Goal: Task Accomplishment & Management: Complete application form

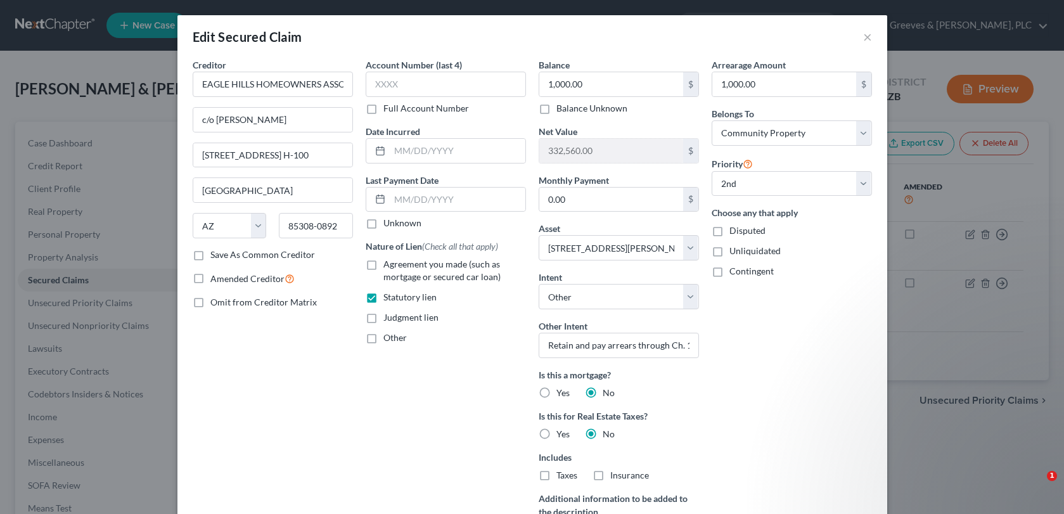
select select "3"
select select "2"
select select "4"
select select "0"
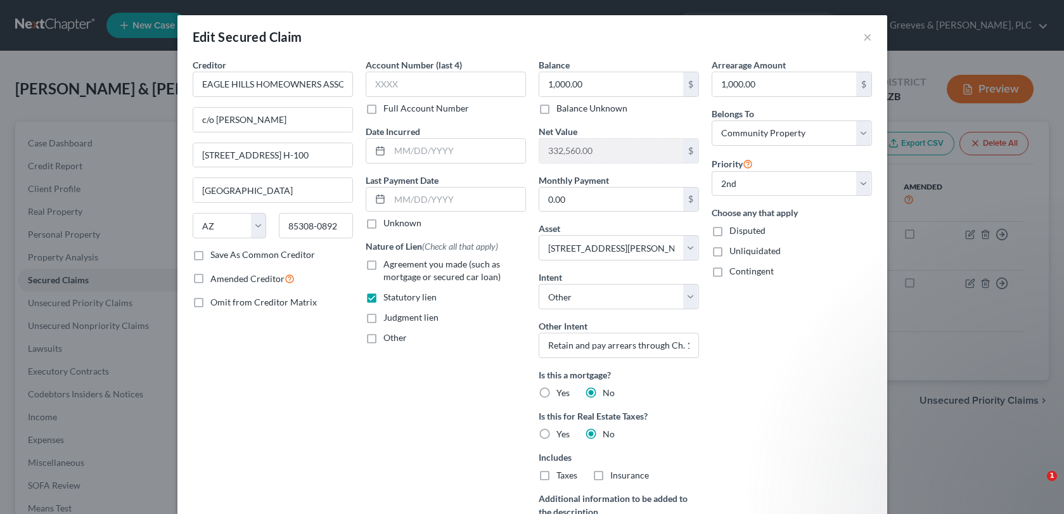
select select "3"
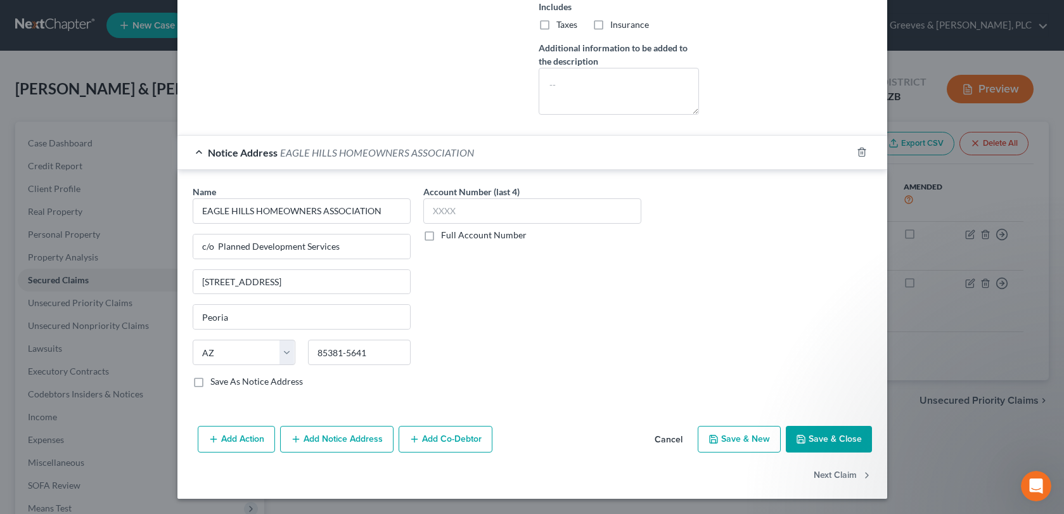
scroll to position [1, 0]
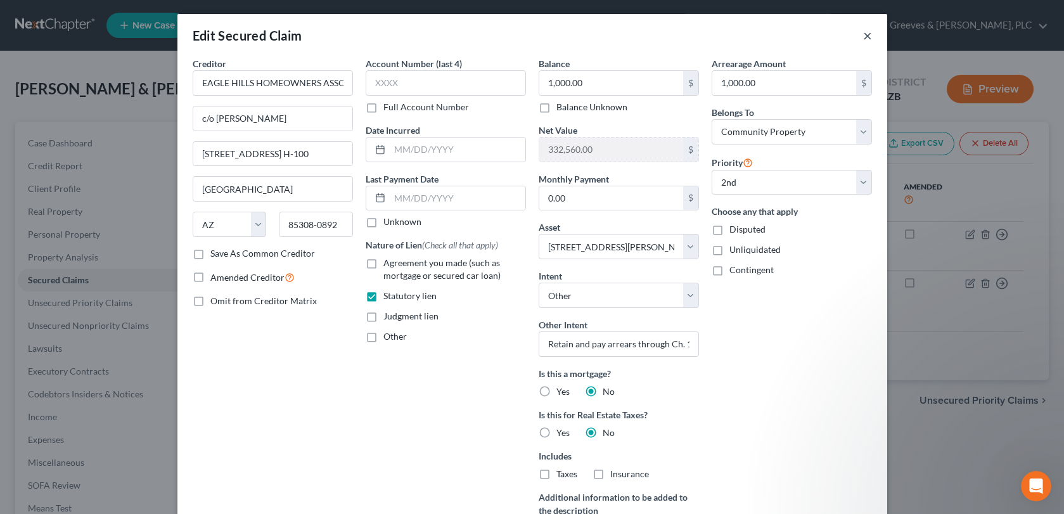
click at [863, 42] on button "×" at bounding box center [867, 35] width 9 height 15
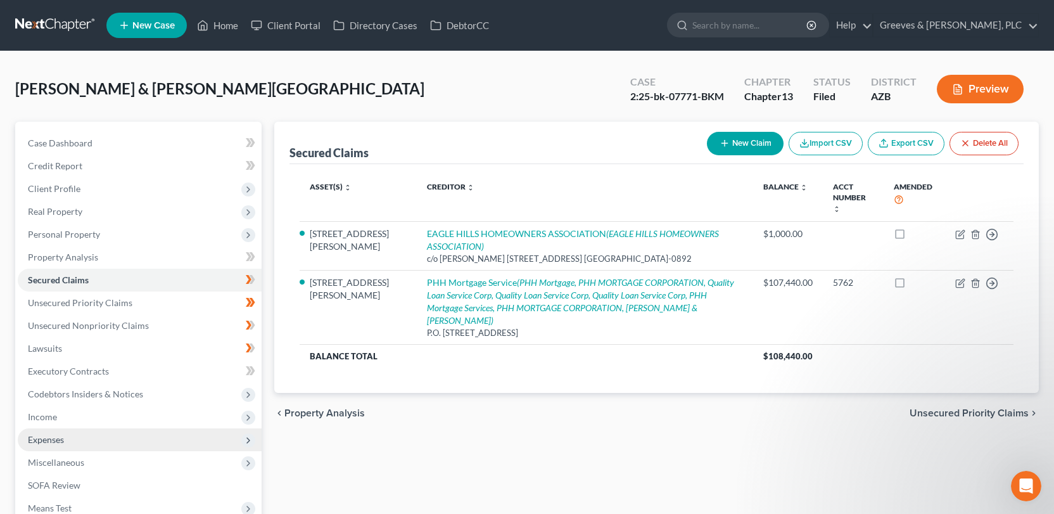
click at [191, 444] on span "Expenses" at bounding box center [140, 439] width 244 height 23
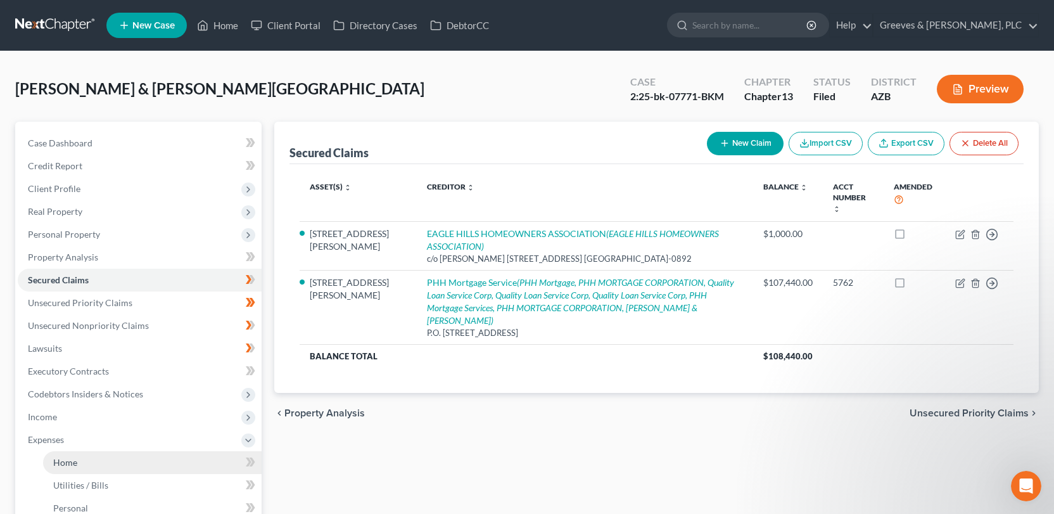
click at [200, 457] on link "Home" at bounding box center [152, 462] width 219 height 23
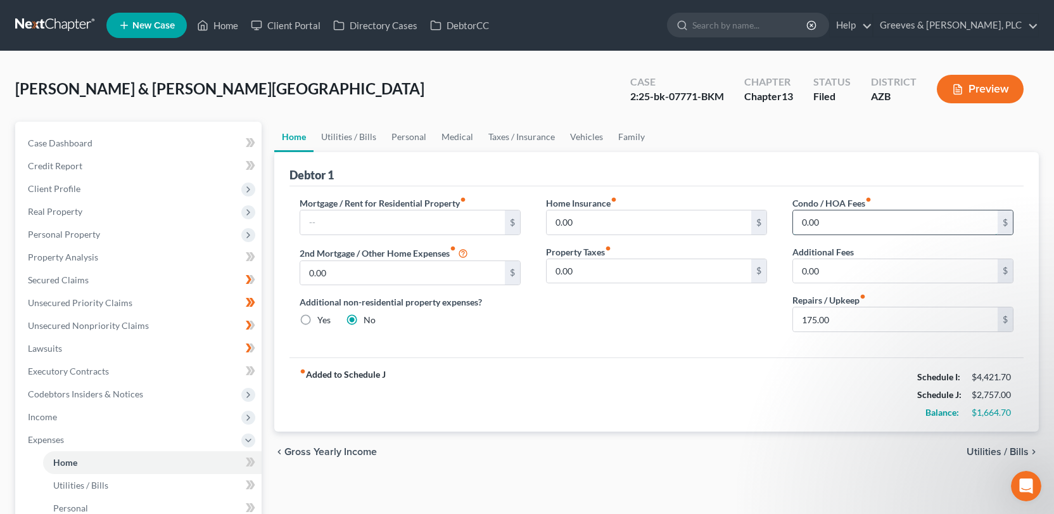
click at [798, 222] on input "0.00" at bounding box center [895, 222] width 205 height 24
click at [628, 353] on div "Mortgage / Rent for Residential Property fiber_manual_record $ 2nd Mortgage / O…" at bounding box center [657, 271] width 734 height 171
click at [167, 283] on link "Secured Claims" at bounding box center [140, 280] width 244 height 23
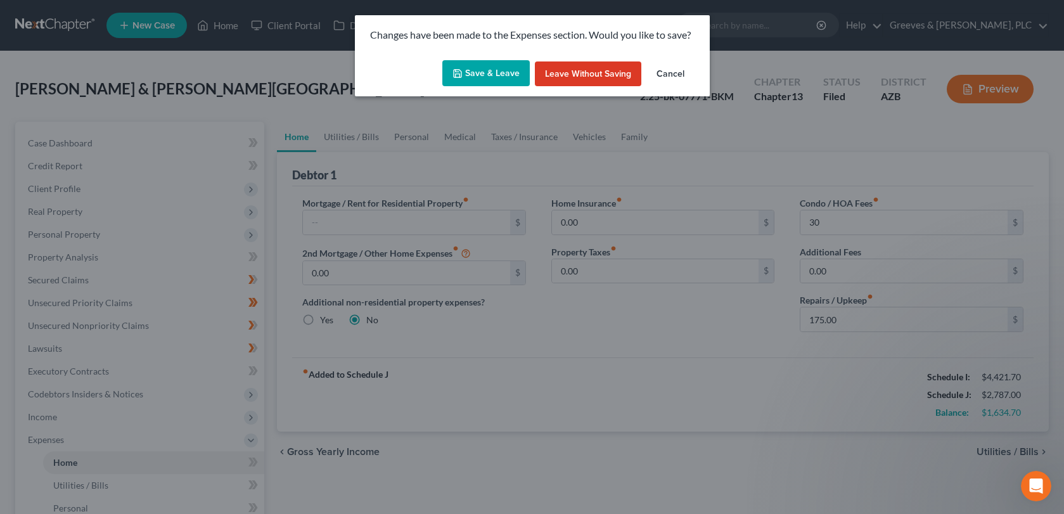
click at [473, 70] on button "Save & Leave" at bounding box center [485, 73] width 87 height 27
type input "30.00"
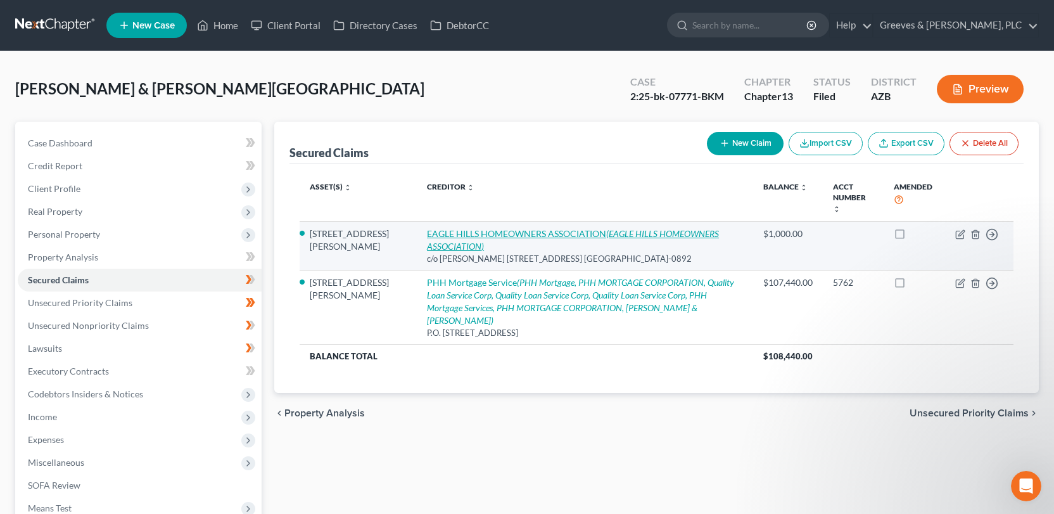
click at [544, 228] on link "EAGLE HILLS HOMEOWNERS ASSOCIATION (EAGLE HILLS HOMEOWNERS ASSOCIATION)" at bounding box center [573, 239] width 292 height 23
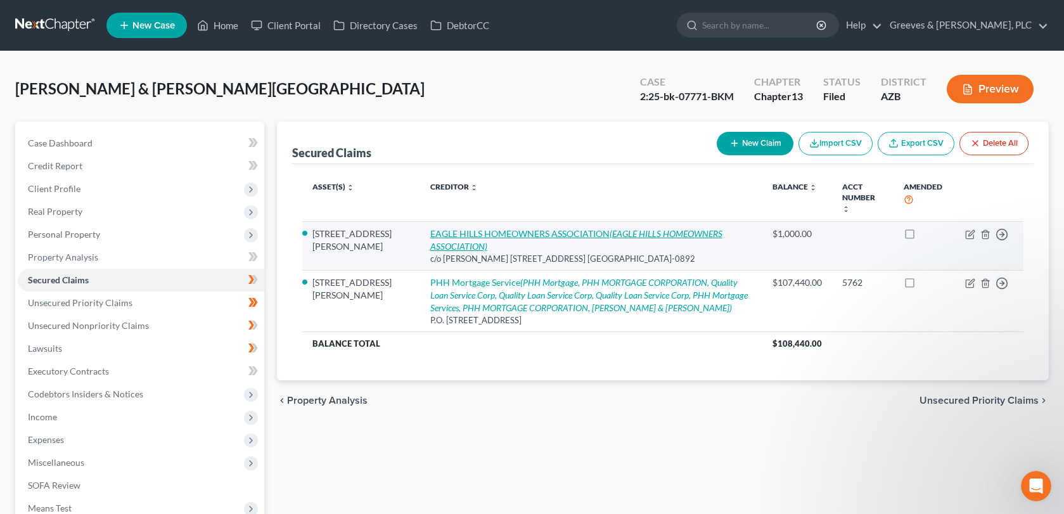
select select "3"
select select "2"
select select "4"
select select "0"
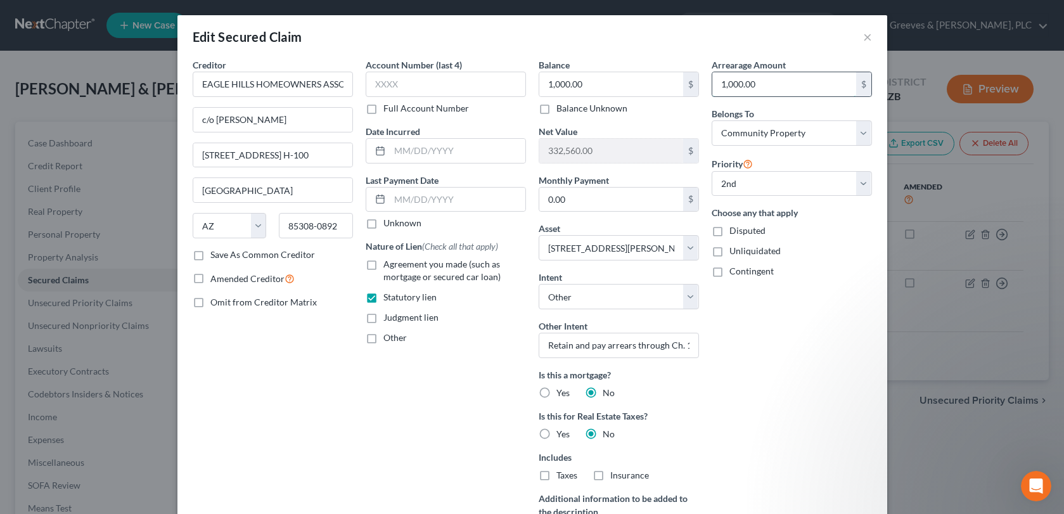
click at [725, 86] on input "1,000.00" at bounding box center [784, 84] width 144 height 24
type input "1,700"
click at [444, 388] on div "Account Number (last 4) Full Account Number Date Incurred Last Payment Date Unk…" at bounding box center [445, 316] width 173 height 517
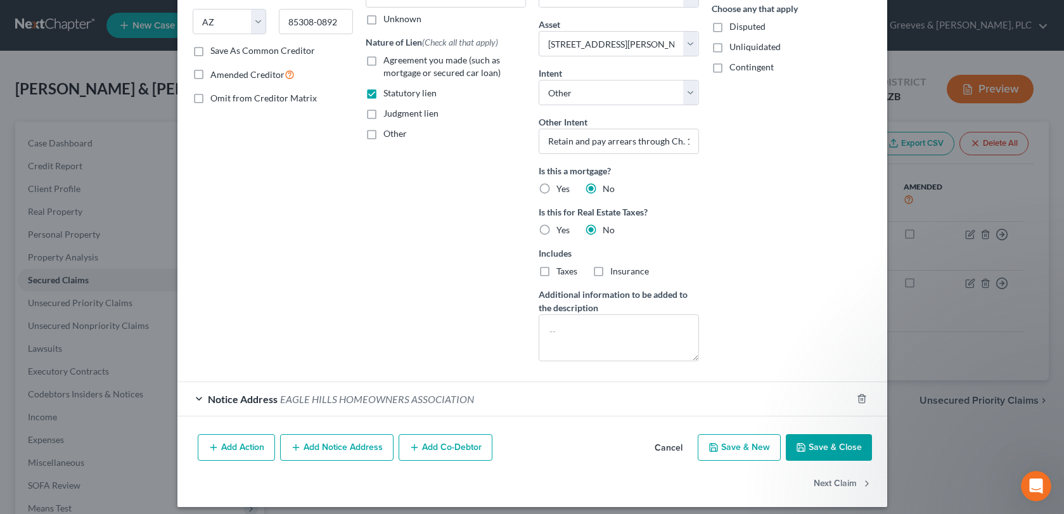
scroll to position [212, 0]
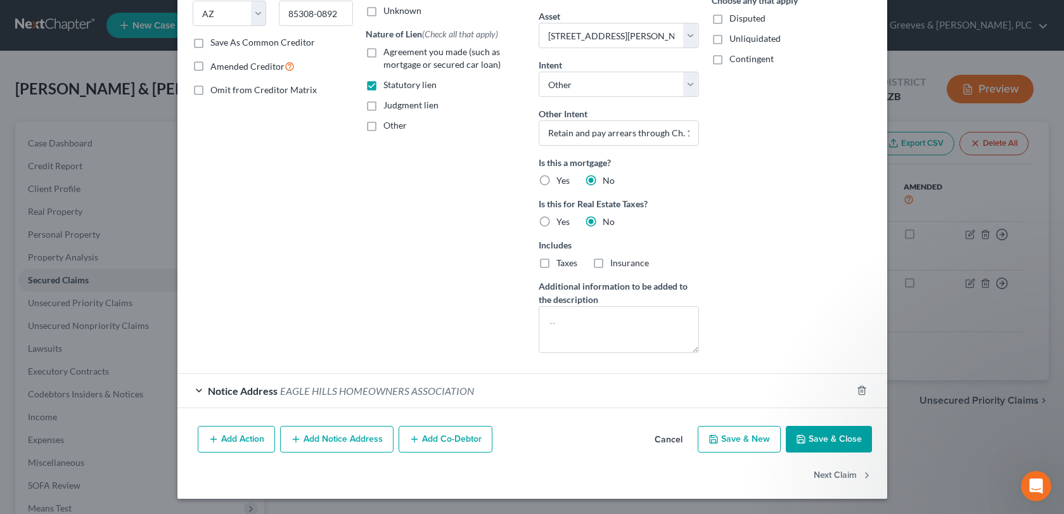
drag, startPoint x: 807, startPoint y: 430, endPoint x: 790, endPoint y: 419, distance: 20.2
click at [810, 428] on button "Save & Close" at bounding box center [829, 439] width 86 height 27
select select
select select "1"
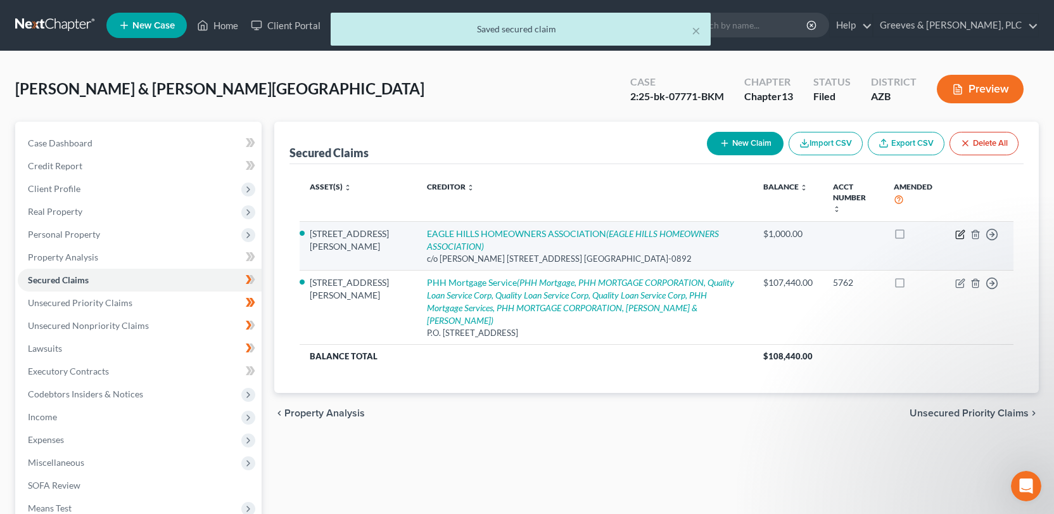
click at [958, 230] on icon "button" at bounding box center [960, 234] width 10 height 10
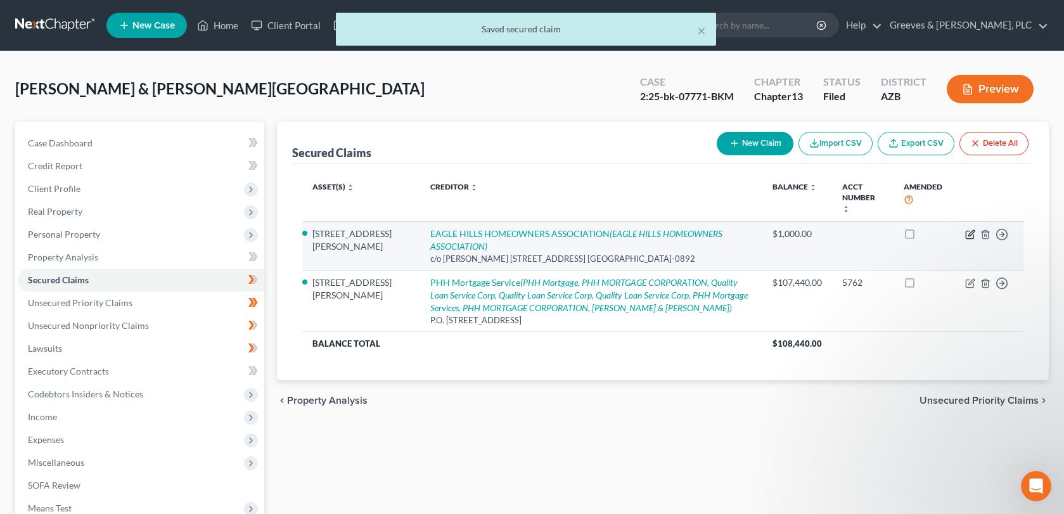
select select "3"
select select "4"
select select "0"
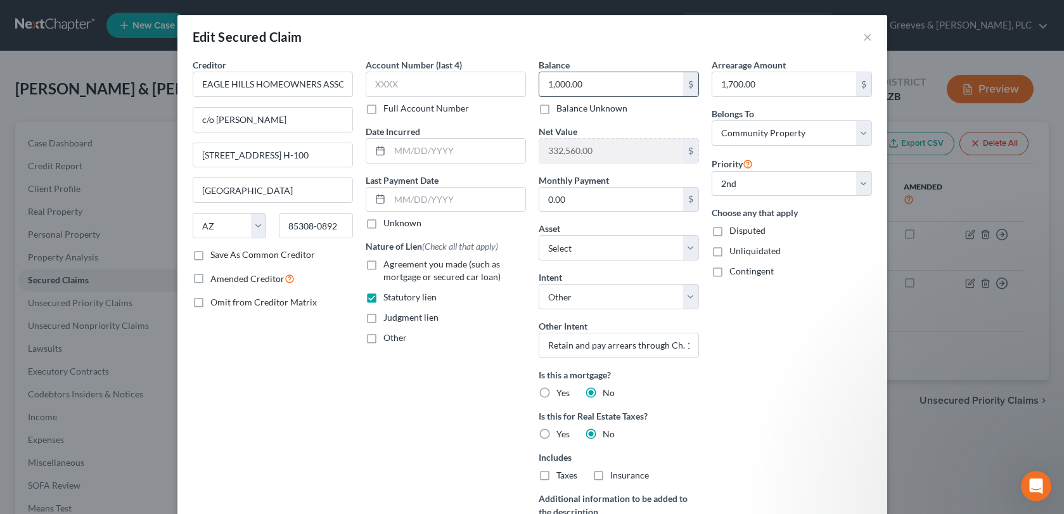
click at [557, 86] on input "1,000.00" at bounding box center [611, 84] width 144 height 24
type input "1,700"
click at [464, 388] on div "Account Number (last 4) Full Account Number Date Incurred Last Payment Date Unk…" at bounding box center [445, 316] width 173 height 517
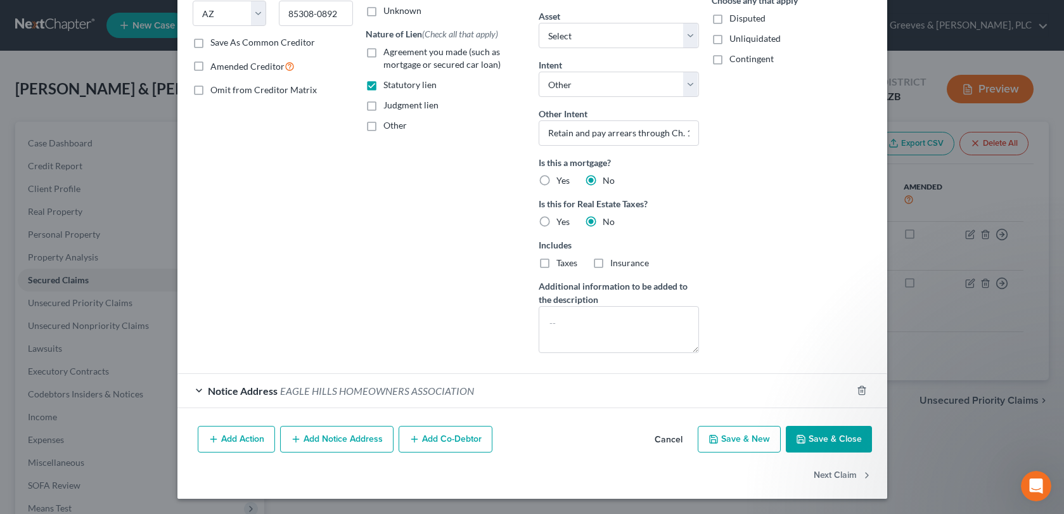
click at [814, 441] on button "Save & Close" at bounding box center [829, 439] width 86 height 27
select select "1"
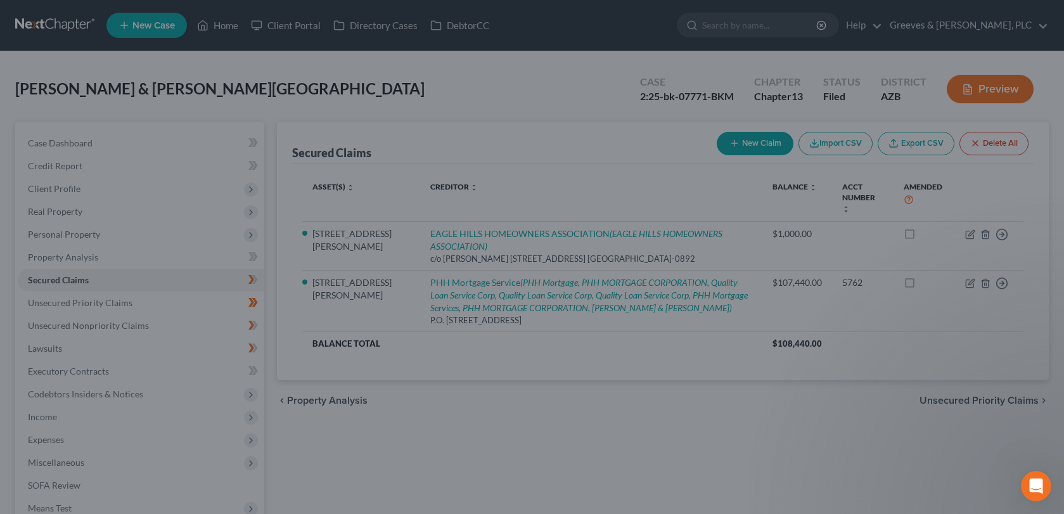
type input "1,700.00"
type input "331,860.00"
select select "2"
select select "0"
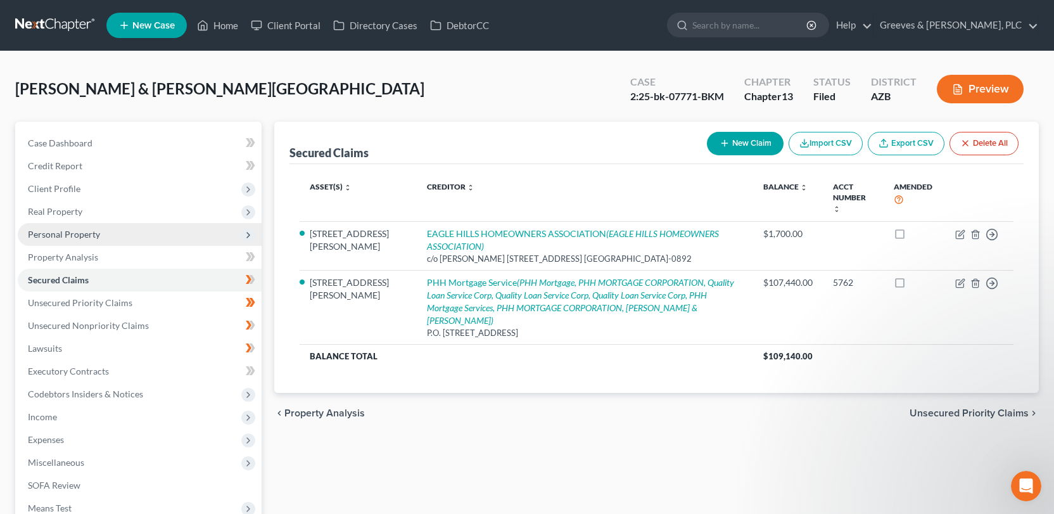
click at [169, 242] on span "Personal Property" at bounding box center [140, 234] width 244 height 23
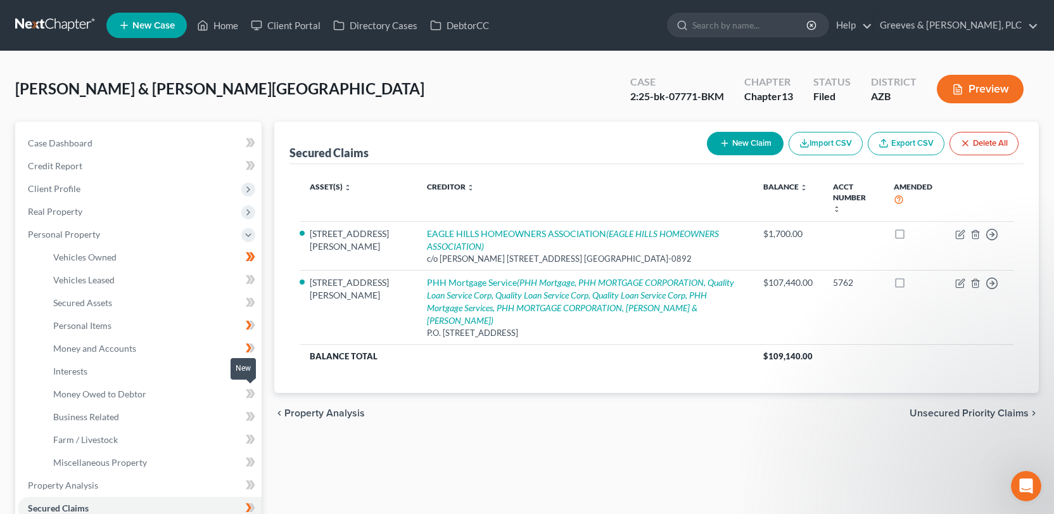
click at [248, 393] on icon at bounding box center [251, 394] width 10 height 16
click at [214, 393] on link "Money Owed to Debtor" at bounding box center [152, 394] width 219 height 23
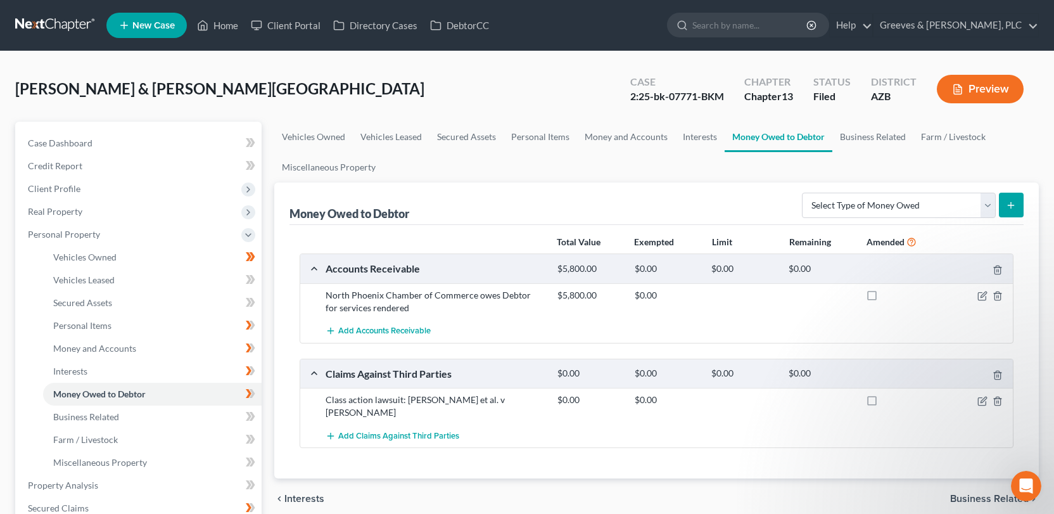
drag, startPoint x: 956, startPoint y: 293, endPoint x: 974, endPoint y: 291, distance: 17.9
click at [974, 291] on div at bounding box center [975, 295] width 77 height 13
click at [978, 293] on icon "button" at bounding box center [982, 297] width 8 height 8
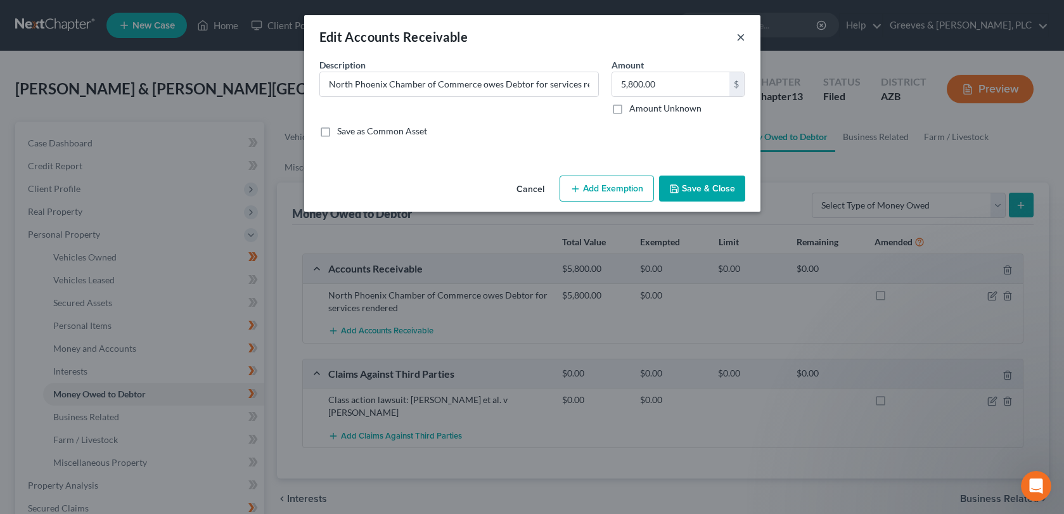
click at [741, 36] on button "×" at bounding box center [740, 36] width 9 height 15
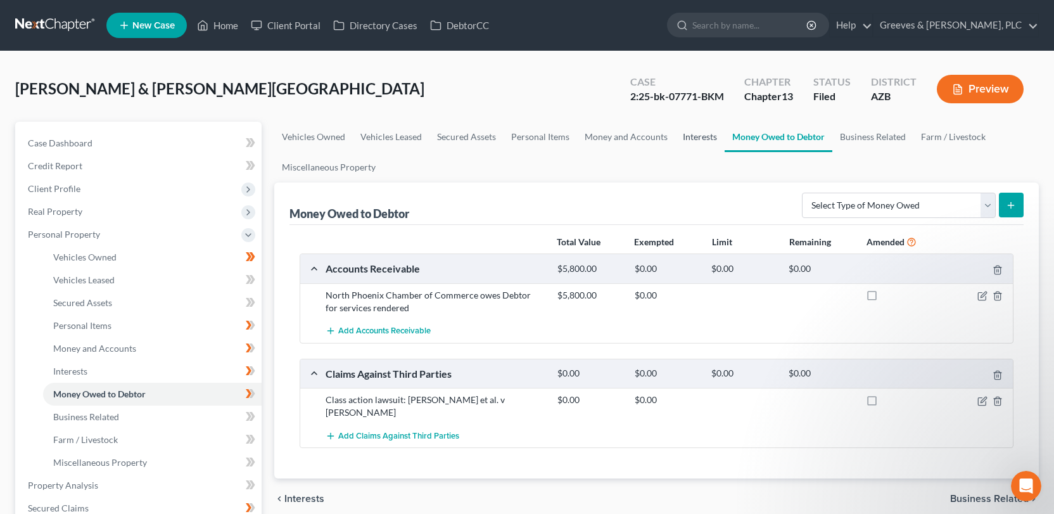
click at [686, 143] on link "Interests" at bounding box center [699, 137] width 49 height 30
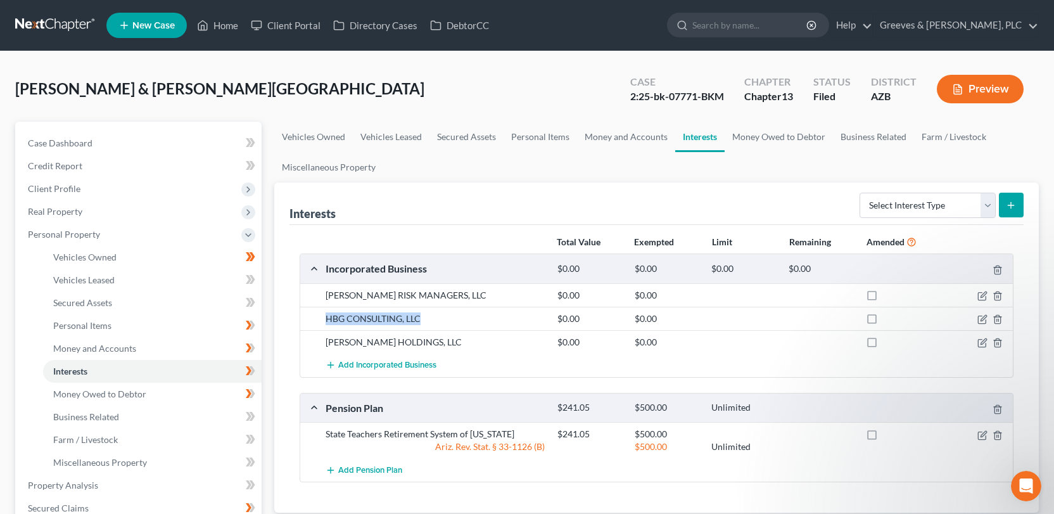
drag, startPoint x: 326, startPoint y: 320, endPoint x: 419, endPoint y: 320, distance: 93.1
click at [419, 320] on div "HBG CONSULTING, LLC" at bounding box center [435, 318] width 232 height 13
copy div "HBG CONSULTING, LLC"
click at [781, 136] on link "Money Owed to Debtor" at bounding box center [779, 137] width 108 height 30
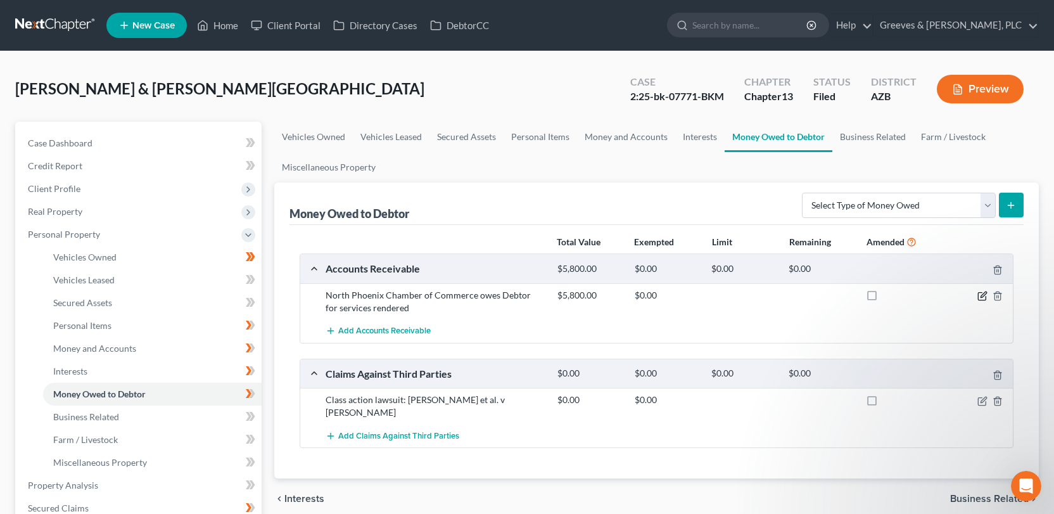
click at [980, 293] on icon "button" at bounding box center [982, 297] width 8 height 8
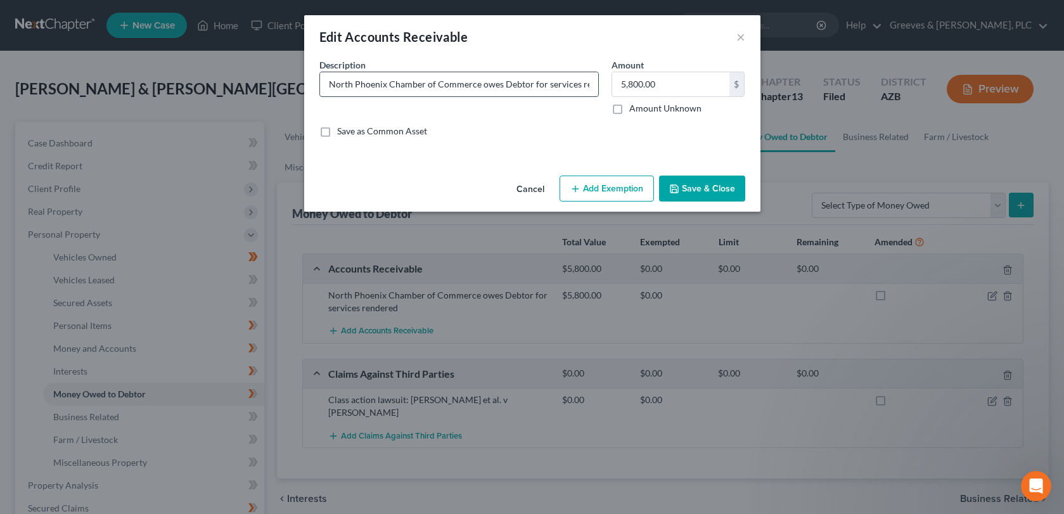
click at [510, 89] on input "North Phoenix Chamber of Commerce owes Debtor for services rendered" at bounding box center [459, 84] width 278 height 24
paste input "HBG CONSULTING, LLC"
click at [428, 78] on input "North Phoenix Chamber of Commerce owes HBG CONSULTING, LLC for services rendered" at bounding box center [459, 84] width 278 height 24
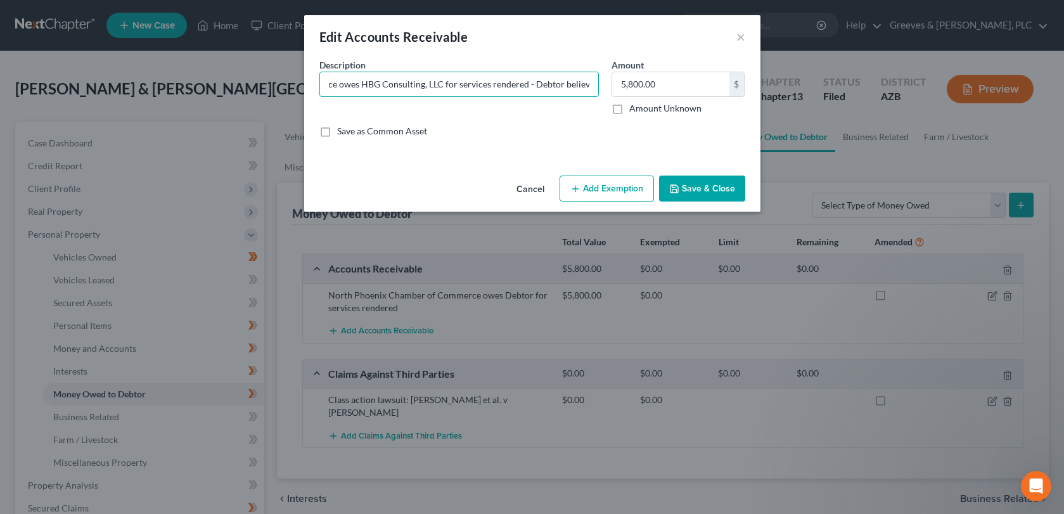
scroll to position [0, 0]
click at [499, 87] on input "North Phoenix Chamber of Commerce owes HBG Consulting, LLC for services rendere…" at bounding box center [459, 84] width 278 height 24
type input "North Phoenix Chamber of Commerce owes $5,800 to HBG Consulting, LLC for servic…"
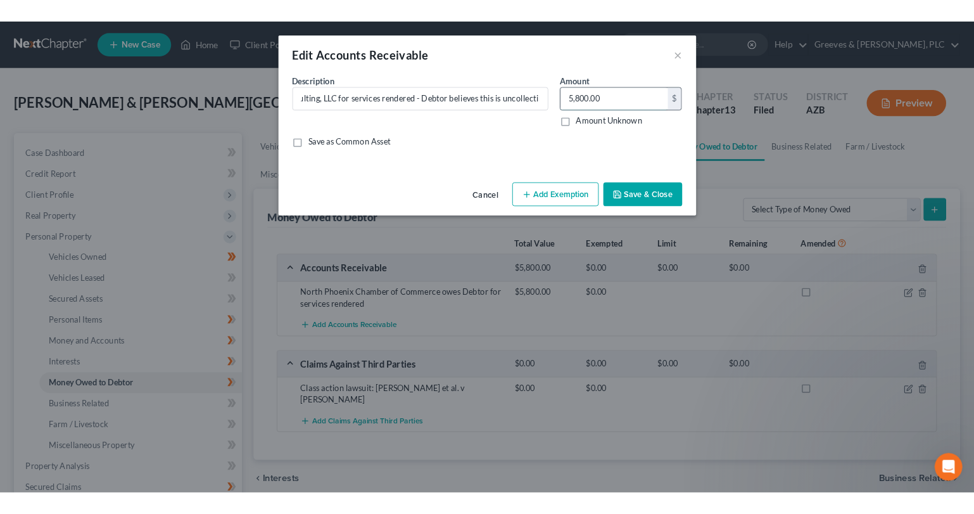
scroll to position [0, 0]
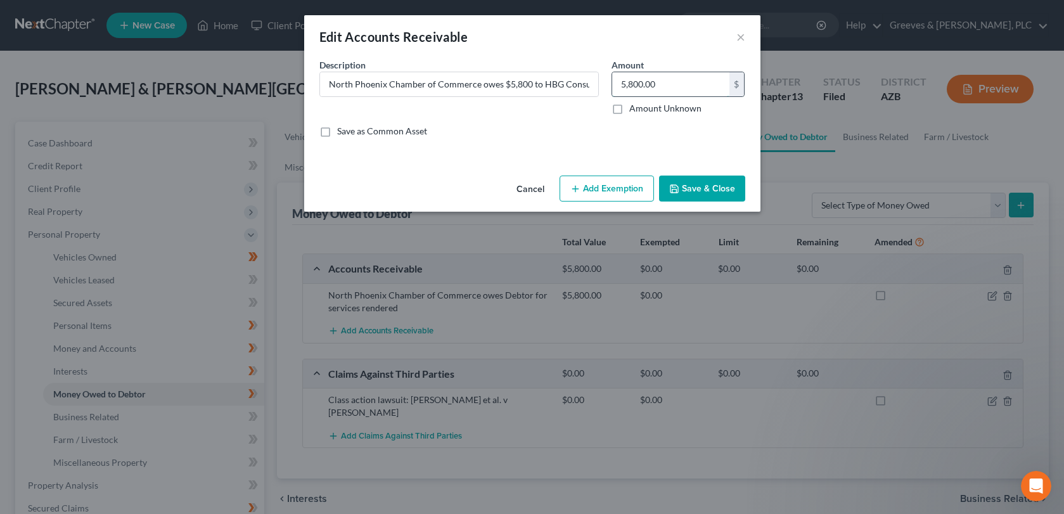
click at [628, 89] on input "5,800.00" at bounding box center [670, 84] width 117 height 24
type input "0"
click at [674, 189] on polyline "button" at bounding box center [674, 190] width 4 height 3
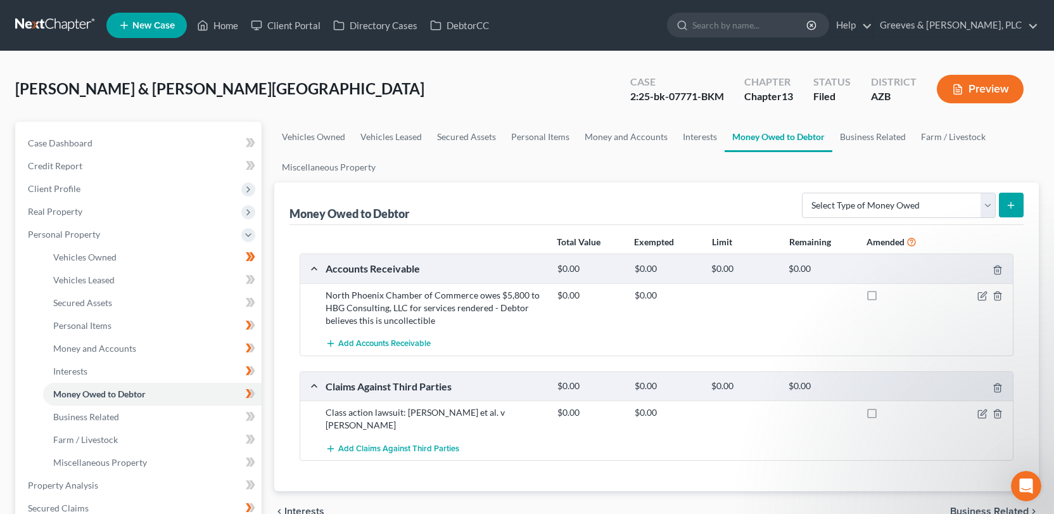
click at [965, 98] on button "Preview" at bounding box center [980, 89] width 87 height 29
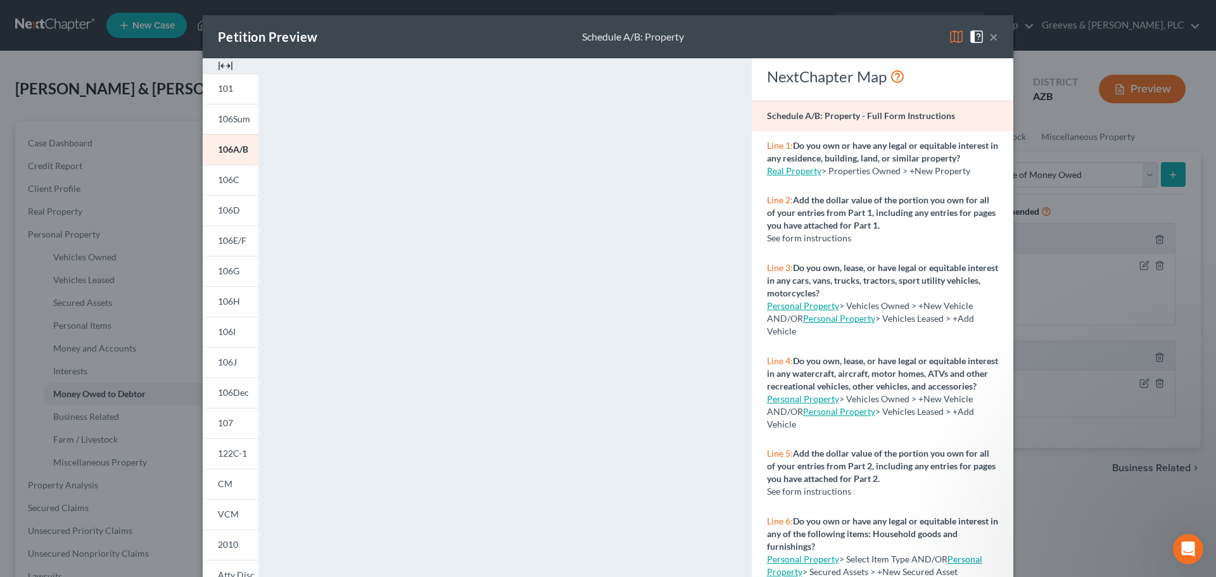
click at [990, 43] on button "×" at bounding box center [994, 36] width 9 height 15
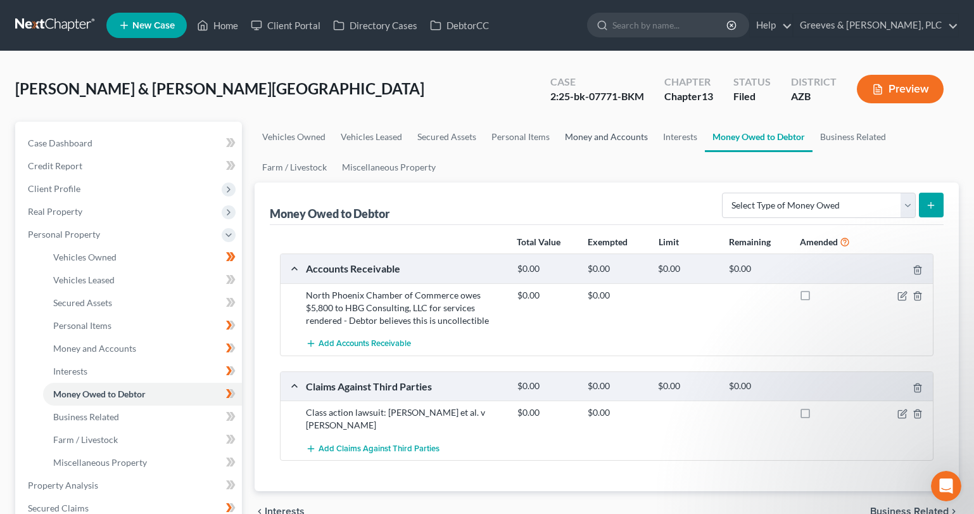
click at [598, 143] on link "Money and Accounts" at bounding box center [607, 137] width 98 height 30
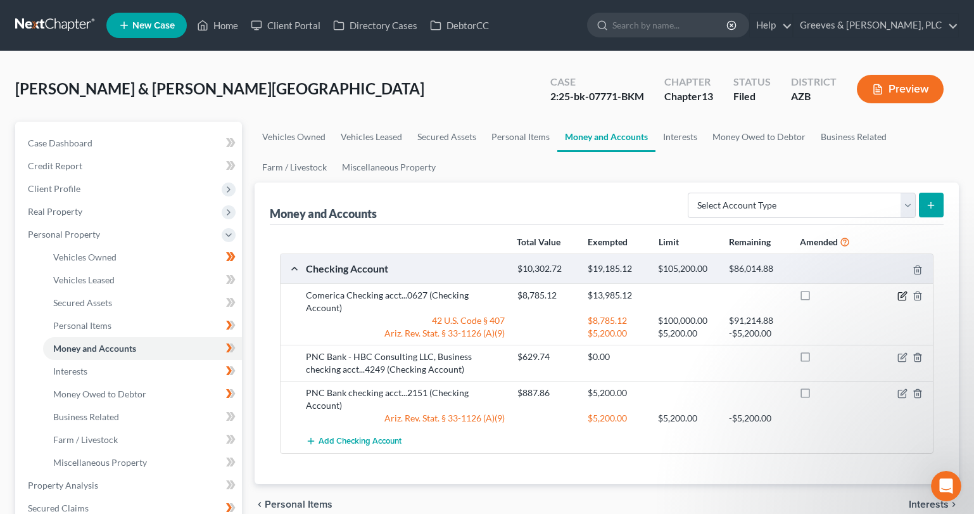
click at [904, 294] on icon "button" at bounding box center [904, 294] width 6 height 6
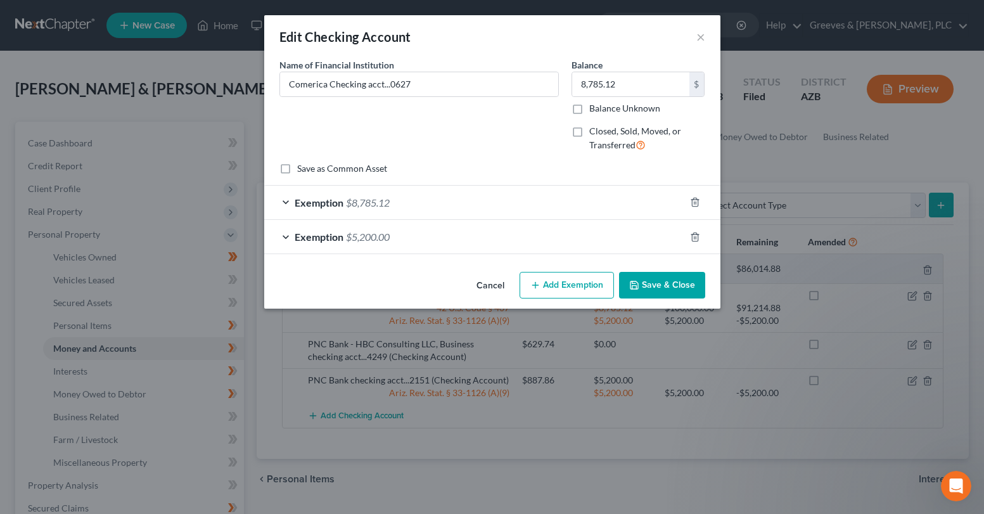
click at [507, 191] on div "Exemption $8,785.12" at bounding box center [474, 203] width 421 height 34
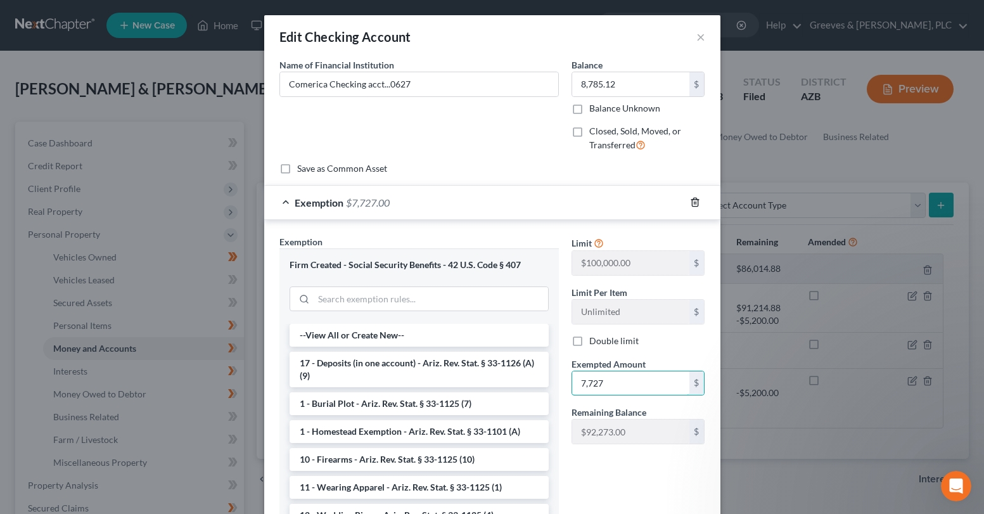
type input "7,727"
click at [690, 198] on icon "button" at bounding box center [695, 202] width 10 height 10
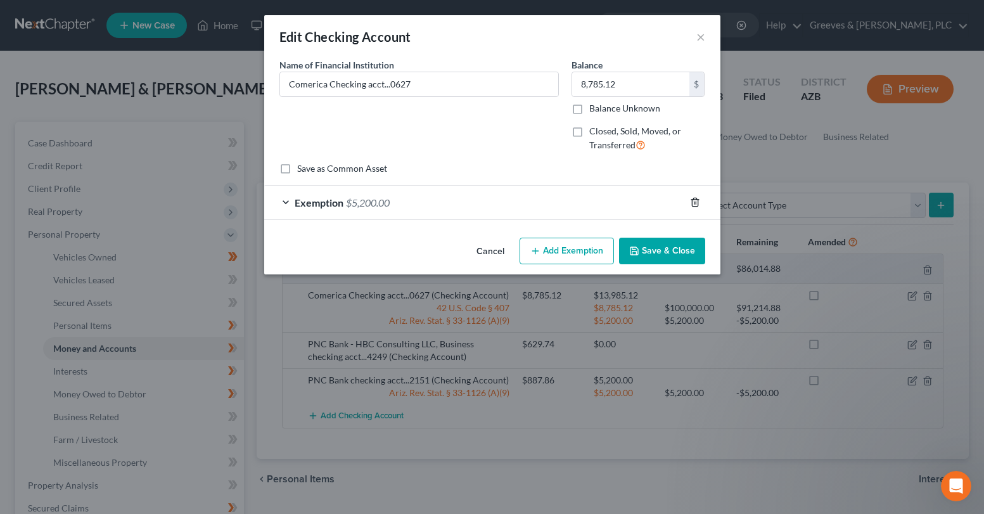
click at [694, 203] on icon "button" at bounding box center [695, 202] width 10 height 10
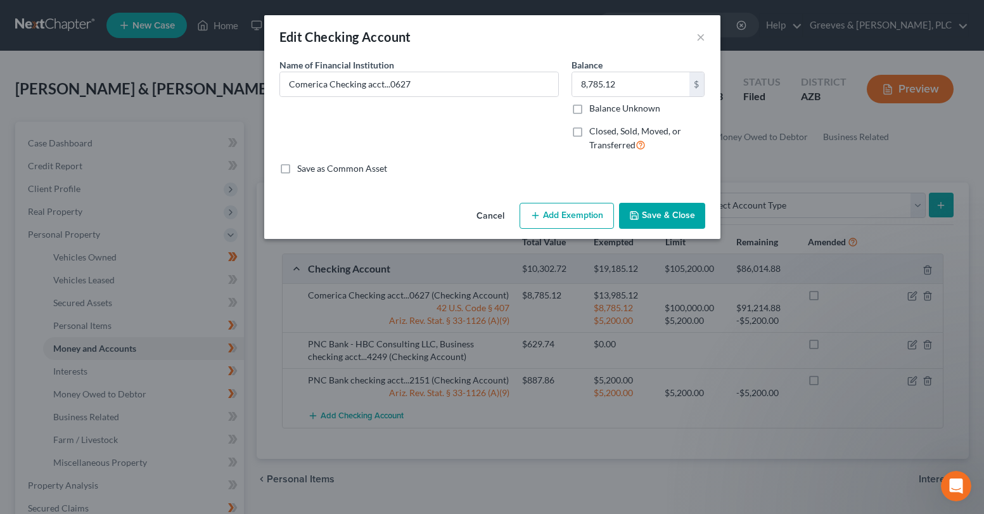
click at [578, 214] on button "Add Exemption" at bounding box center [567, 216] width 94 height 27
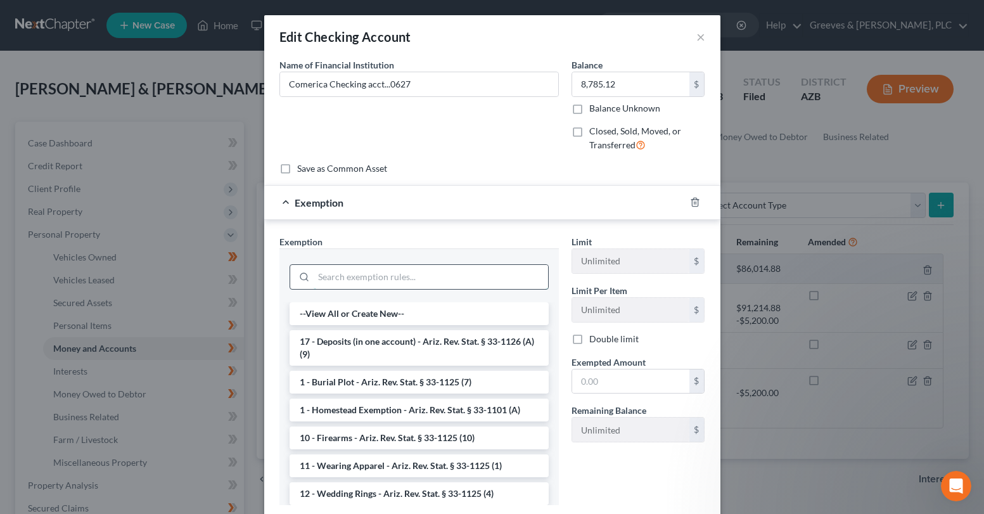
click at [454, 278] on input "search" at bounding box center [431, 277] width 234 height 24
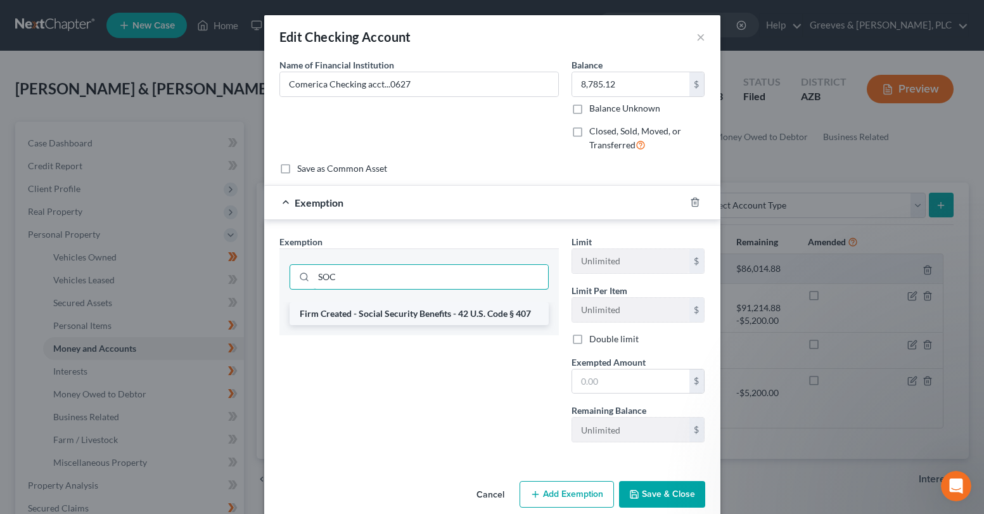
type input "SOC"
click at [490, 316] on li "Firm Created - Social Security Benefits - 42 U.S. Code § 407" at bounding box center [419, 313] width 259 height 23
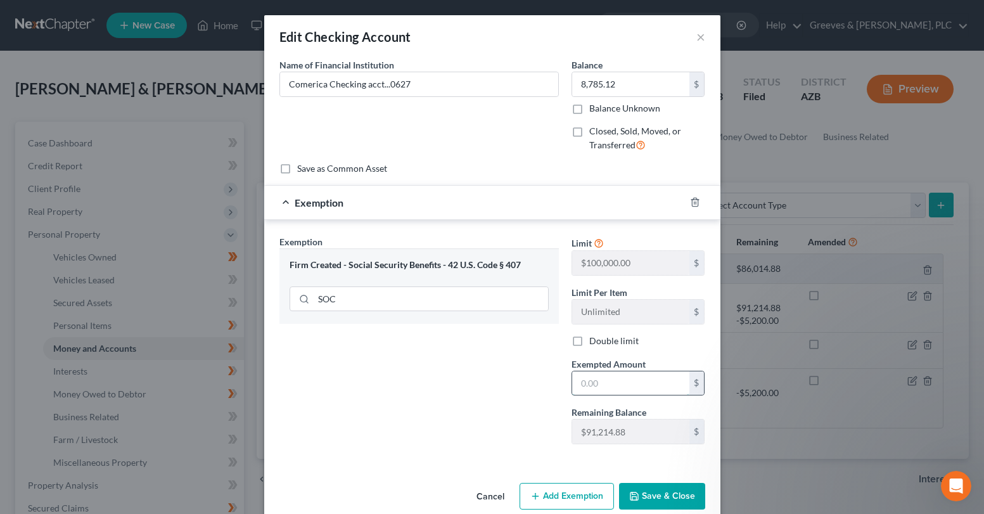
click at [634, 380] on input "text" at bounding box center [630, 383] width 117 height 24
type input "7,727"
click at [652, 491] on button "Save & Close" at bounding box center [662, 496] width 86 height 27
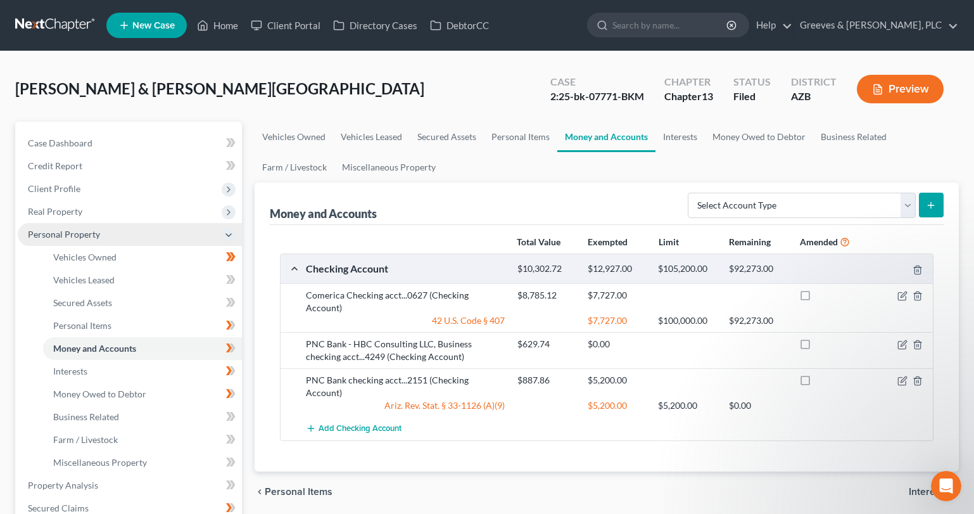
click at [124, 234] on span "Personal Property" at bounding box center [130, 234] width 224 height 23
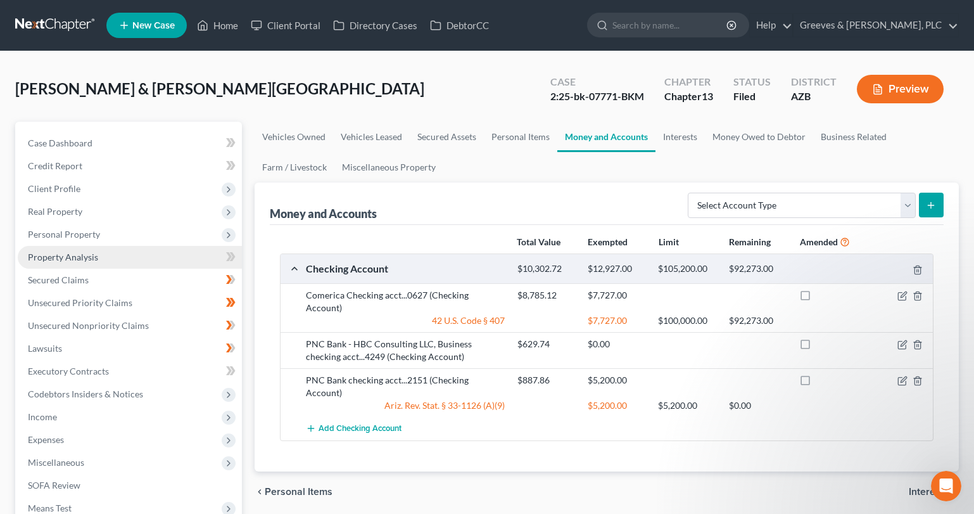
click at [120, 256] on link "Property Analysis" at bounding box center [130, 257] width 224 height 23
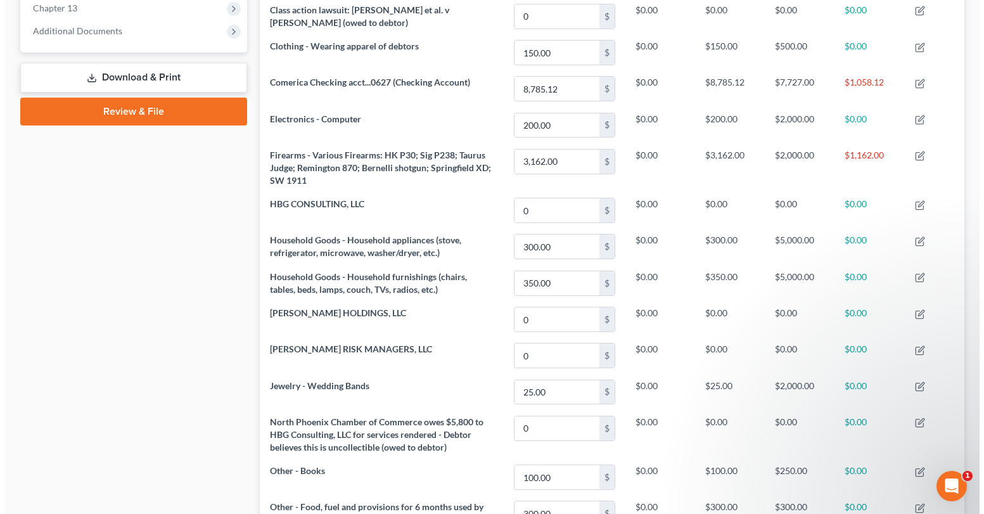
scroll to position [430, 0]
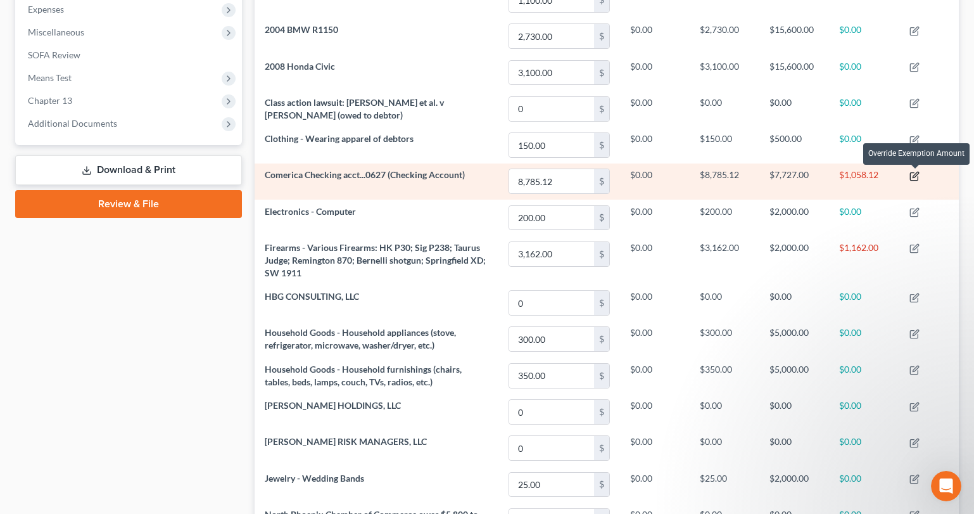
click at [916, 178] on icon "button" at bounding box center [915, 176] width 10 height 10
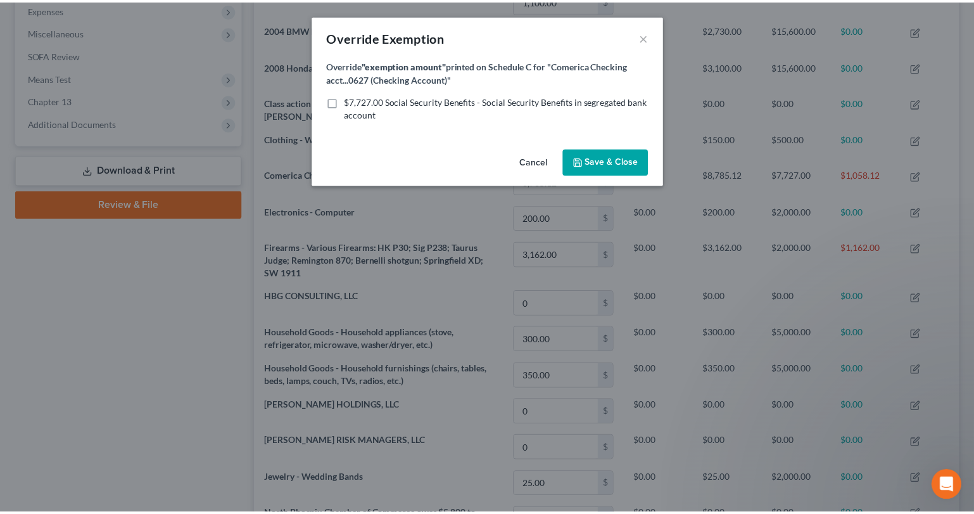
scroll to position [217, 712]
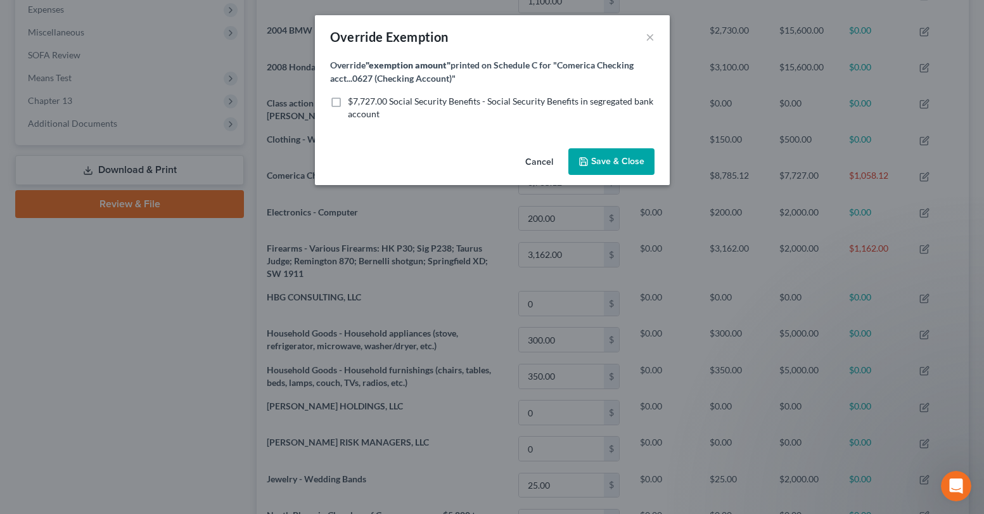
click at [348, 105] on label "$7,727.00 Social Security Benefits - Social Security Benefits in segregated ban…" at bounding box center [501, 107] width 307 height 25
click at [353, 103] on input "$7,727.00 Social Security Benefits - Social Security Benefits in segregated ban…" at bounding box center [357, 99] width 8 height 8
checkbox input "true"
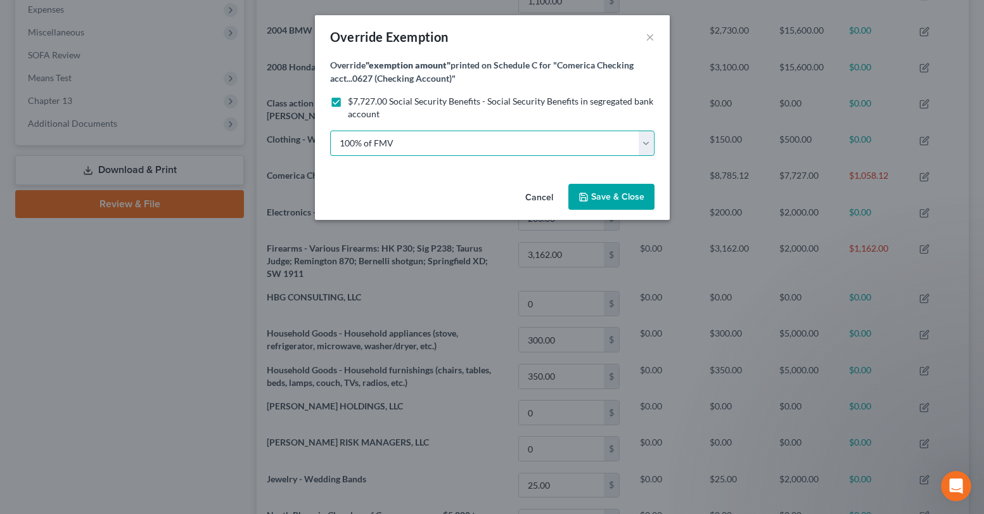
click at [645, 139] on select "100% of FMV Unknown Other" at bounding box center [492, 143] width 324 height 25
select select "2"
click at [330, 131] on select "100% of FMV Unknown Other" at bounding box center [492, 143] width 324 height 25
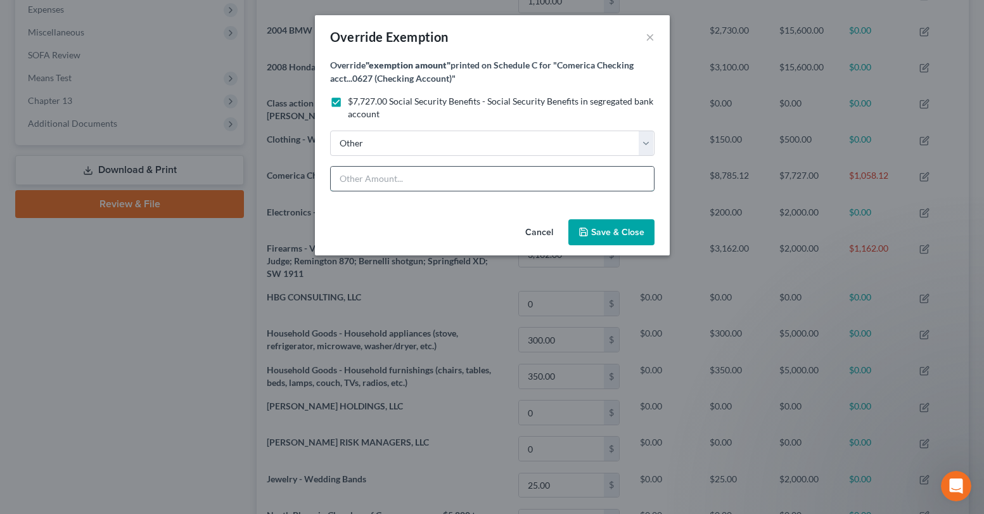
click at [476, 183] on input "text" at bounding box center [492, 179] width 323 height 24
type input "7727"
click at [603, 227] on span "Save & Close" at bounding box center [617, 232] width 53 height 11
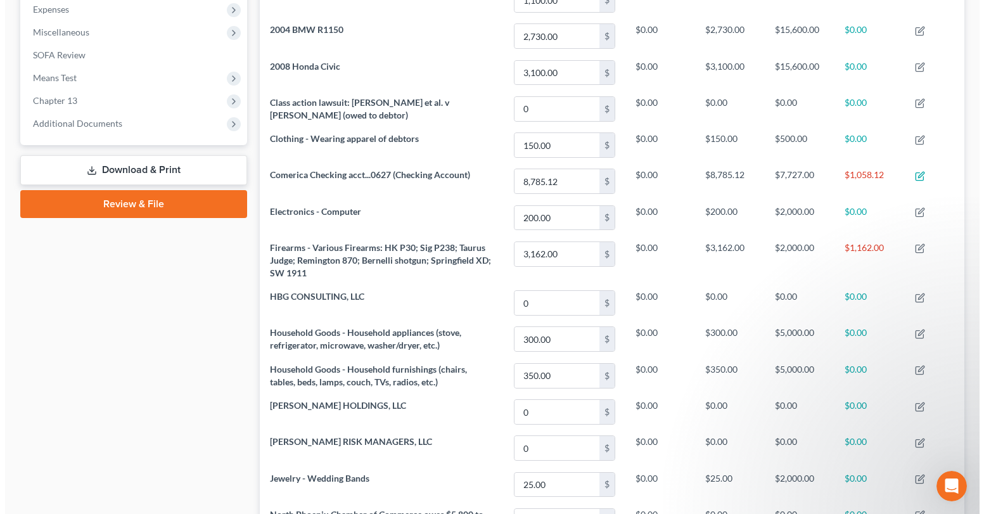
scroll to position [0, 0]
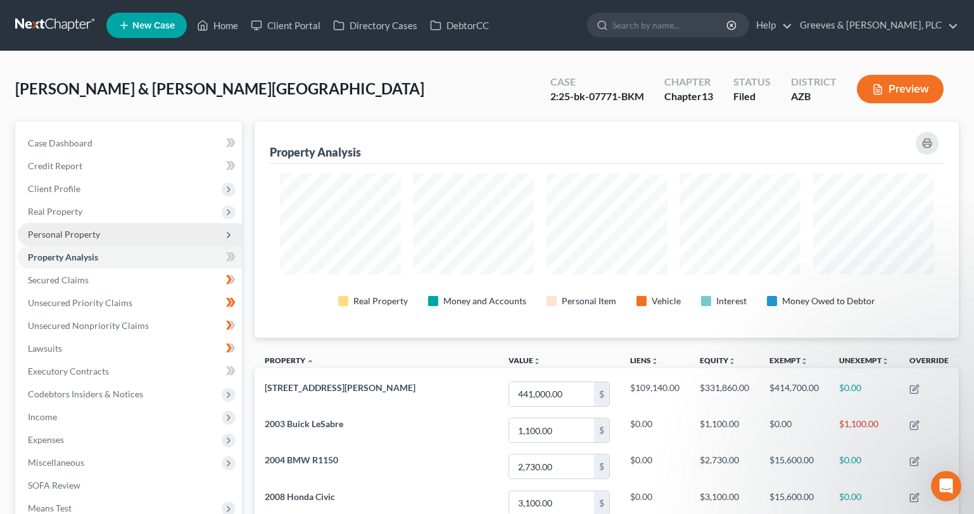
click at [166, 241] on span "Personal Property" at bounding box center [130, 234] width 224 height 23
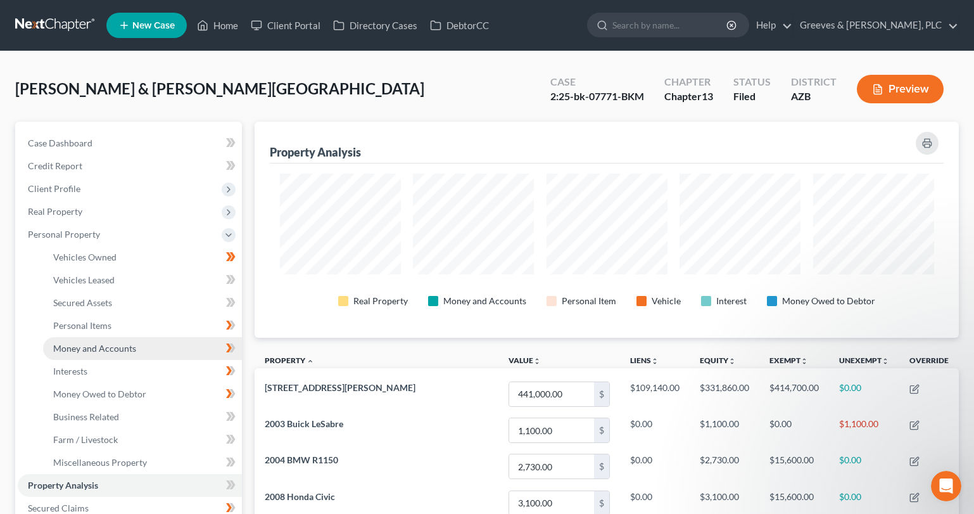
click at [177, 343] on link "Money and Accounts" at bounding box center [142, 348] width 199 height 23
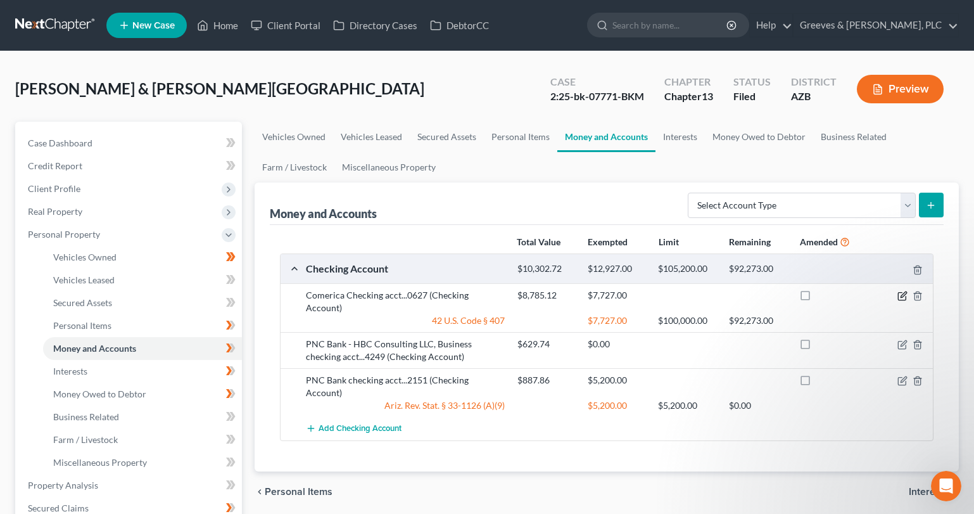
click at [902, 297] on icon "button" at bounding box center [903, 296] width 10 height 10
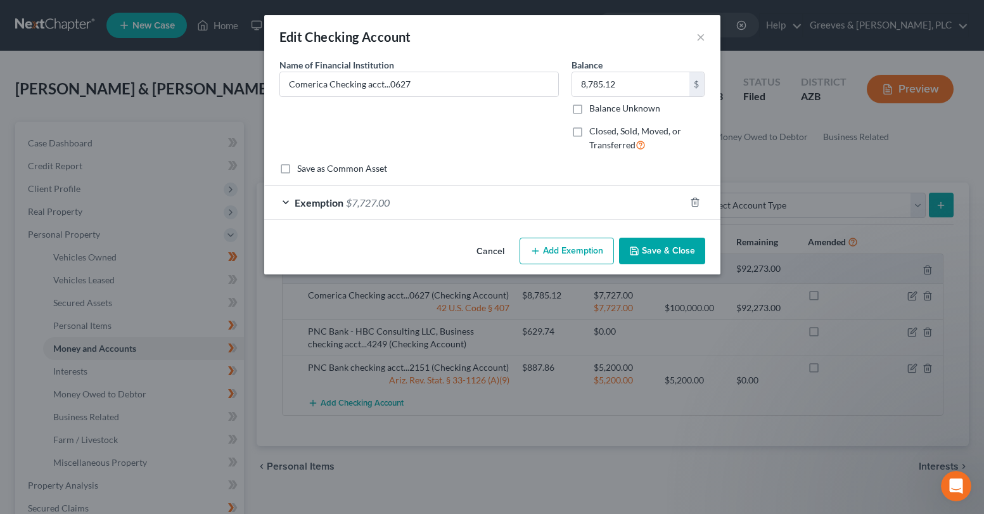
click at [565, 254] on button "Add Exemption" at bounding box center [567, 251] width 94 height 27
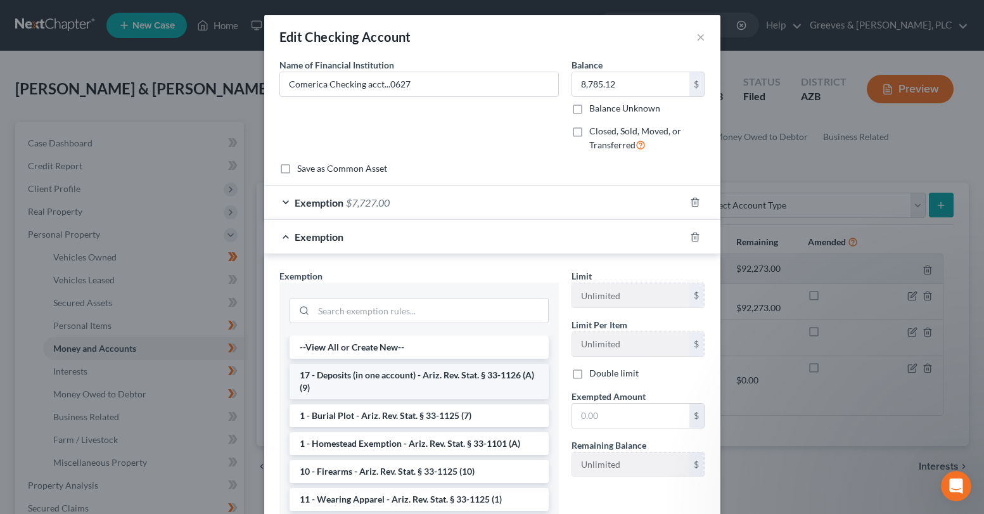
click at [435, 385] on li "17 - Deposits (in one account) - Ariz. Rev. Stat. § 33-1126 (A)(9)" at bounding box center [419, 381] width 259 height 35
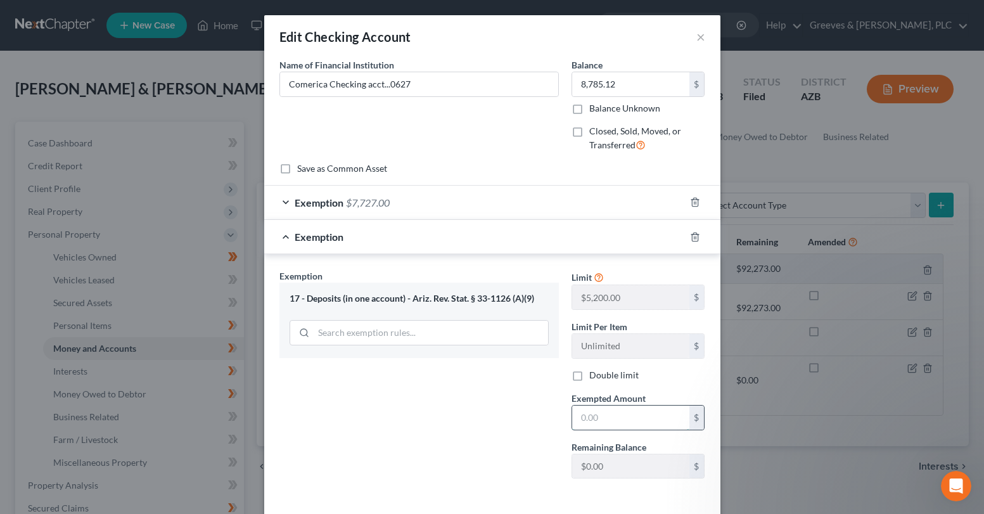
click at [598, 423] on input "text" at bounding box center [630, 417] width 117 height 24
paste input "1058.29"
click at [510, 443] on div "Exemption Set must be selected for CA. Exemption * 17 - Deposits (in one accoun…" at bounding box center [419, 378] width 292 height 219
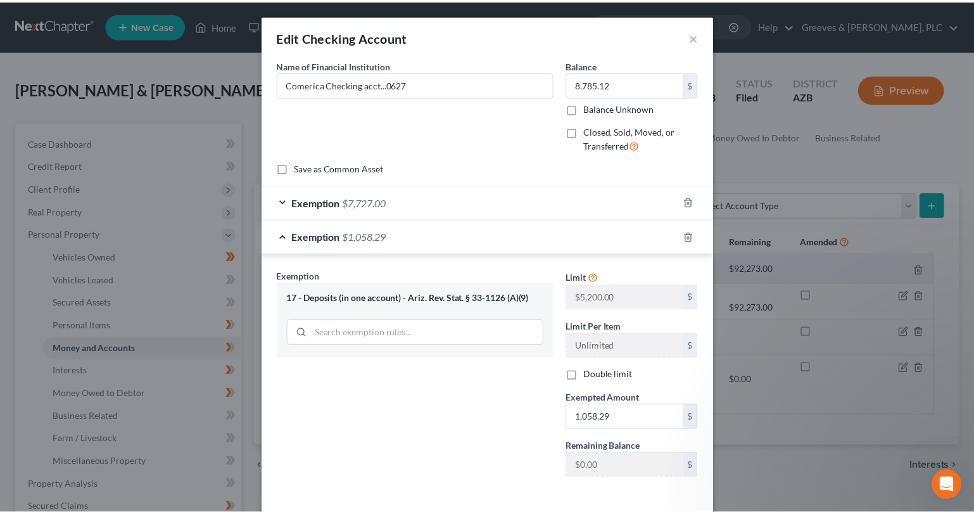
scroll to position [55, 0]
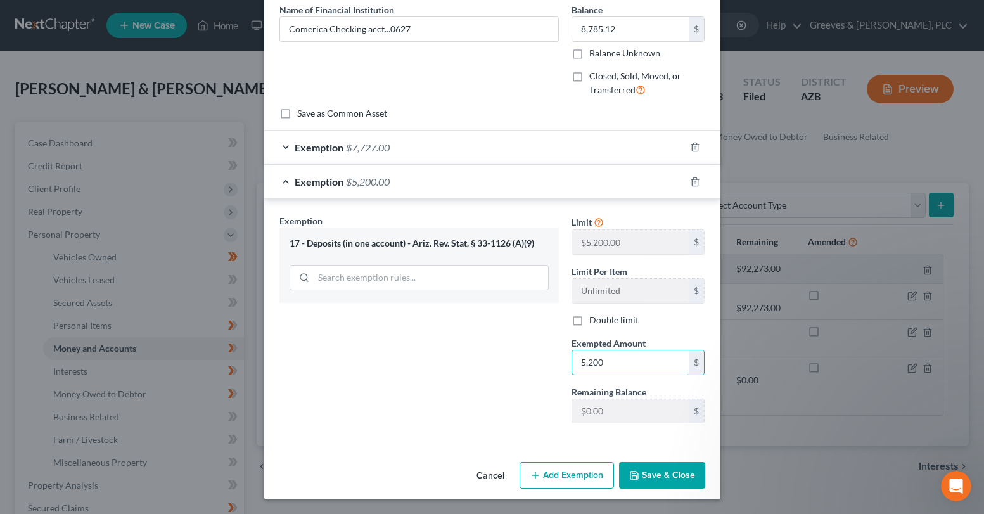
type input "5,200"
drag, startPoint x: 642, startPoint y: 453, endPoint x: 656, endPoint y: 466, distance: 18.8
click at [656, 466] on div "Edit Checking Account × An exemption set must first be selected from the Filing…" at bounding box center [492, 229] width 456 height 539
click at [656, 466] on button "Save & Close" at bounding box center [662, 475] width 86 height 27
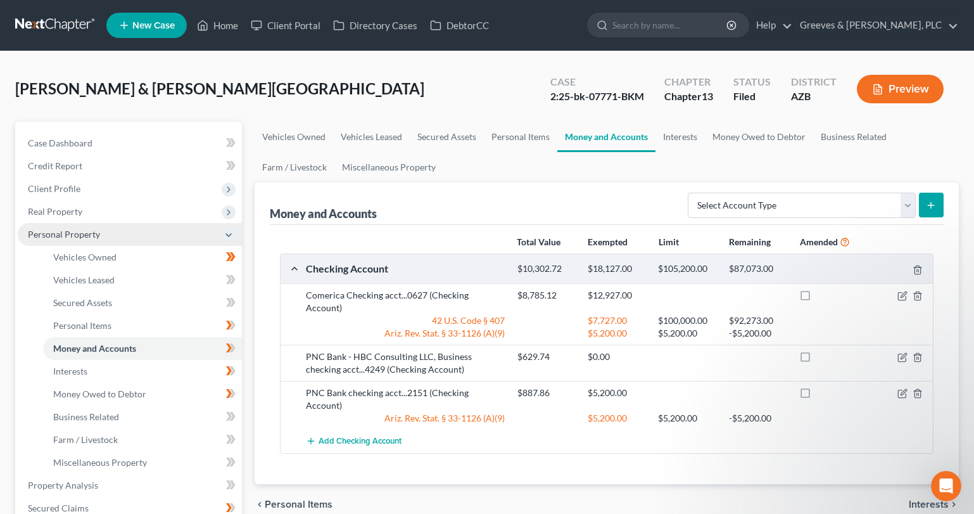
click at [124, 236] on span "Personal Property" at bounding box center [130, 234] width 224 height 23
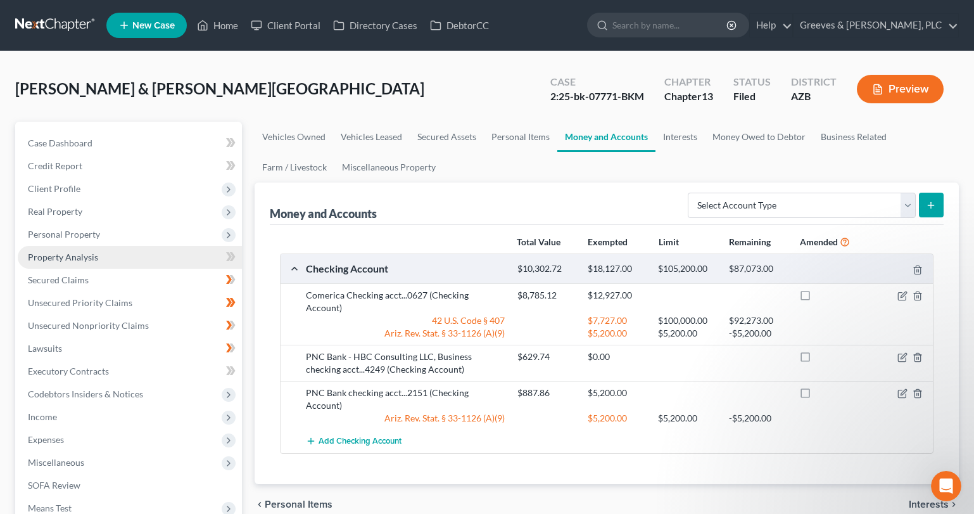
click at [126, 265] on link "Property Analysis" at bounding box center [130, 257] width 224 height 23
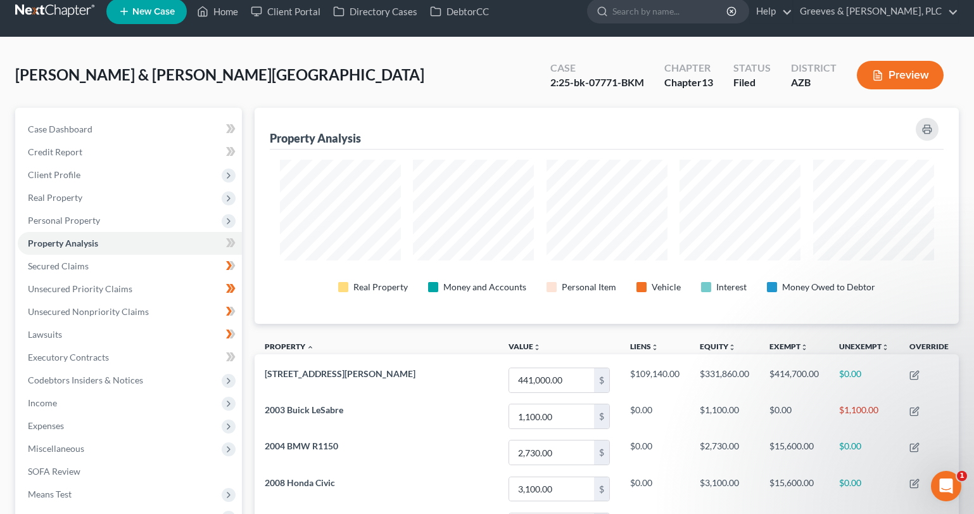
scroll to position [7, 0]
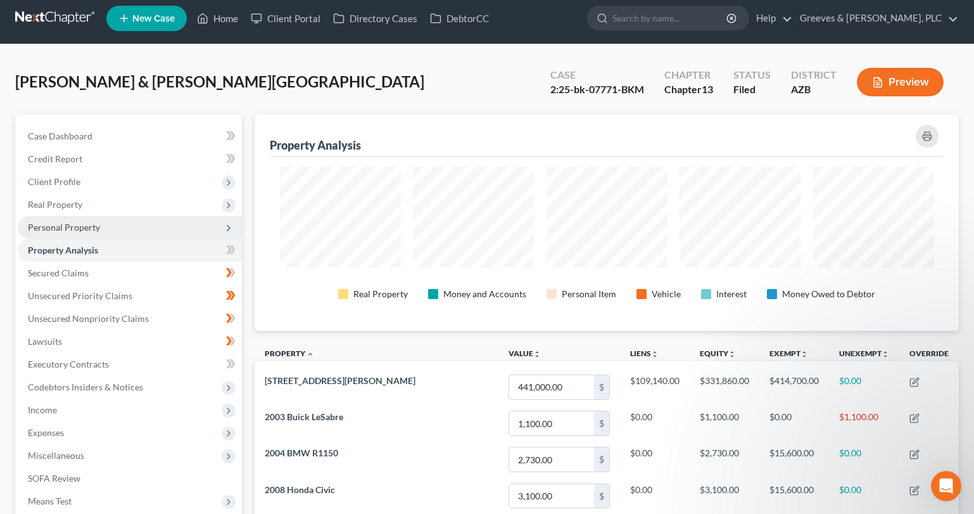
click at [201, 229] on span "Personal Property" at bounding box center [130, 227] width 224 height 23
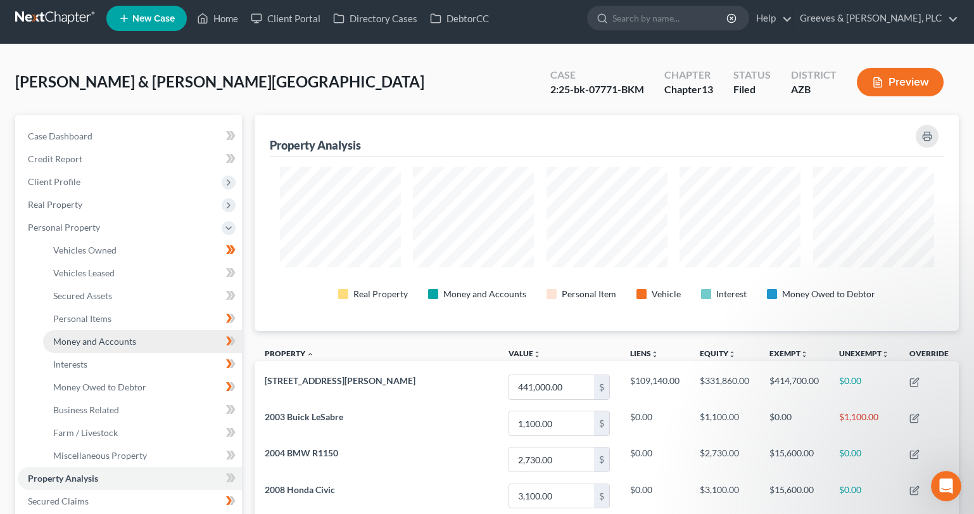
click at [181, 333] on link "Money and Accounts" at bounding box center [142, 341] width 199 height 23
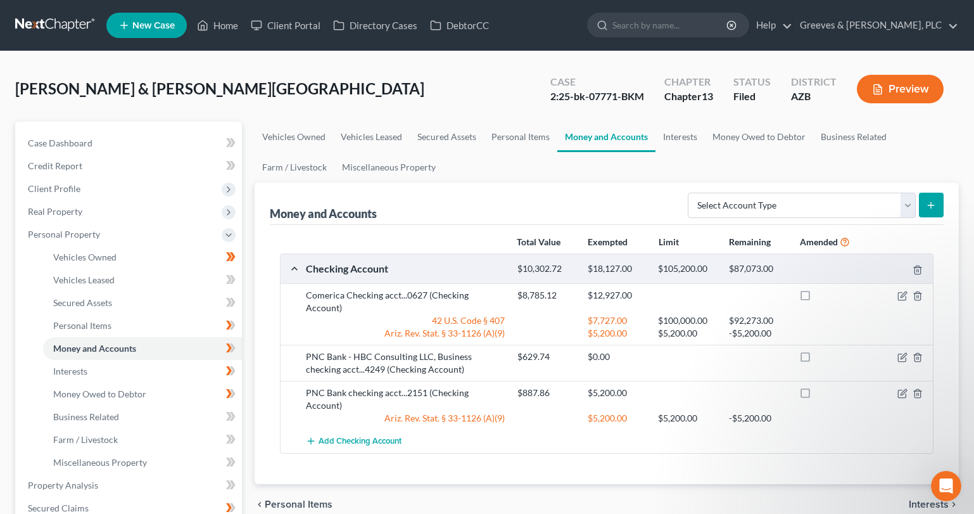
click at [501, 92] on div "[PERSON_NAME] & [PERSON_NAME][GEOGRAPHIC_DATA] Upgraded Case 2:25-bk-07771-BKM …" at bounding box center [487, 94] width 944 height 55
click at [740, 136] on link "Money Owed to Debtor" at bounding box center [759, 137] width 108 height 30
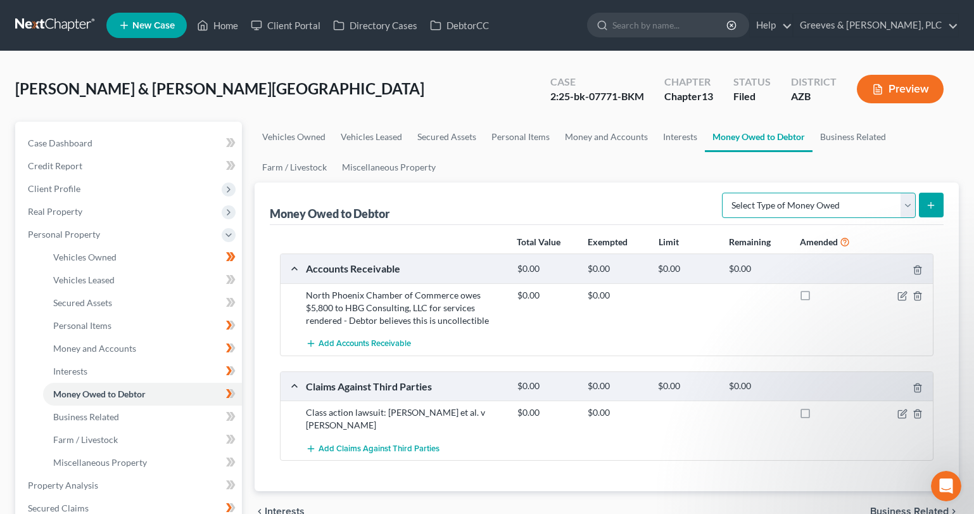
click at [907, 214] on select "Select Type of Money Owed Accounts Receivable Alimony Child Support Claims Agai…" at bounding box center [819, 205] width 194 height 25
select select "expected_tax_refund"
click at [724, 193] on select "Select Type of Money Owed Accounts Receivable Alimony Child Support Claims Agai…" at bounding box center [819, 205] width 194 height 25
click at [935, 207] on icon "submit" at bounding box center [931, 205] width 10 height 10
select select "0"
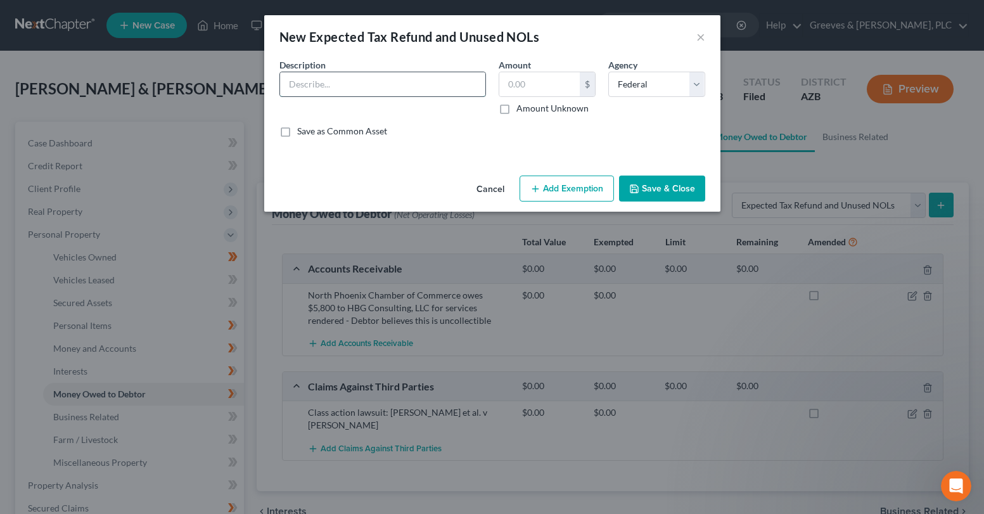
click at [397, 87] on input "text" at bounding box center [382, 84] width 205 height 24
paste input "Property of the estate includes 64% of the portion of the potential 2025 Federa…"
type input "Property of the estate includes 64% of the portion of the potential 2025 Federa…"
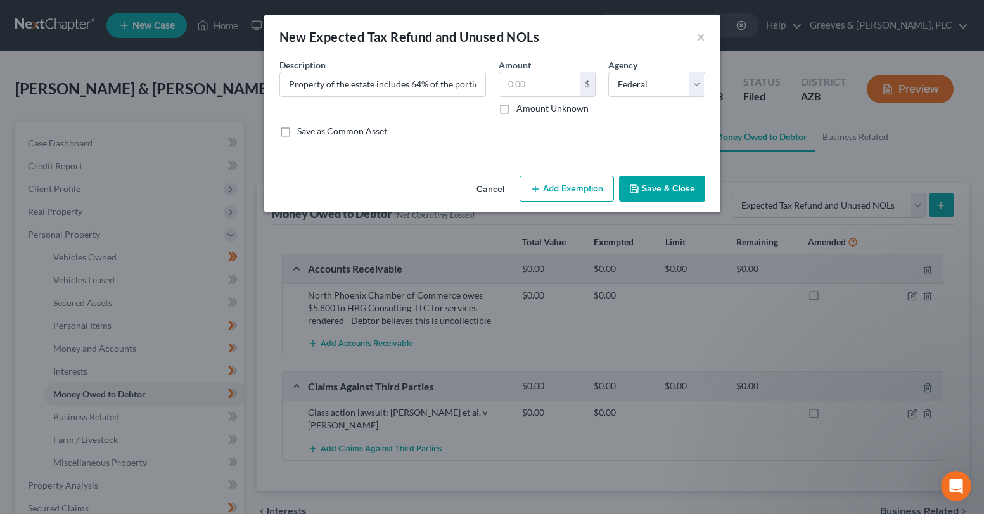
click at [516, 110] on label "Amount Unknown" at bounding box center [552, 108] width 72 height 13
click at [521, 110] on input "Amount Unknown" at bounding box center [525, 106] width 8 height 8
checkbox input "true"
type input "0.00"
click at [481, 156] on div "An exemption set must first be selected from the Filing Information section. Co…" at bounding box center [492, 114] width 456 height 112
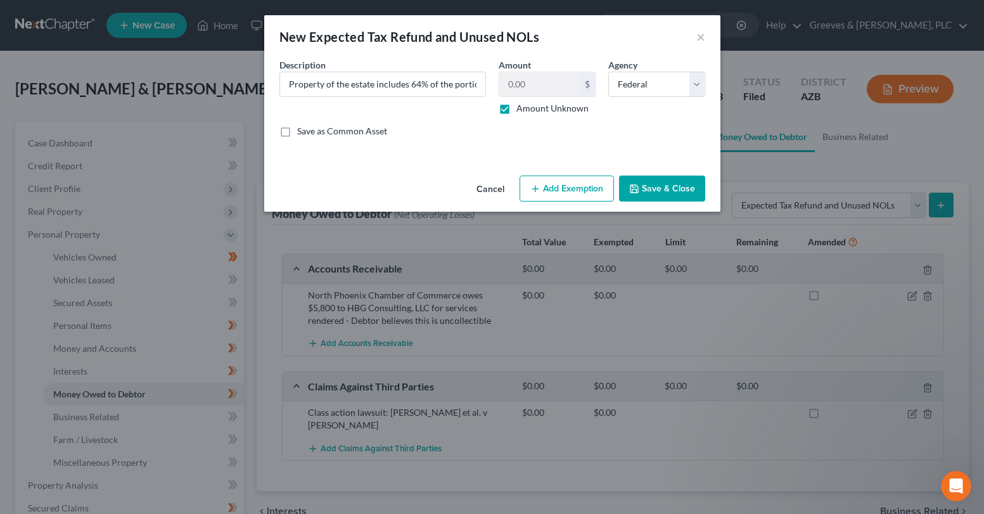
click at [567, 185] on button "Add Exemption" at bounding box center [567, 189] width 94 height 27
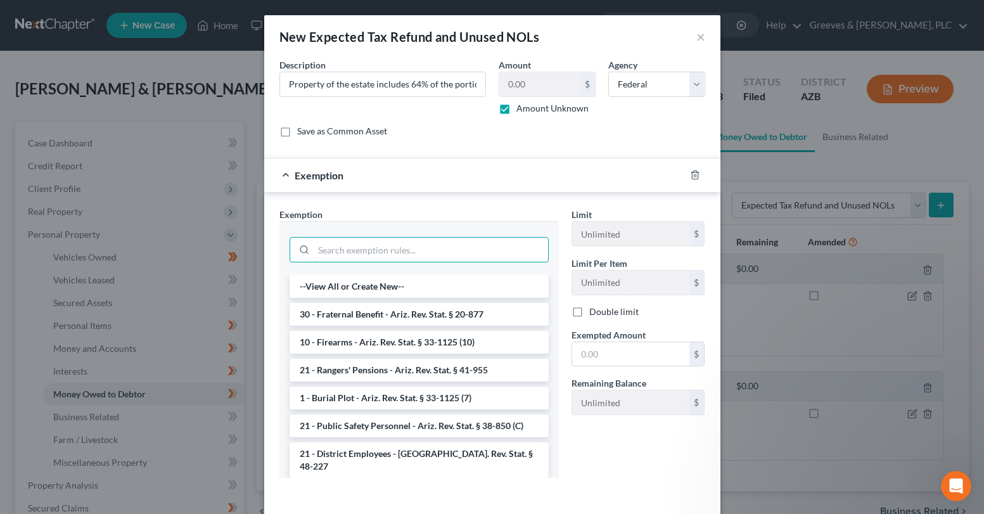
drag, startPoint x: 437, startPoint y: 258, endPoint x: 426, endPoint y: 271, distance: 16.6
click at [435, 258] on input "search" at bounding box center [431, 250] width 234 height 24
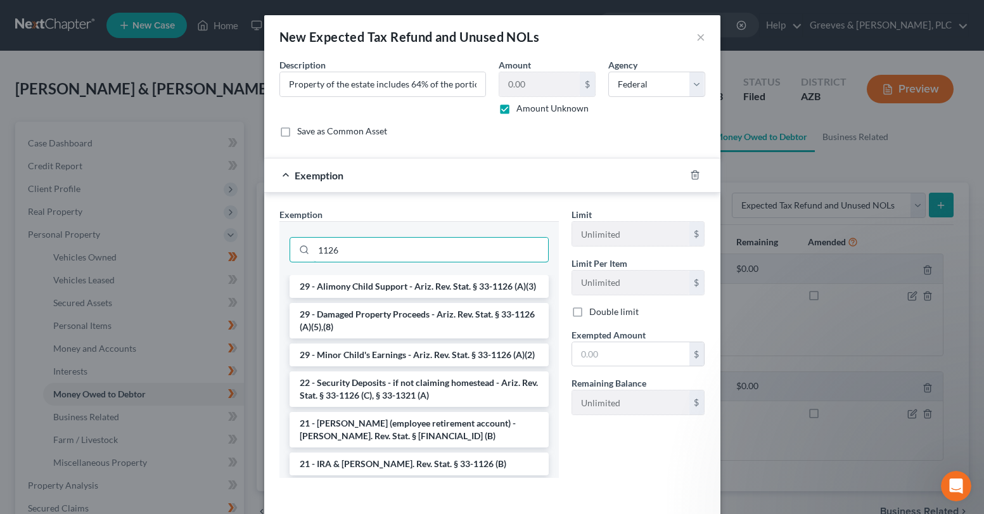
type input "1126"
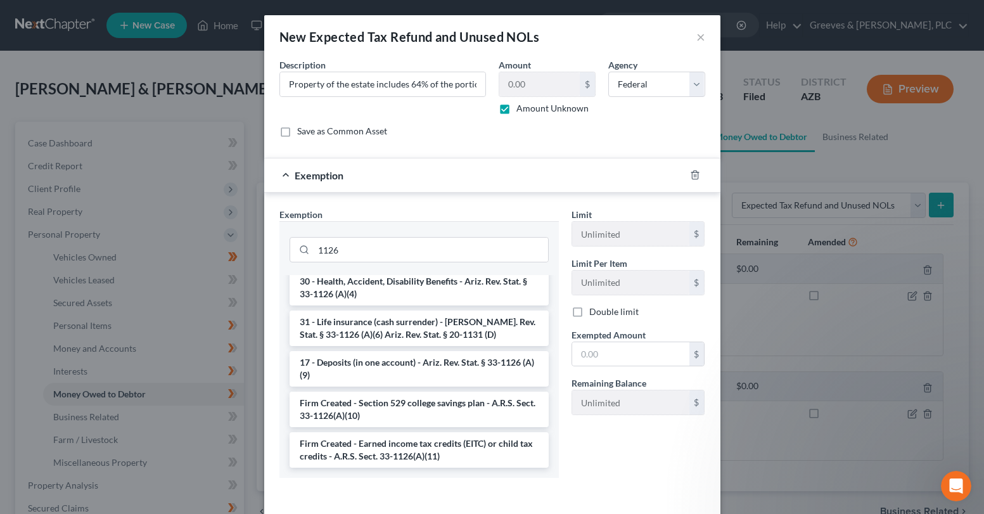
scroll to position [317, 0]
click at [466, 454] on li "Firm Created - Earned income tax credits (EITC) or child tax credits - A.R.S. S…" at bounding box center [419, 449] width 259 height 35
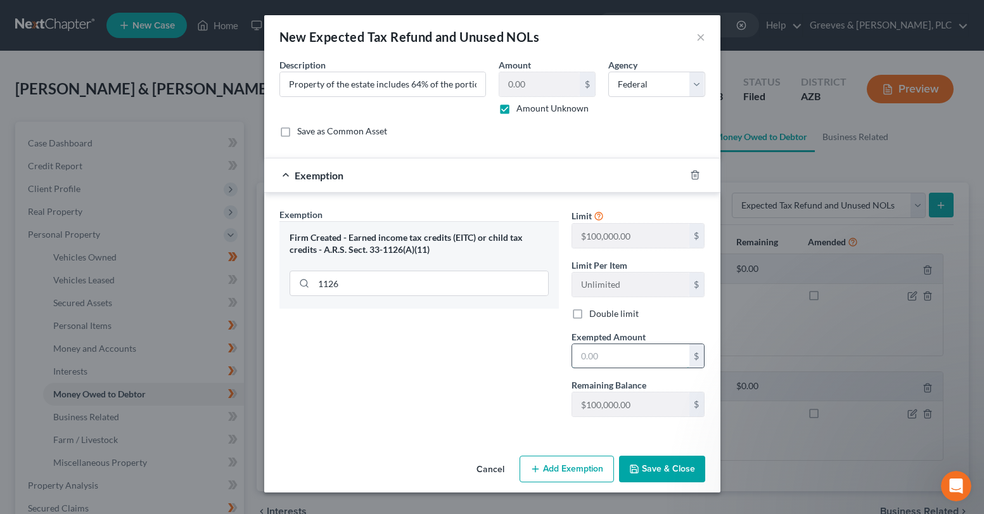
click at [592, 358] on input "text" at bounding box center [630, 356] width 117 height 24
type input "100"
click at [665, 471] on button "Save & Close" at bounding box center [662, 469] width 86 height 27
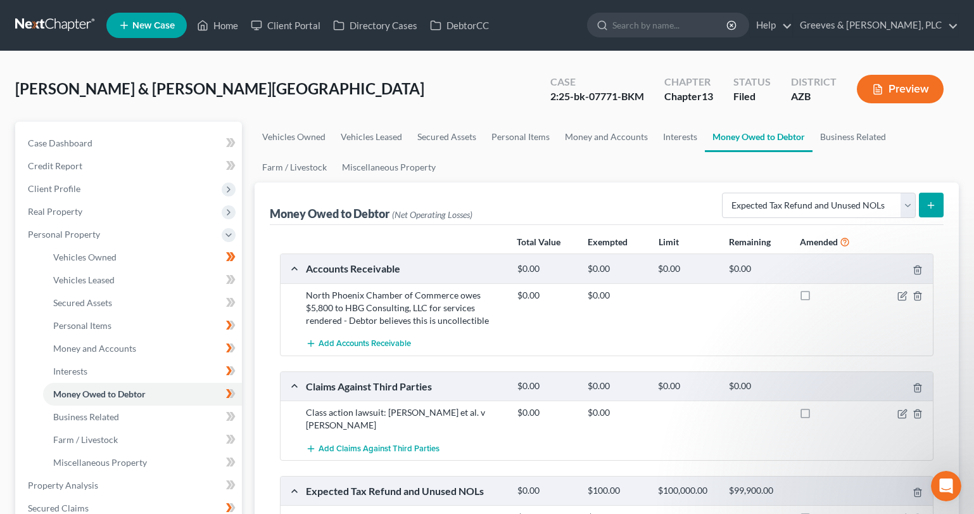
click at [534, 203] on div "Money Owed to Debtor (Net Operating Losses) Select Type of Money Owed Accounts …" at bounding box center [607, 203] width 675 height 42
click at [931, 200] on icon "submit" at bounding box center [931, 205] width 10 height 10
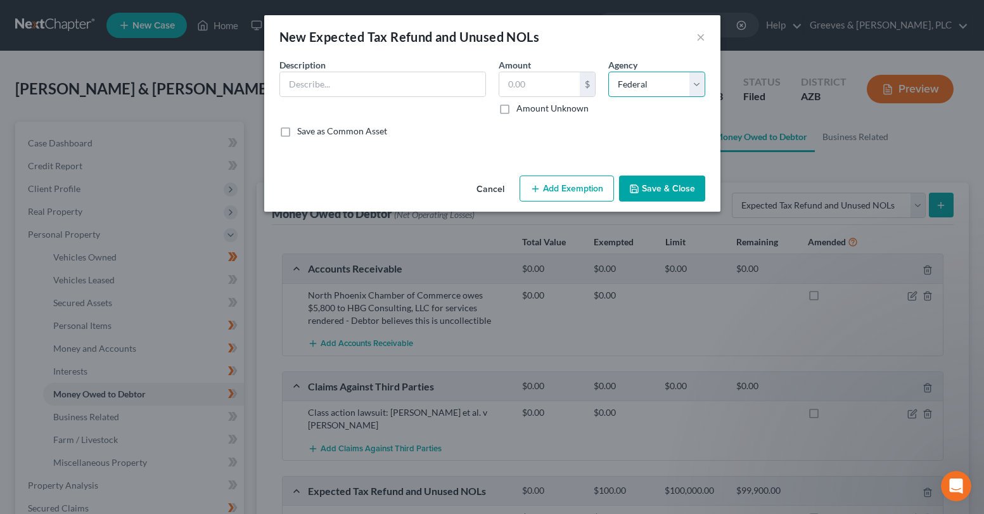
click at [696, 90] on select "Select Federal State Local" at bounding box center [656, 84] width 97 height 25
select select "1"
click at [608, 72] on select "Select Federal State Local" at bounding box center [656, 84] width 97 height 25
click at [437, 87] on input "text" at bounding box center [382, 84] width 205 height 24
paste input "Property of the estate includes 64% of the portion of the potential 2025 [US_ST…"
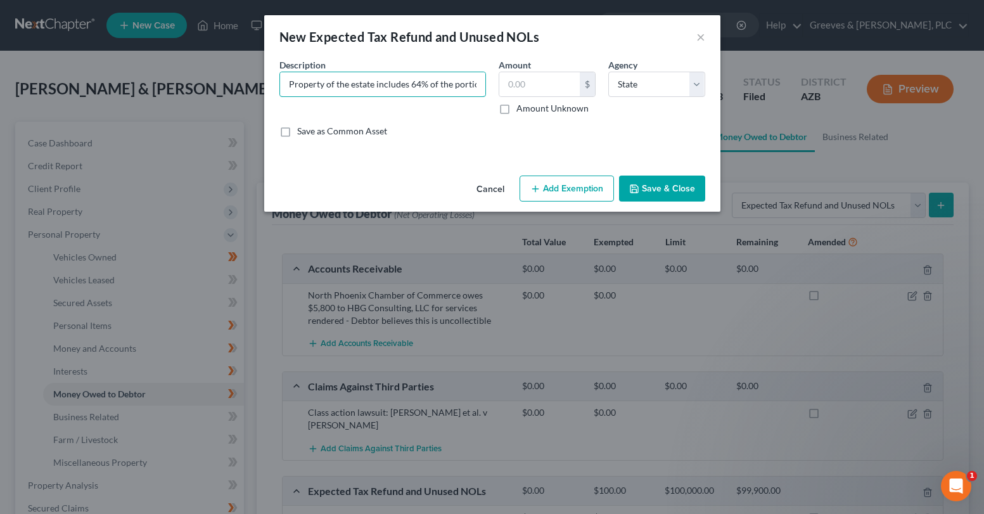
scroll to position [0, 971]
type input "Property of the estate includes 64% of the portion of the potential 2025 [US_ST…"
click at [516, 110] on label "Amount Unknown" at bounding box center [552, 108] width 72 height 13
click at [521, 110] on input "Amount Unknown" at bounding box center [525, 106] width 8 height 8
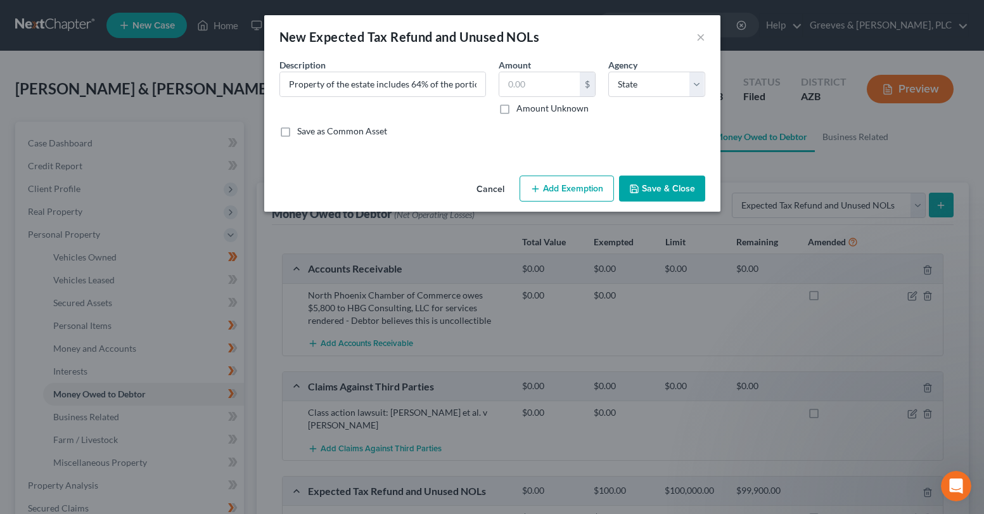
checkbox input "true"
type input "0.00"
click at [561, 182] on button "Add Exemption" at bounding box center [567, 189] width 94 height 27
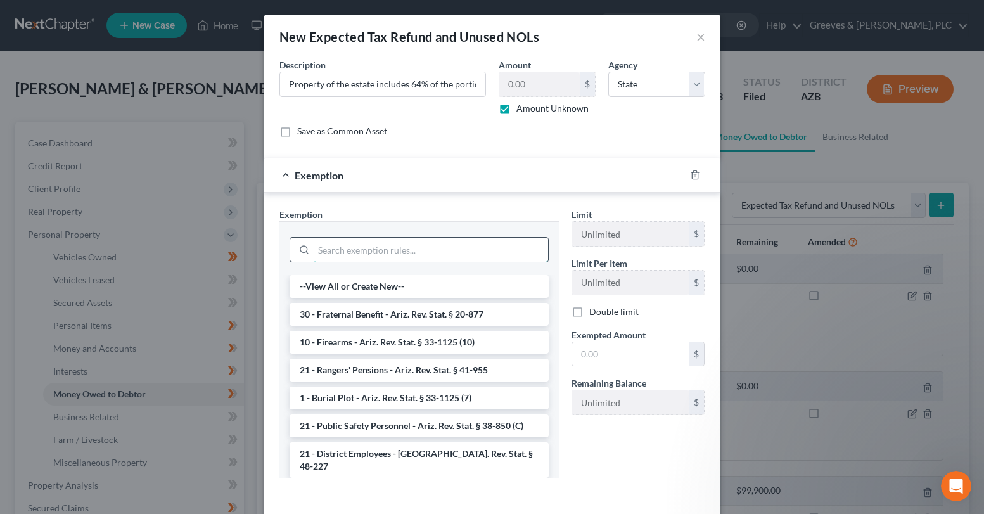
click at [472, 252] on input "search" at bounding box center [431, 250] width 234 height 24
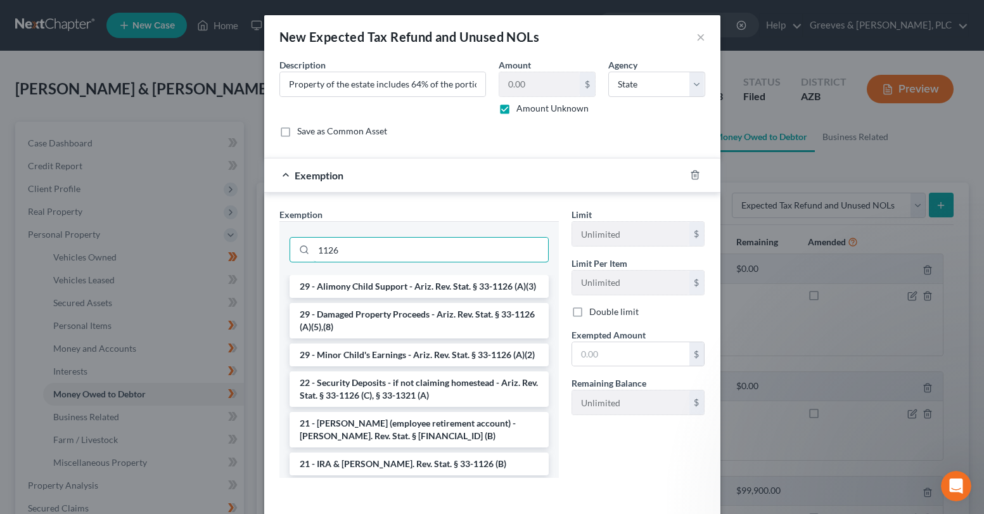
type input "1126"
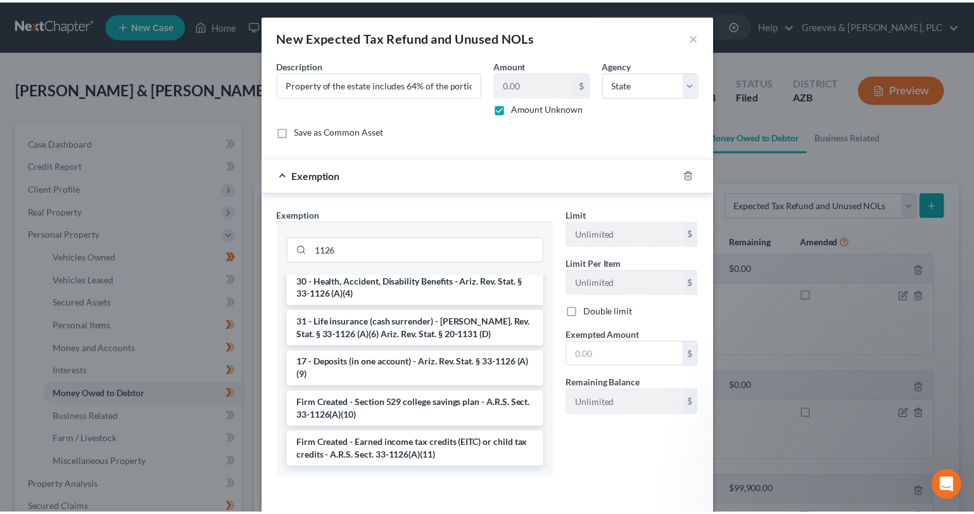
scroll to position [317, 0]
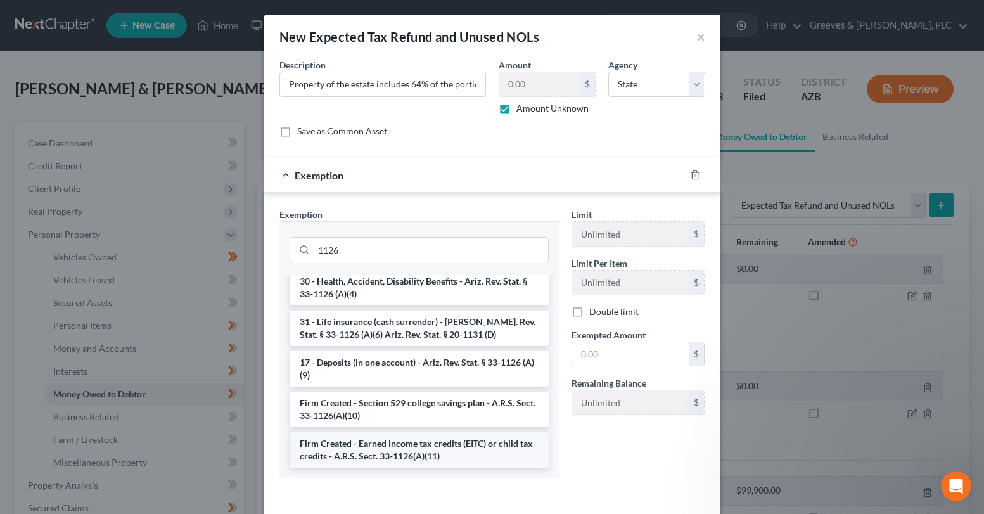
click at [430, 456] on li "Firm Created - Earned income tax credits (EITC) or child tax credits - A.R.S. S…" at bounding box center [419, 449] width 259 height 35
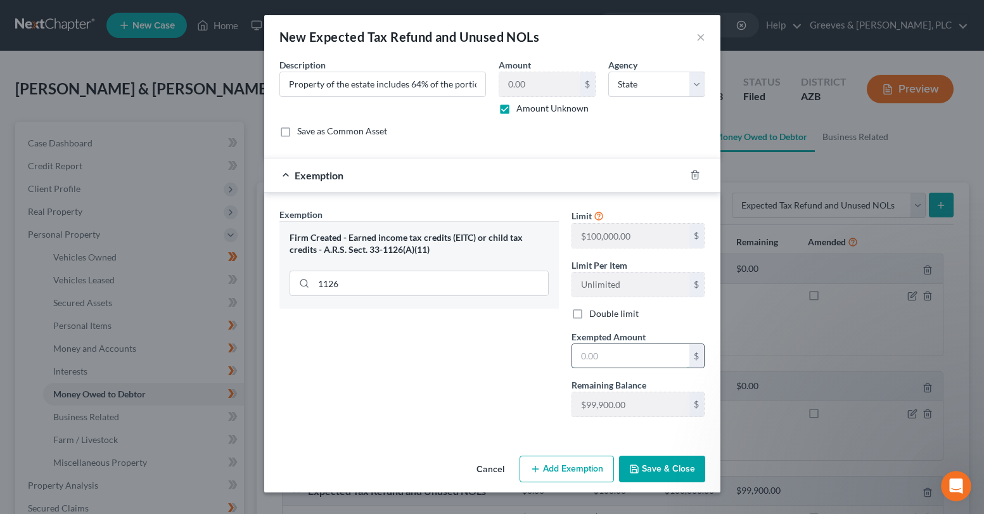
click at [623, 352] on input "text" at bounding box center [630, 356] width 117 height 24
type input "100"
click at [663, 467] on button "Save & Close" at bounding box center [662, 469] width 86 height 27
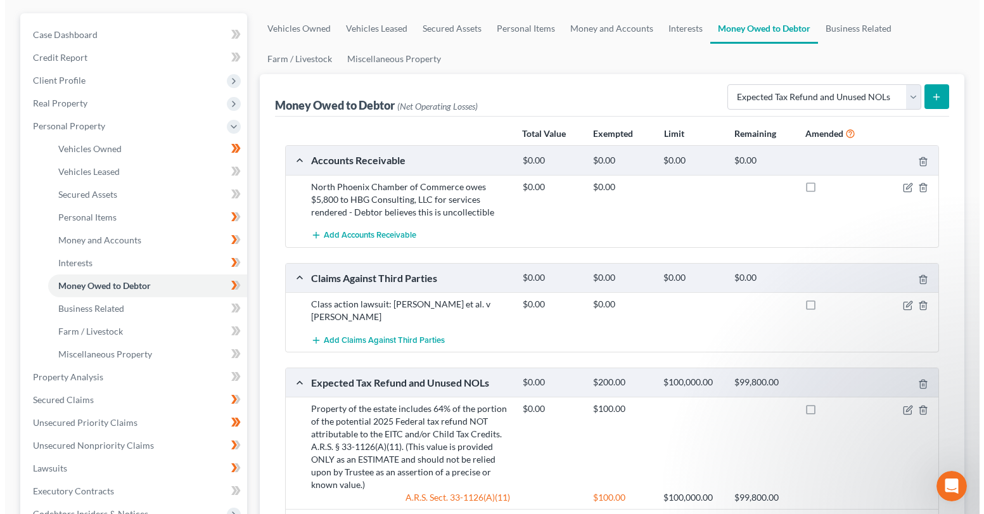
scroll to position [83, 0]
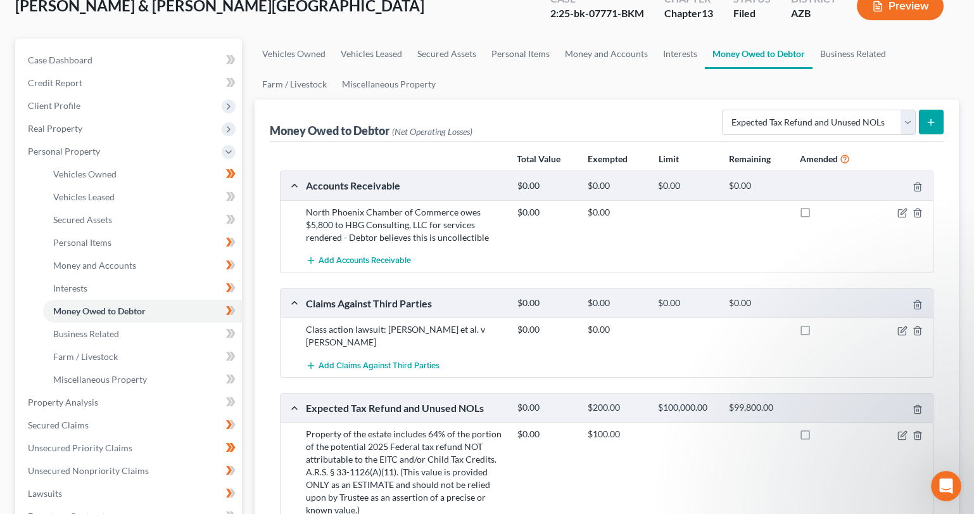
click at [933, 116] on button "submit" at bounding box center [931, 122] width 25 height 25
select select "0"
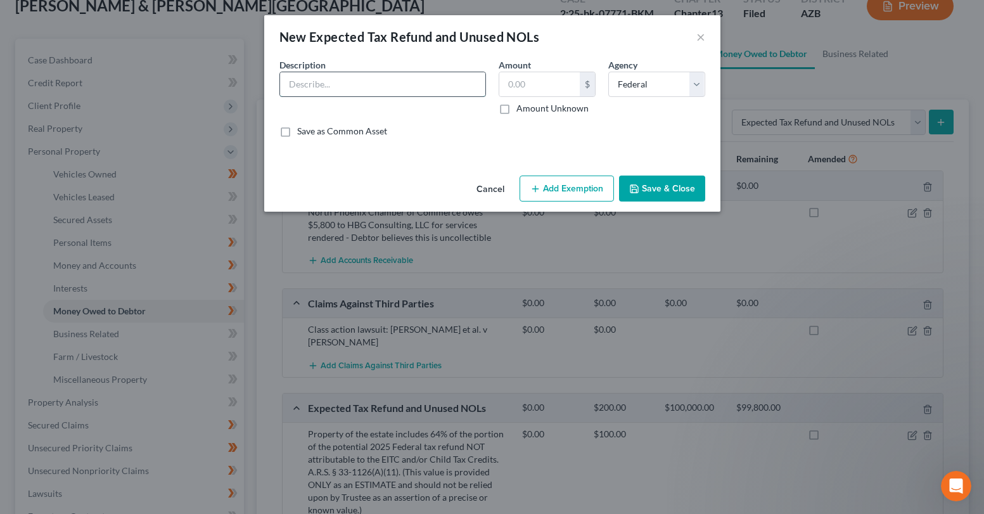
click at [457, 83] on input "text" at bounding box center [382, 84] width 205 height 24
paste input "Property of the estate includes 100% of the portion of the potential 2024 Feder…"
type input "Property of the estate includes 100% of the portion of the potential 2024 Feder…"
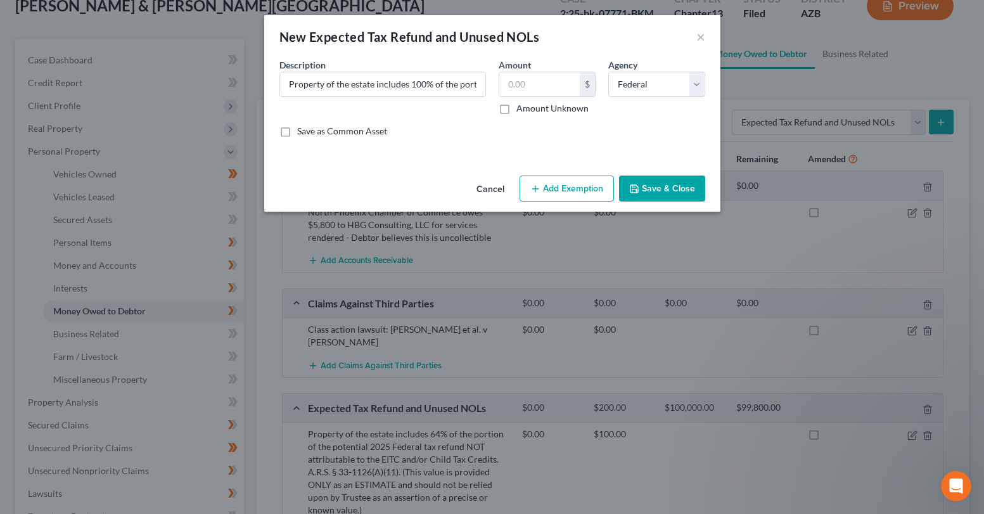
click at [516, 105] on label "Amount Unknown" at bounding box center [552, 108] width 72 height 13
click at [521, 105] on input "Amount Unknown" at bounding box center [525, 106] width 8 height 8
checkbox input "true"
type input "0.00"
click at [565, 189] on button "Add Exemption" at bounding box center [567, 189] width 94 height 27
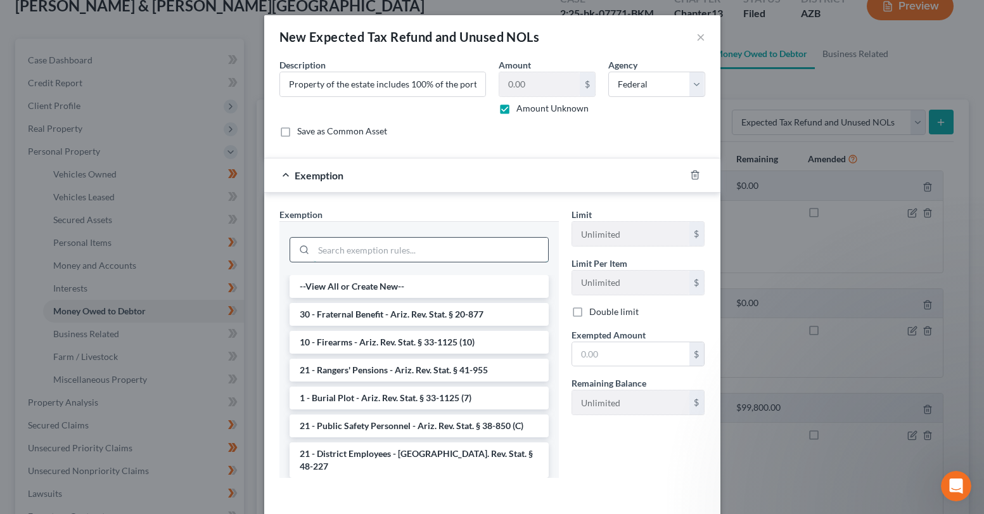
click at [475, 260] on input "search" at bounding box center [431, 250] width 234 height 24
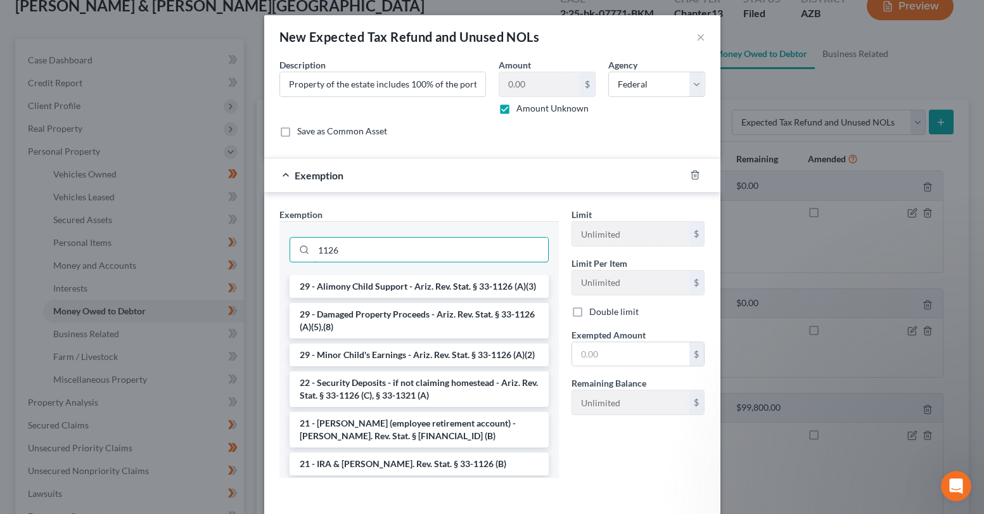
type input "1126"
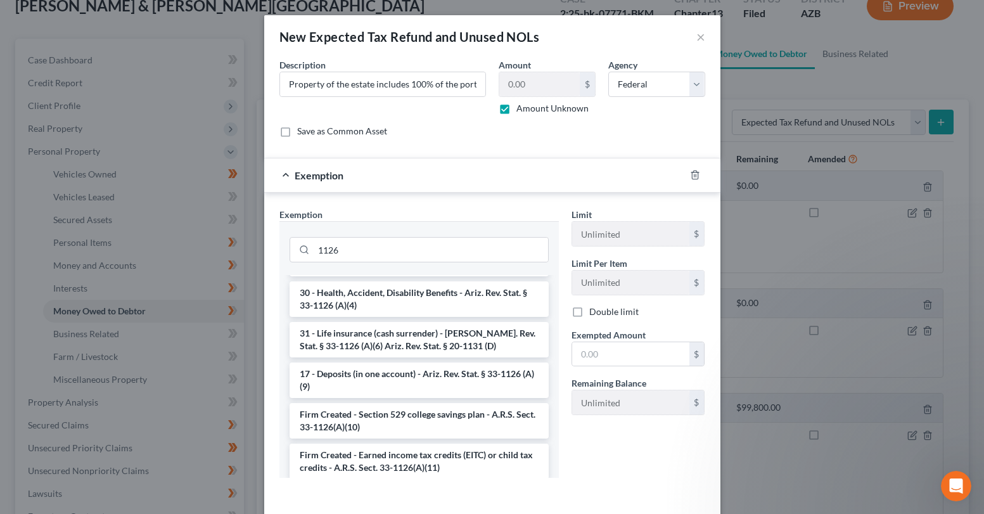
scroll to position [317, 0]
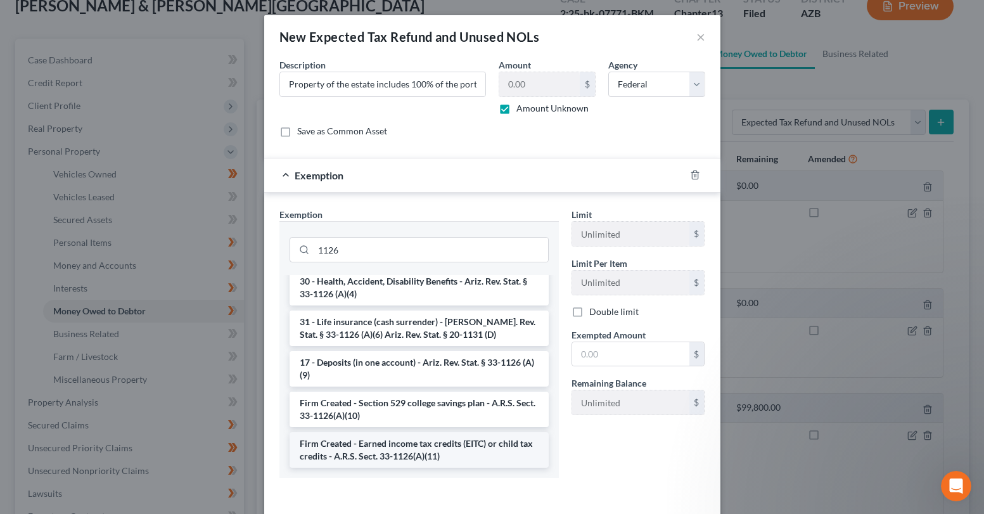
click at [444, 433] on li "Firm Created - Earned income tax credits (EITC) or child tax credits - A.R.S. S…" at bounding box center [419, 449] width 259 height 35
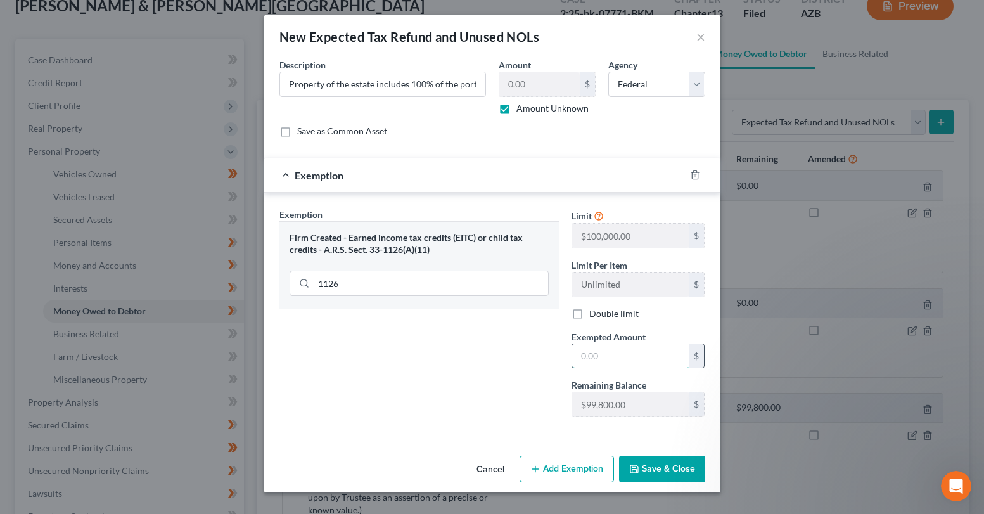
click at [596, 367] on input "text" at bounding box center [630, 356] width 117 height 24
type input "100"
click at [661, 469] on button "Save & Close" at bounding box center [662, 469] width 86 height 27
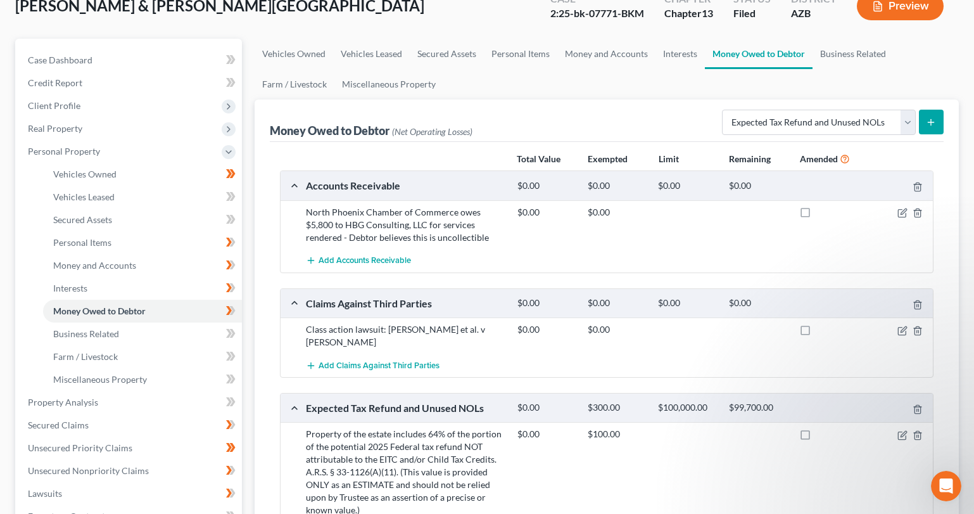
click at [521, 99] on div "Money Owed to Debtor (Net Operating Losses) Select Type of Money Owed Accounts …" at bounding box center [607, 120] width 675 height 42
click at [933, 123] on icon "submit" at bounding box center [931, 122] width 10 height 10
select select "0"
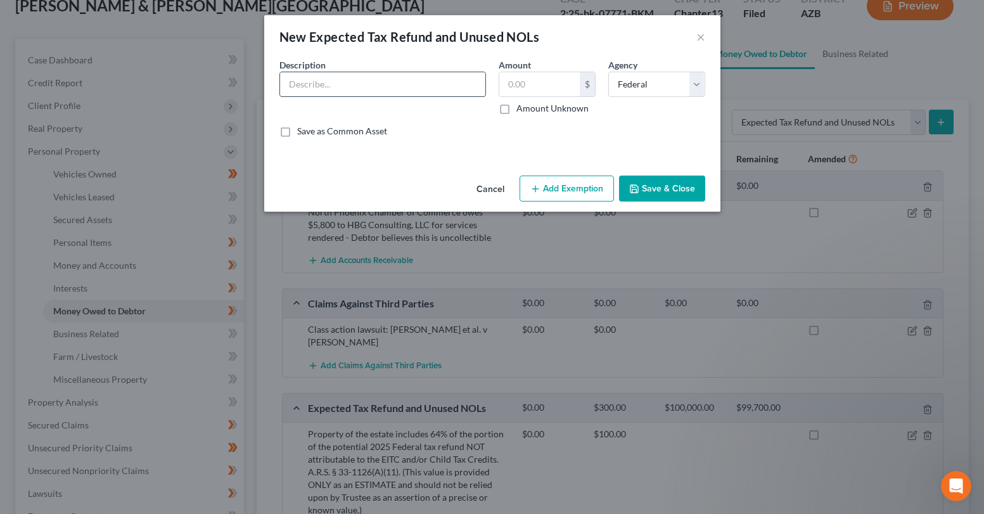
click at [463, 79] on input "text" at bounding box center [382, 84] width 205 height 24
paste input "Property of the estate includes 100% of the portion of the potential 2024 [US_S…"
type input "Property of the estate includes 100% of the portion of the potential 2024 [US_S…"
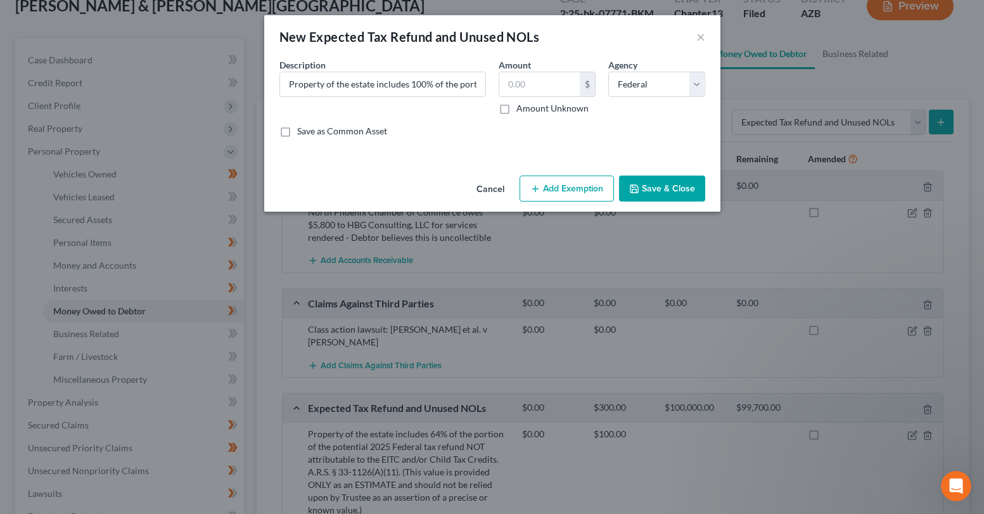
click at [516, 114] on label "Amount Unknown" at bounding box center [552, 108] width 72 height 13
click at [521, 110] on input "Amount Unknown" at bounding box center [525, 106] width 8 height 8
checkbox input "true"
type input "0.00"
click at [625, 79] on select "Select Federal State Local" at bounding box center [656, 84] width 97 height 25
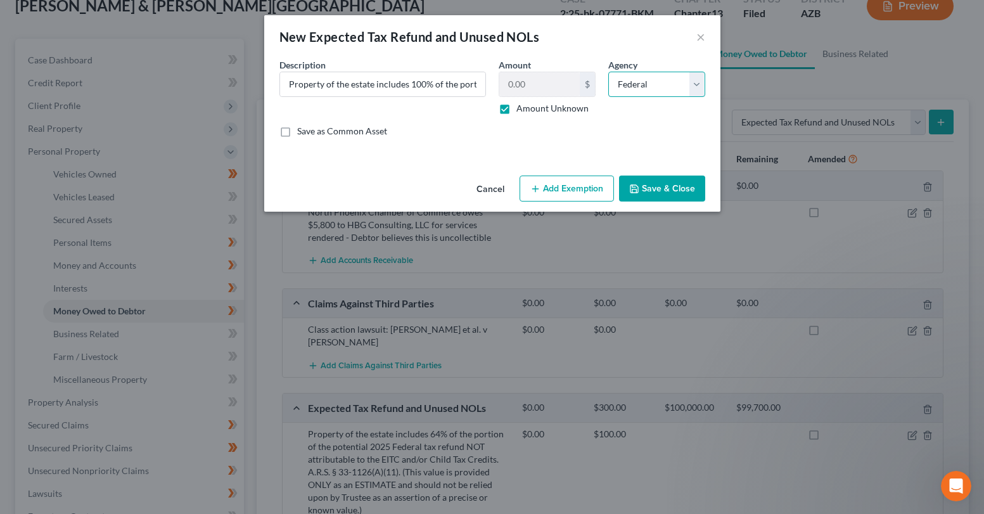
select select "1"
click at [608, 72] on select "Select Federal State Local" at bounding box center [656, 84] width 97 height 25
click at [578, 196] on button "Add Exemption" at bounding box center [567, 189] width 94 height 27
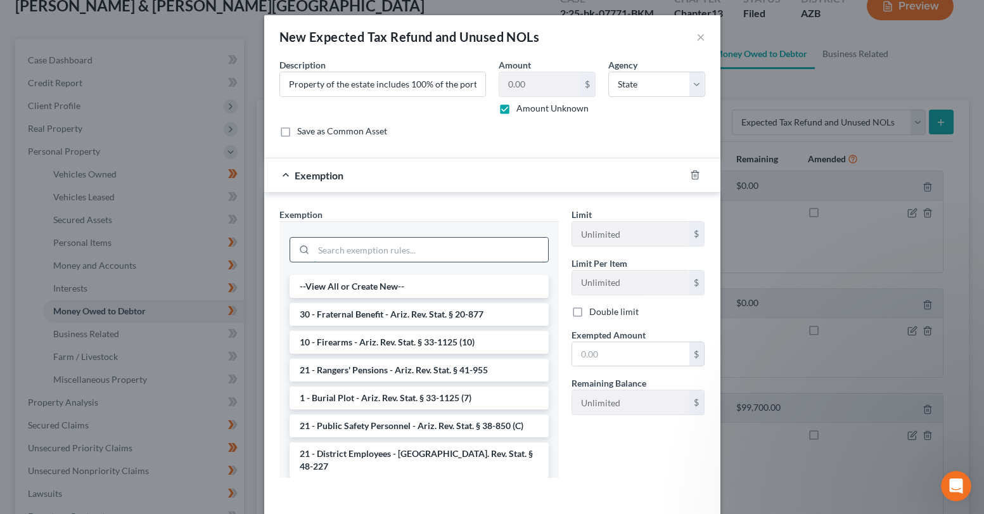
click at [444, 252] on input "search" at bounding box center [431, 250] width 234 height 24
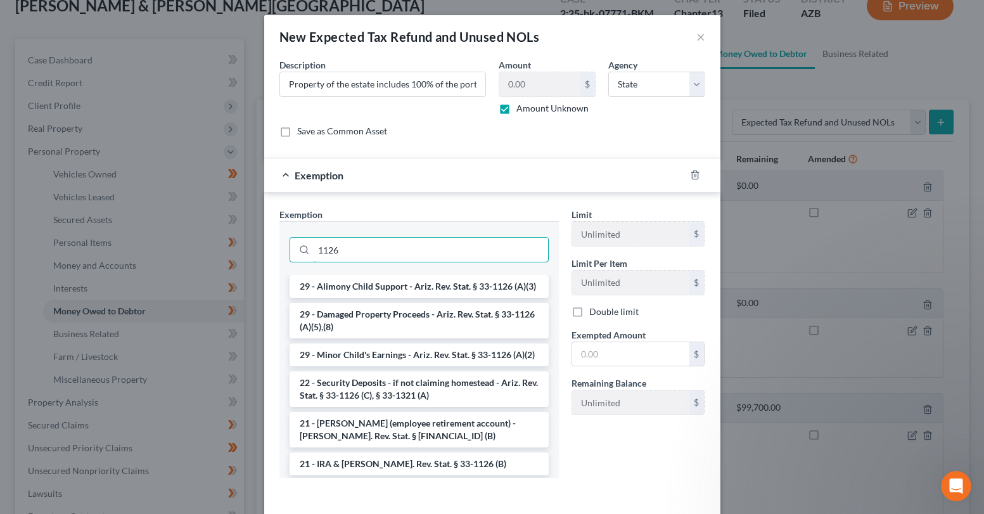
type input "1126"
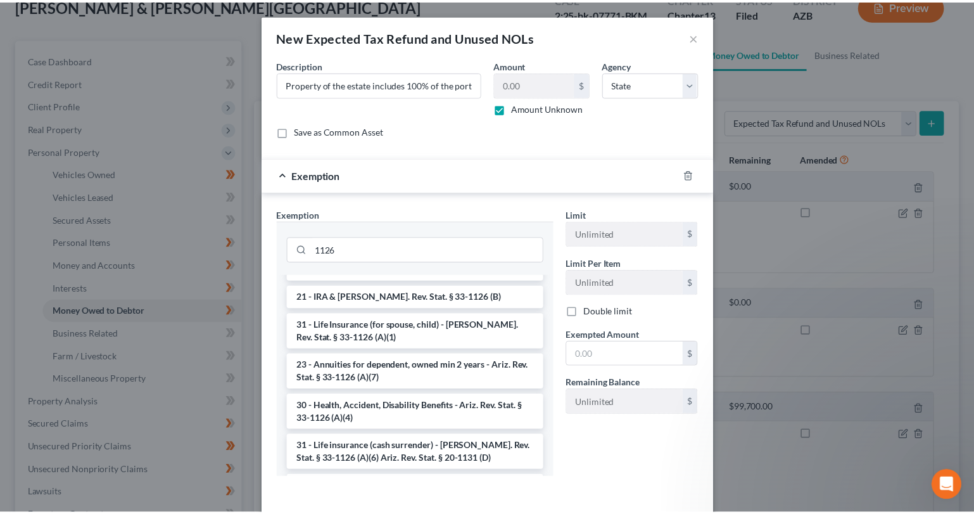
scroll to position [317, 0]
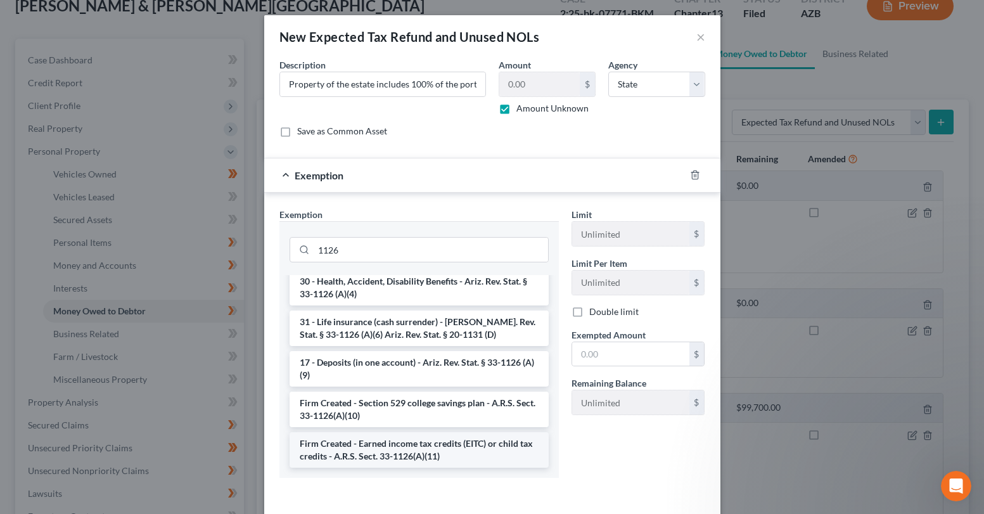
click at [472, 458] on li "Firm Created - Earned income tax credits (EITC) or child tax credits - A.R.S. S…" at bounding box center [419, 449] width 259 height 35
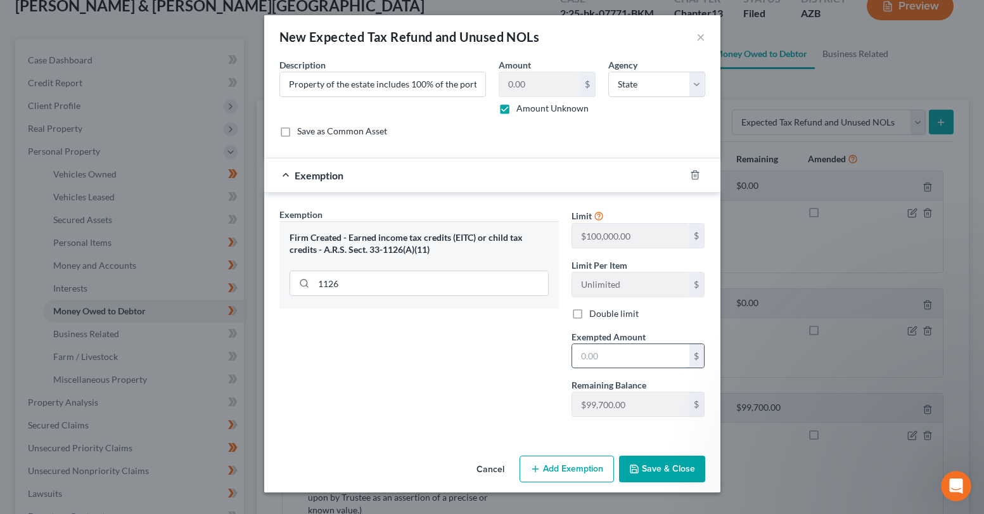
click at [599, 367] on input "text" at bounding box center [630, 356] width 117 height 24
type input "100"
click at [665, 463] on button "Save & Close" at bounding box center [662, 469] width 86 height 27
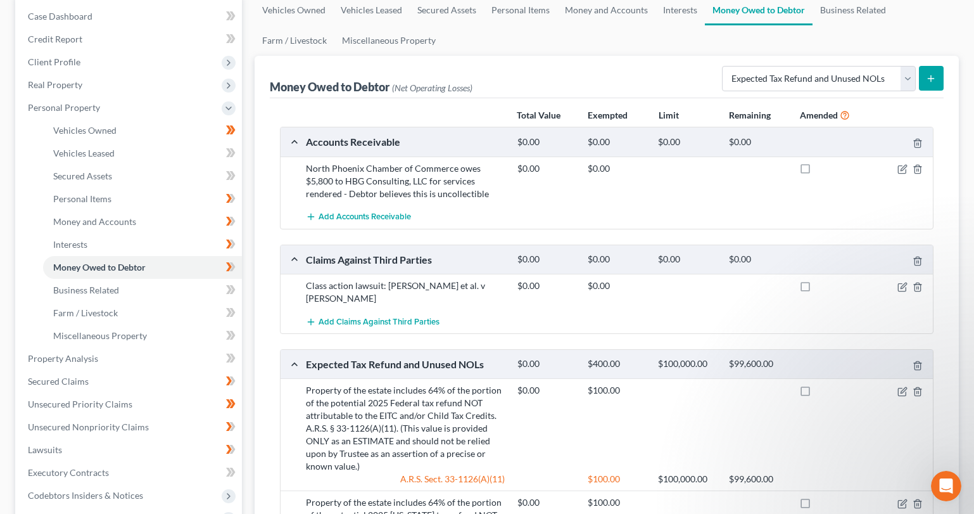
scroll to position [87, 0]
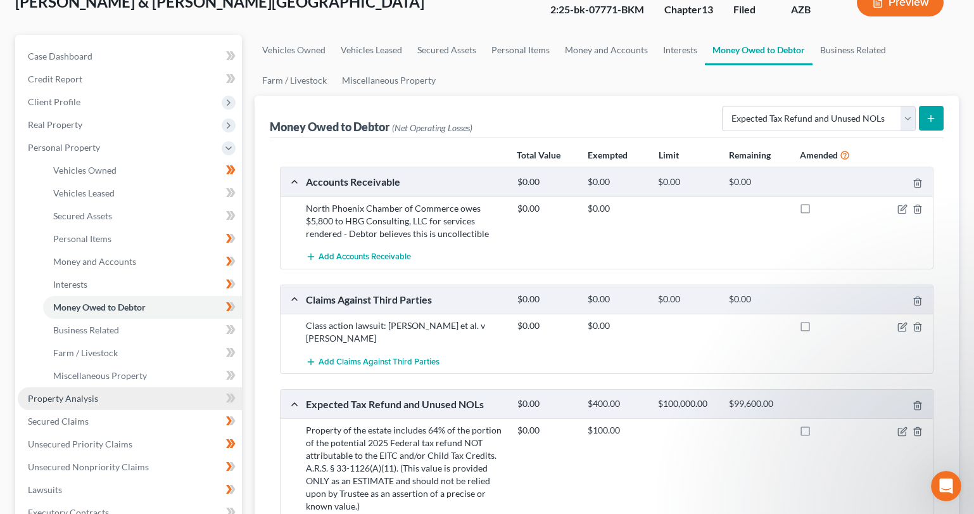
click at [166, 402] on link "Property Analysis" at bounding box center [130, 398] width 224 height 23
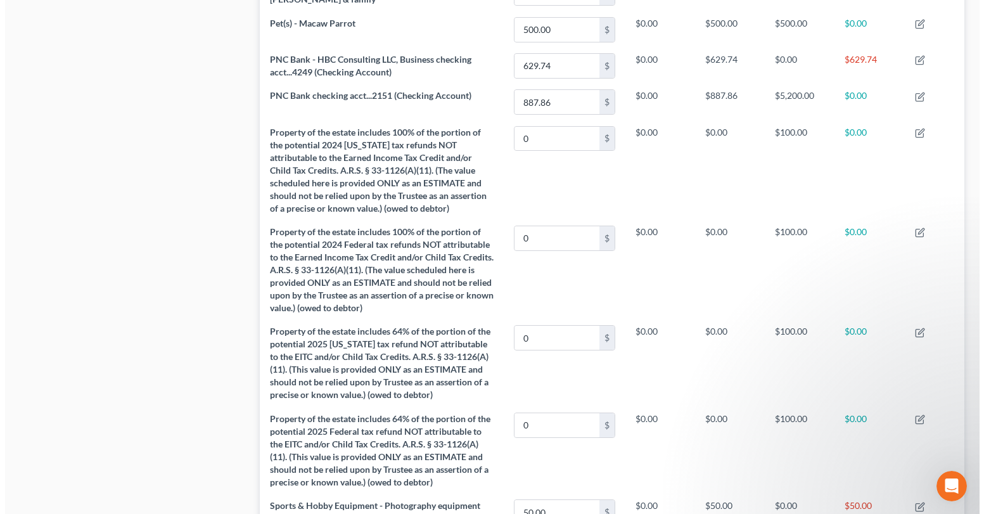
scroll to position [1059, 0]
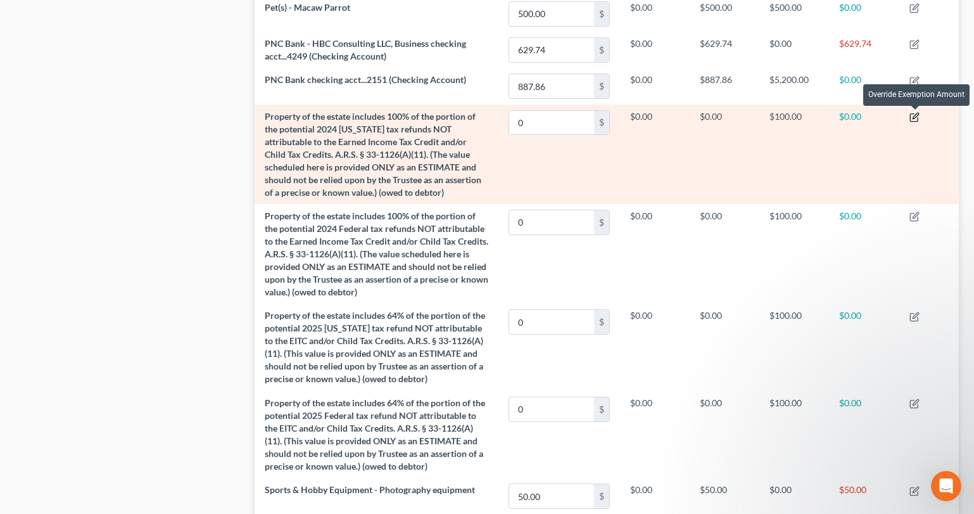
click at [917, 118] on icon "button" at bounding box center [915, 117] width 10 height 10
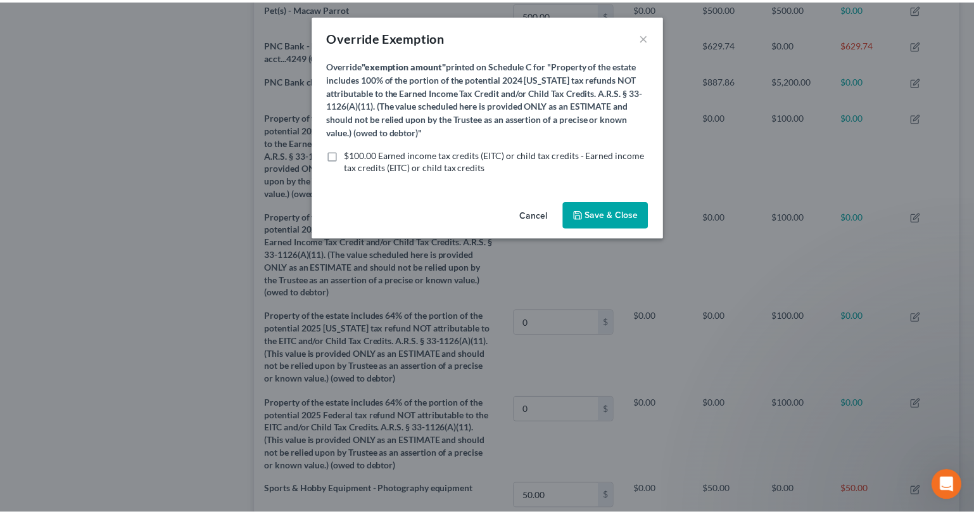
scroll to position [217, 712]
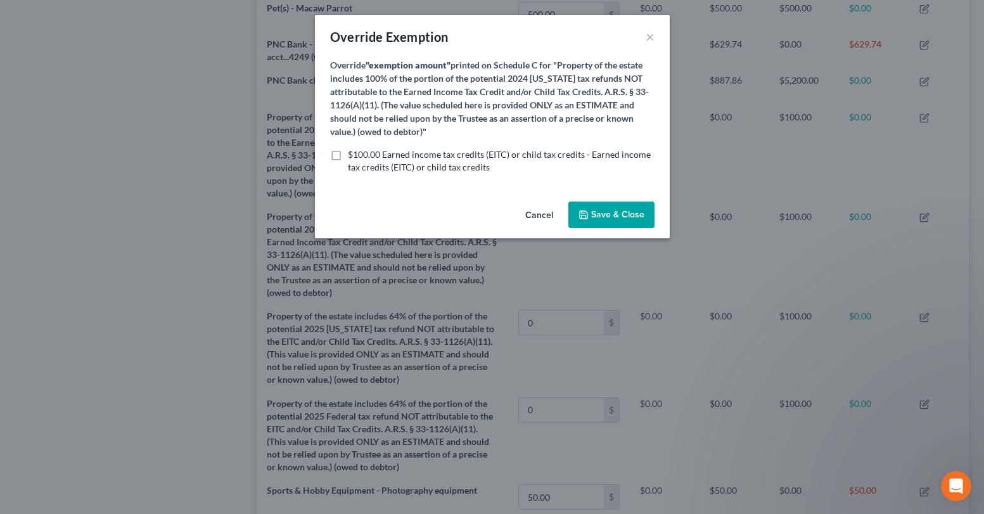
click at [546, 158] on span "$100.00 Earned income tax credits (EITC) or child tax credits - Earned income t…" at bounding box center [499, 160] width 303 height 23
click at [361, 156] on input "$100.00 Earned income tax credits (EITC) or child tax credits - Earned income t…" at bounding box center [357, 152] width 8 height 8
checkbox input "true"
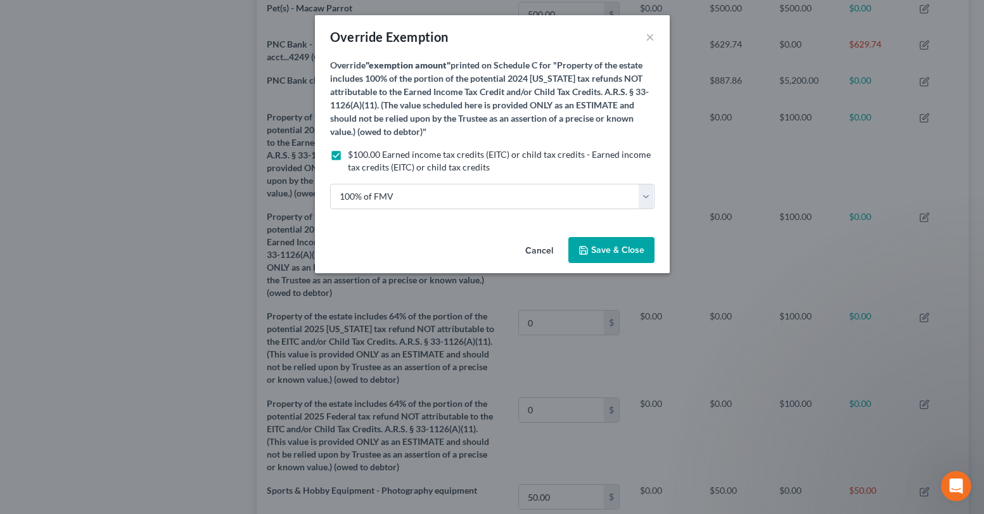
click at [598, 241] on button "Save & Close" at bounding box center [611, 250] width 86 height 27
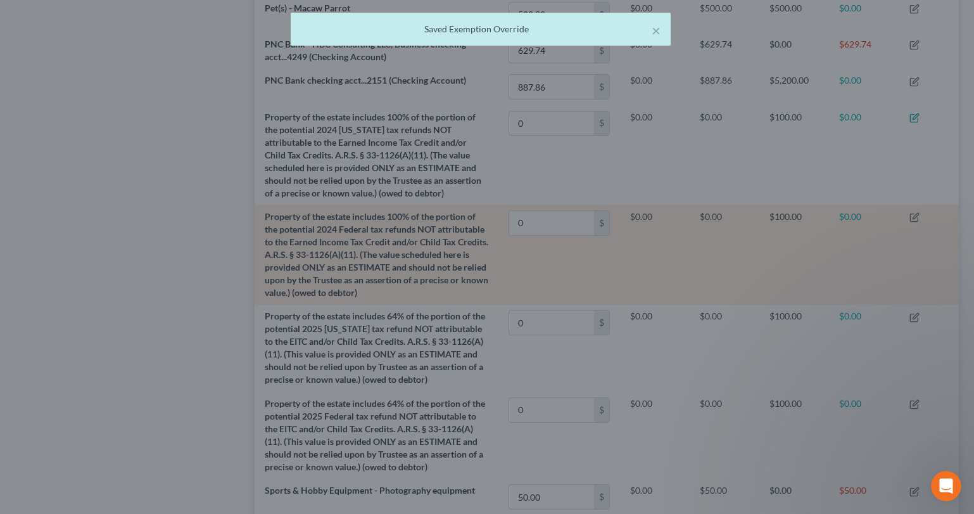
scroll to position [216, 705]
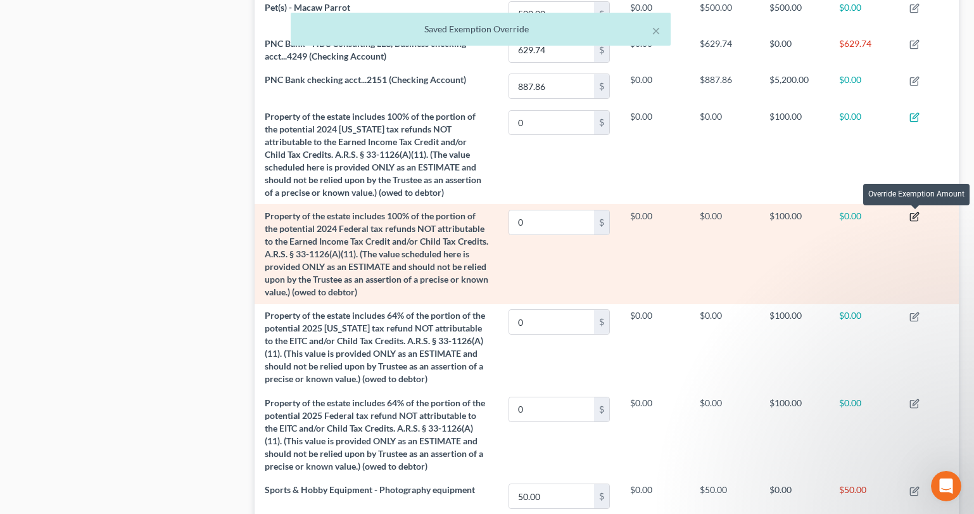
click at [916, 217] on icon "button" at bounding box center [915, 217] width 10 height 10
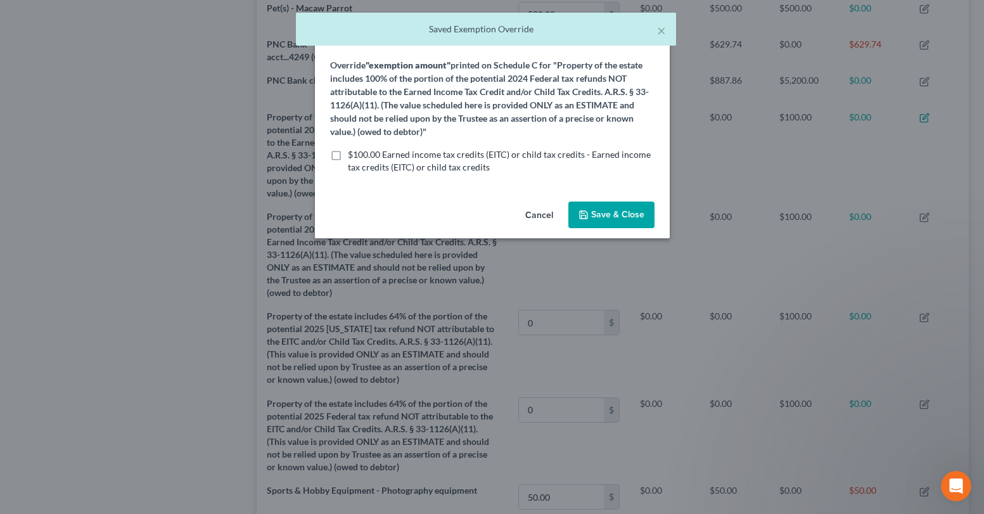
click at [556, 160] on label "$100.00 Earned income tax credits (EITC) or child tax credits - Earned income t…" at bounding box center [501, 160] width 307 height 25
click at [361, 156] on input "$100.00 Earned income tax credits (EITC) or child tax credits - Earned income t…" at bounding box center [357, 152] width 8 height 8
checkbox input "true"
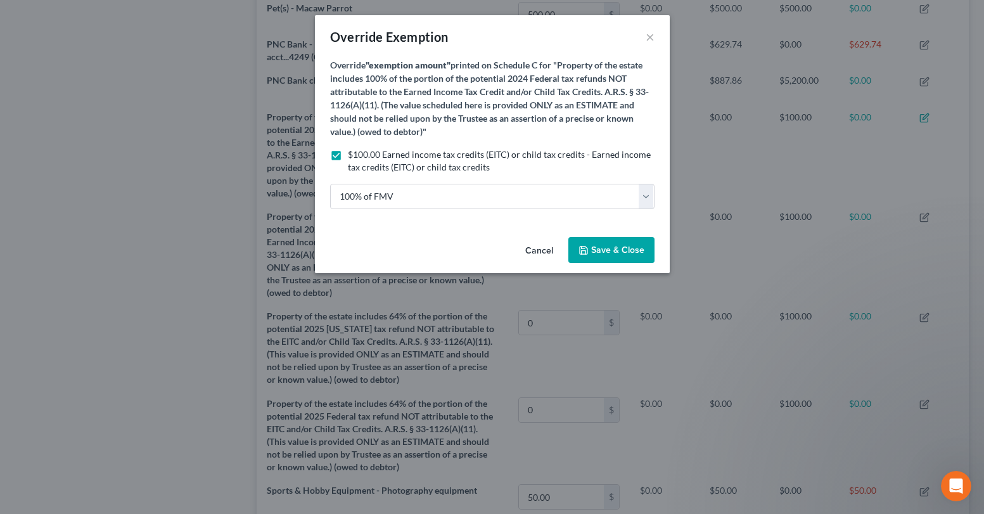
click at [618, 245] on span "Save & Close" at bounding box center [617, 250] width 53 height 11
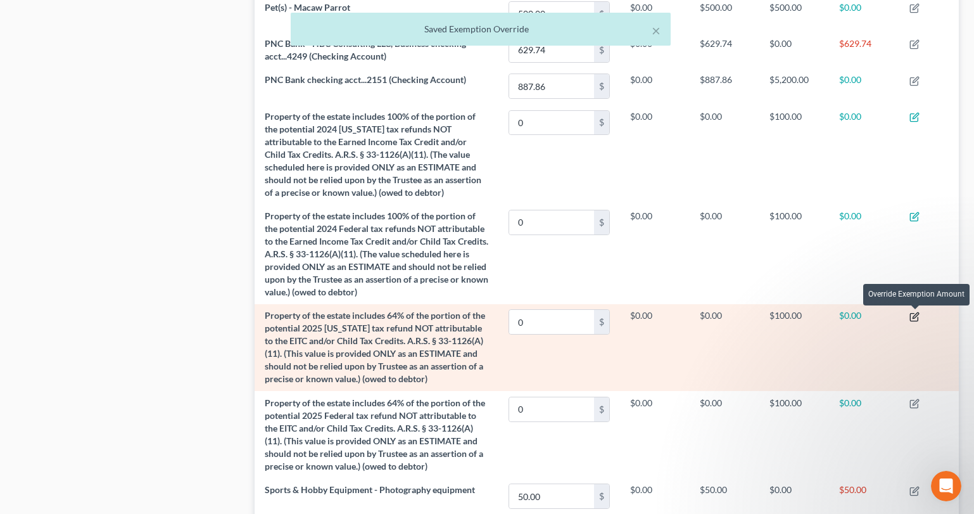
click at [916, 313] on icon "button" at bounding box center [914, 317] width 8 height 8
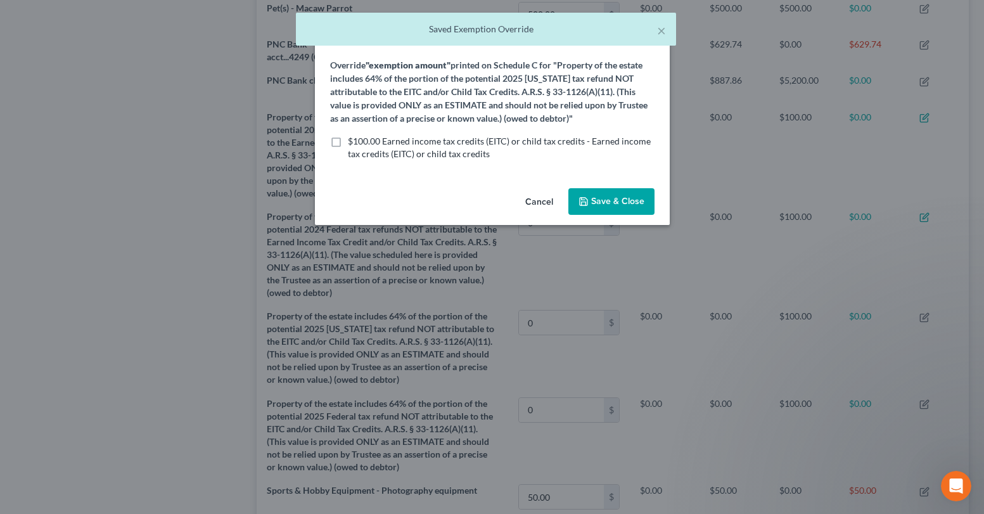
click at [563, 146] on label "$100.00 Earned income tax credits (EITC) or child tax credits - Earned income t…" at bounding box center [501, 147] width 307 height 25
click at [361, 143] on input "$100.00 Earned income tax credits (EITC) or child tax credits - Earned income t…" at bounding box center [357, 139] width 8 height 8
checkbox input "true"
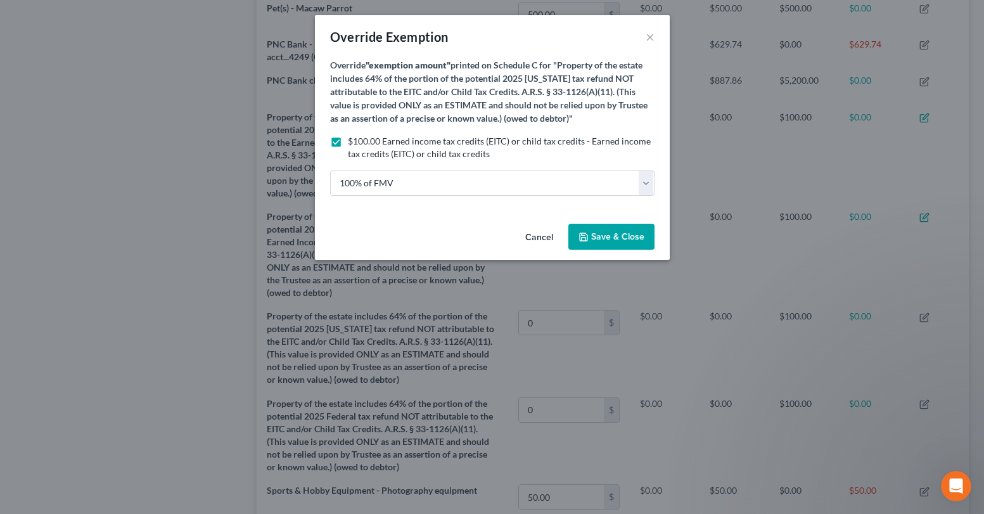
click at [618, 226] on button "Save & Close" at bounding box center [611, 237] width 86 height 27
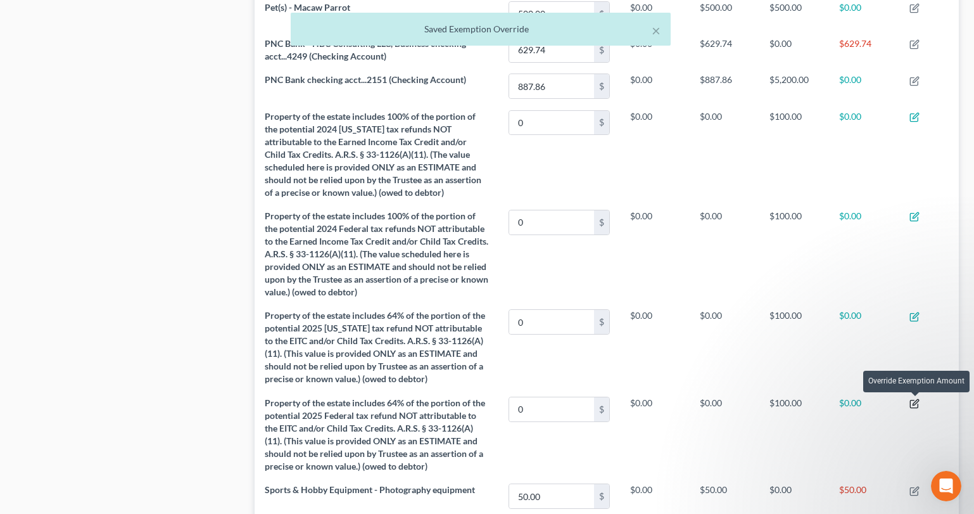
drag, startPoint x: 916, startPoint y: 405, endPoint x: 869, endPoint y: 380, distance: 53.0
click at [914, 399] on icon "button" at bounding box center [915, 404] width 10 height 10
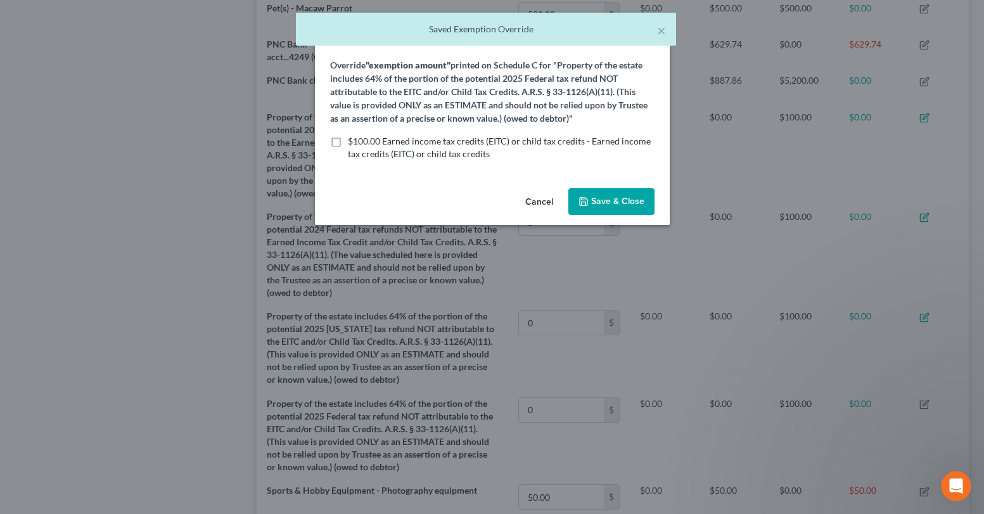
click at [523, 140] on span "$100.00 Earned income tax credits (EITC) or child tax credits - Earned income t…" at bounding box center [499, 147] width 303 height 23
click at [361, 140] on input "$100.00 Earned income tax credits (EITC) or child tax credits - Earned income t…" at bounding box center [357, 139] width 8 height 8
checkbox input "true"
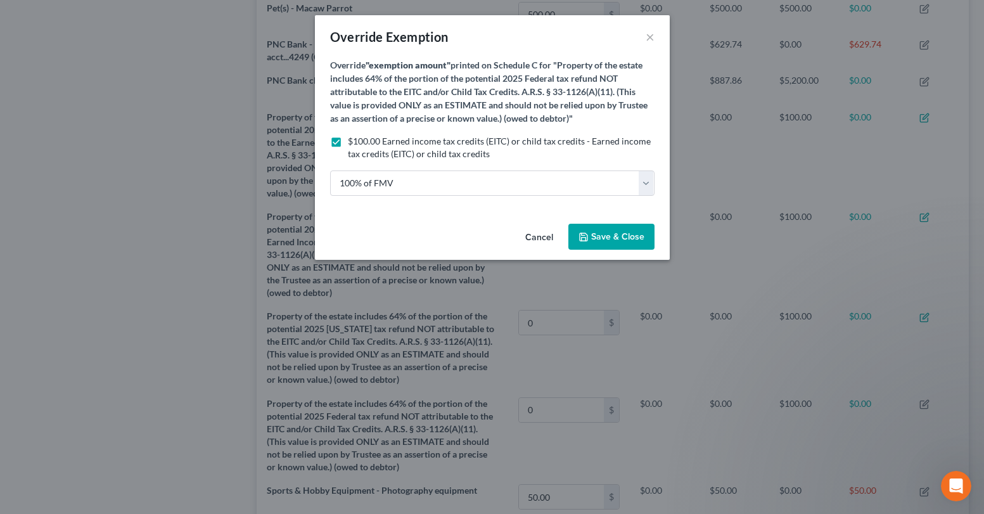
click at [616, 233] on span "Save & Close" at bounding box center [617, 236] width 53 height 11
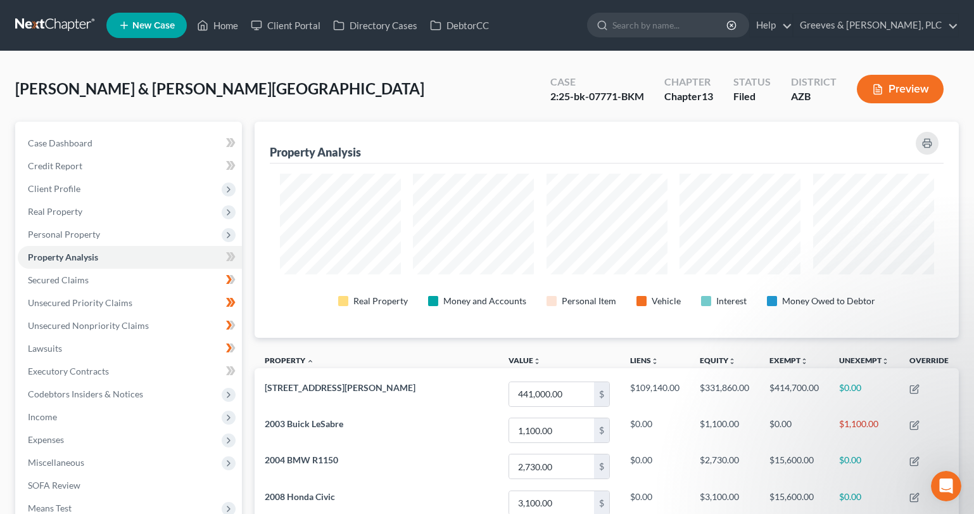
click at [476, 103] on div "[PERSON_NAME] & [PERSON_NAME][GEOGRAPHIC_DATA] Upgraded Case 2:25-bk-07771-BKM …" at bounding box center [487, 94] width 944 height 55
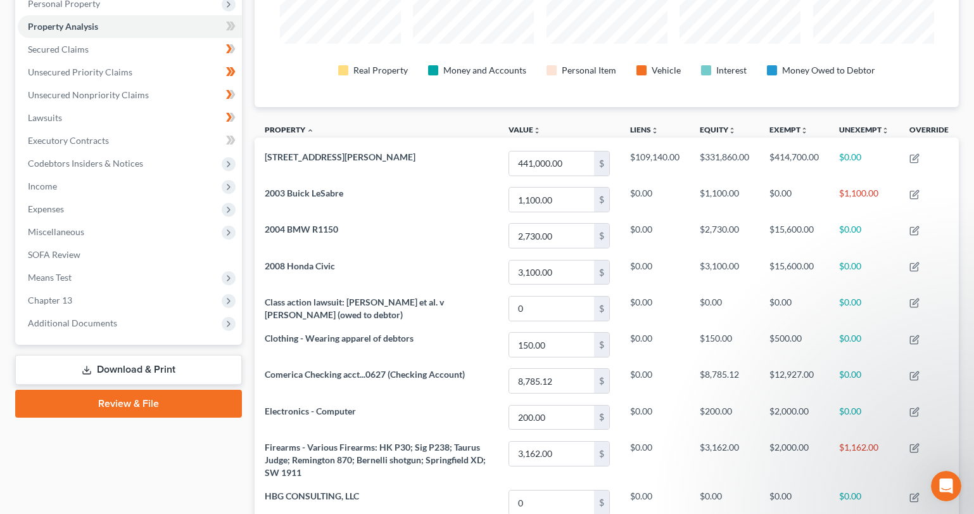
scroll to position [0, 0]
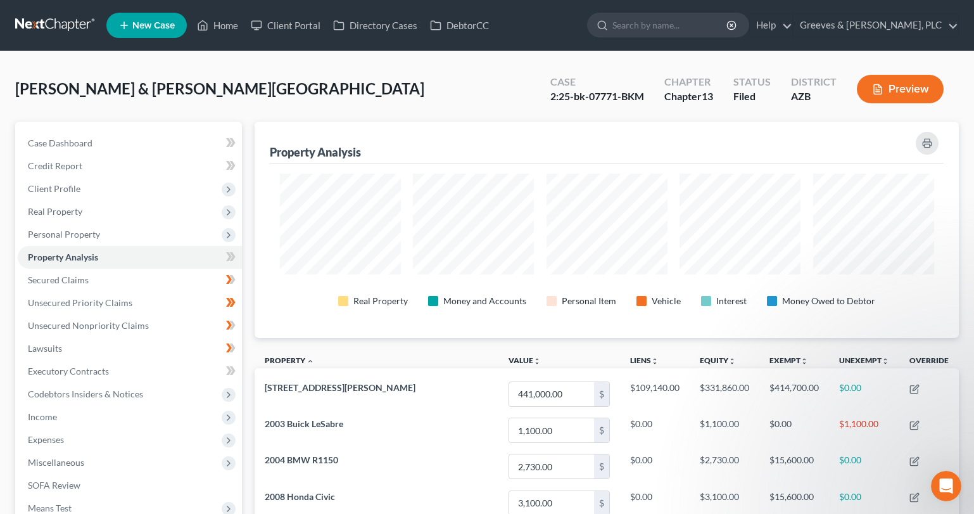
click at [426, 100] on div "[PERSON_NAME] & [PERSON_NAME][GEOGRAPHIC_DATA] Upgraded Case 2:25-bk-07771-BKM …" at bounding box center [487, 94] width 944 height 55
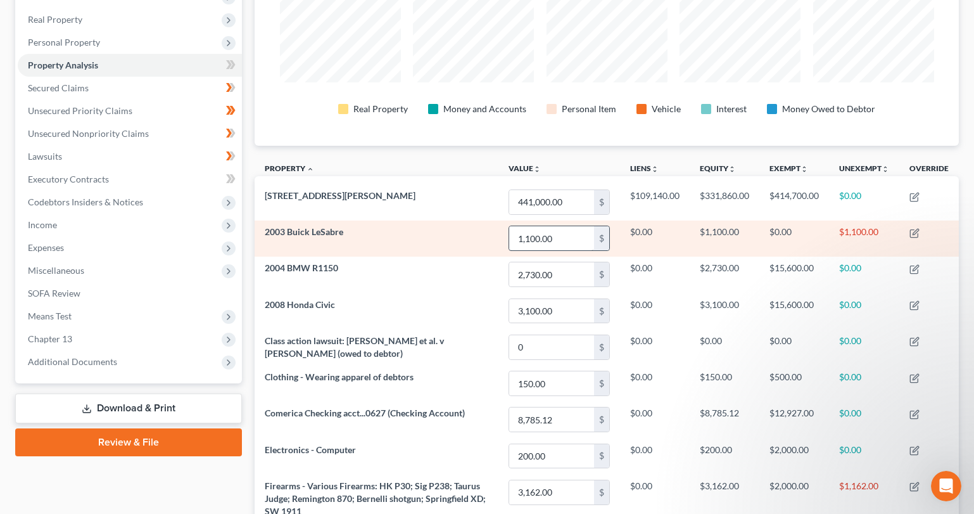
scroll to position [203, 0]
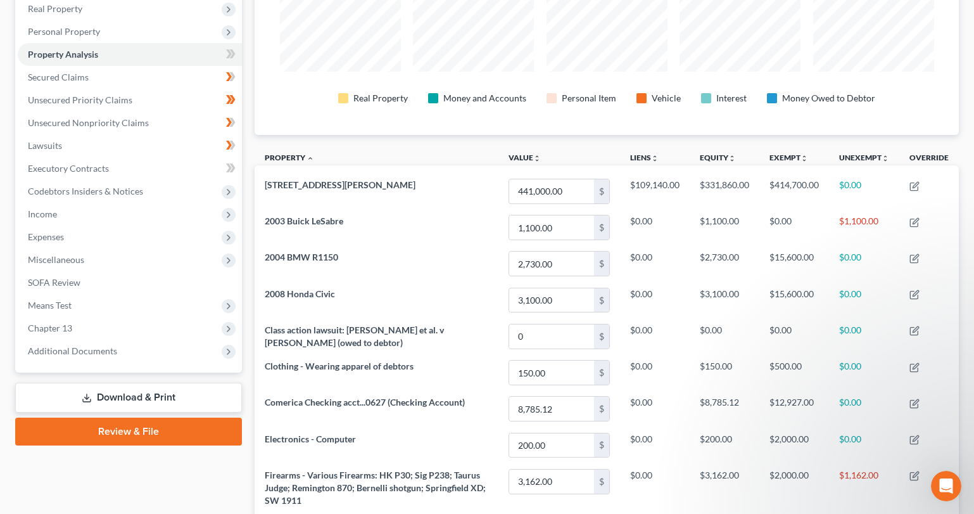
click at [175, 397] on link "Download & Print" at bounding box center [128, 398] width 227 height 30
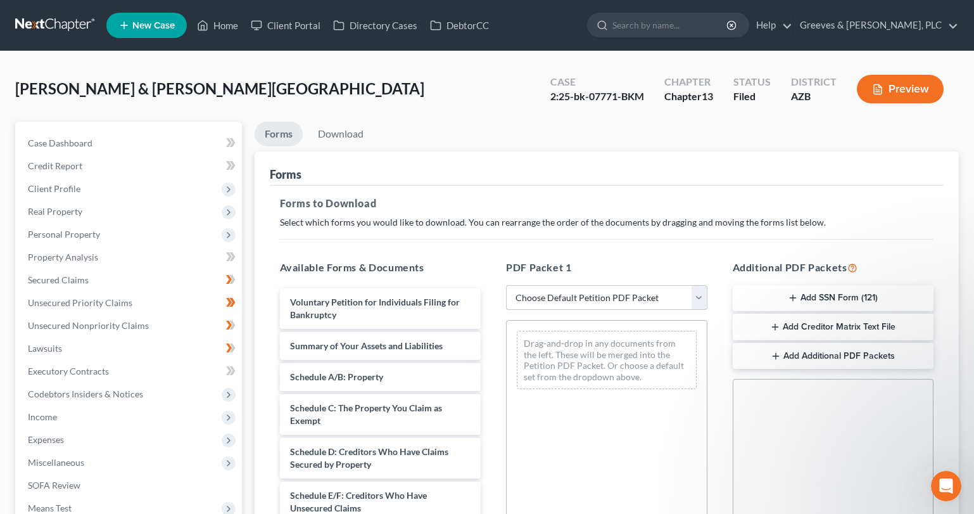
click at [696, 300] on select "Choose Default Petition PDF Packet Complete Bankruptcy Petition (all forms and …" at bounding box center [606, 297] width 201 height 25
click at [700, 311] on div "PDF Packet 1 Choose Default Petition PDF Packet Complete Bankruptcy Petition (a…" at bounding box center [607, 465] width 227 height 430
click at [703, 302] on select "Choose Default Petition PDF Packet Complete Bankruptcy Petition (all forms and …" at bounding box center [606, 297] width 201 height 25
select select "8"
click at [506, 285] on select "Choose Default Petition PDF Packet Complete Bankruptcy Petition (all forms and …" at bounding box center [606, 297] width 201 height 25
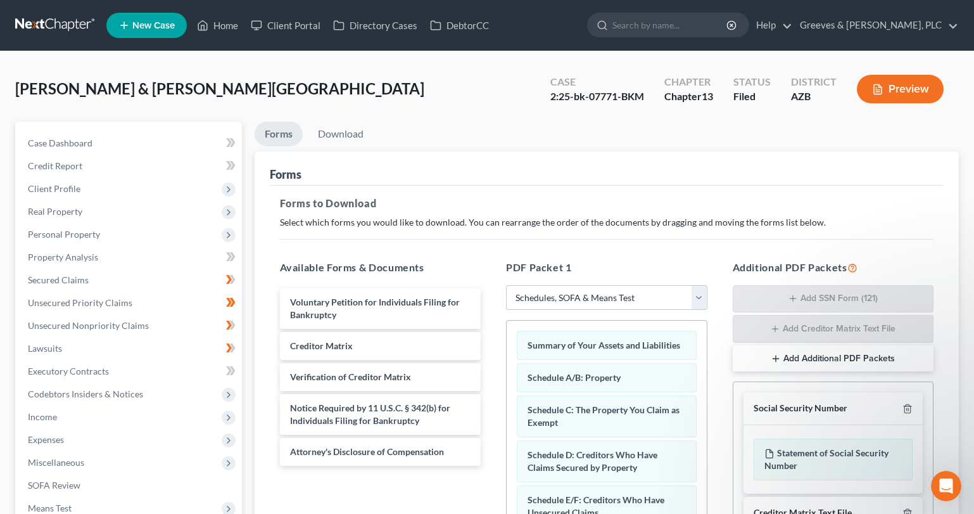
click at [629, 149] on ul "Forms Download" at bounding box center [607, 137] width 705 height 30
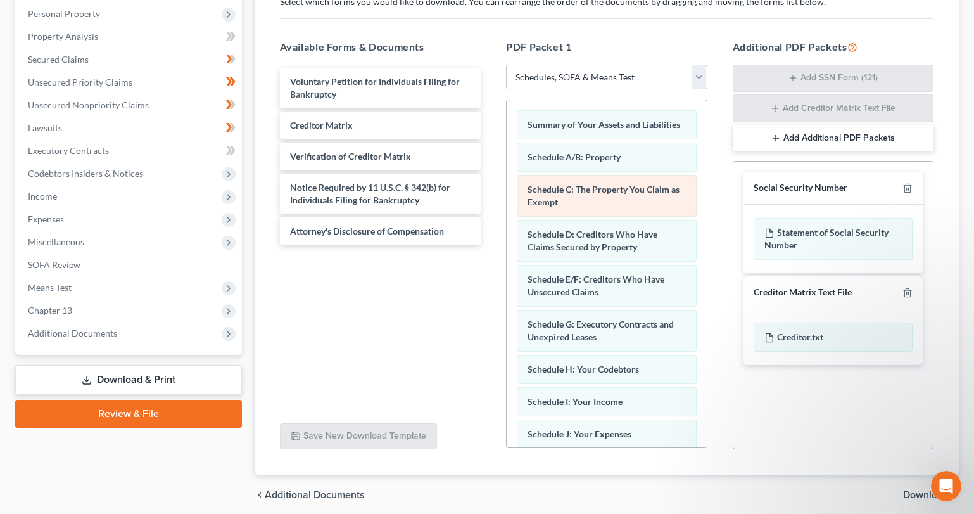
scroll to position [253, 0]
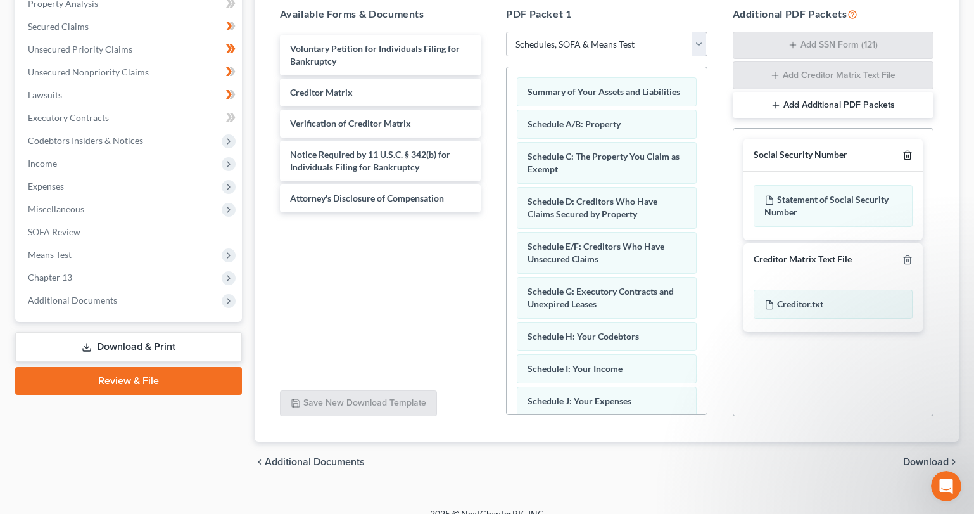
click at [911, 151] on icon "button" at bounding box center [908, 155] width 10 height 10
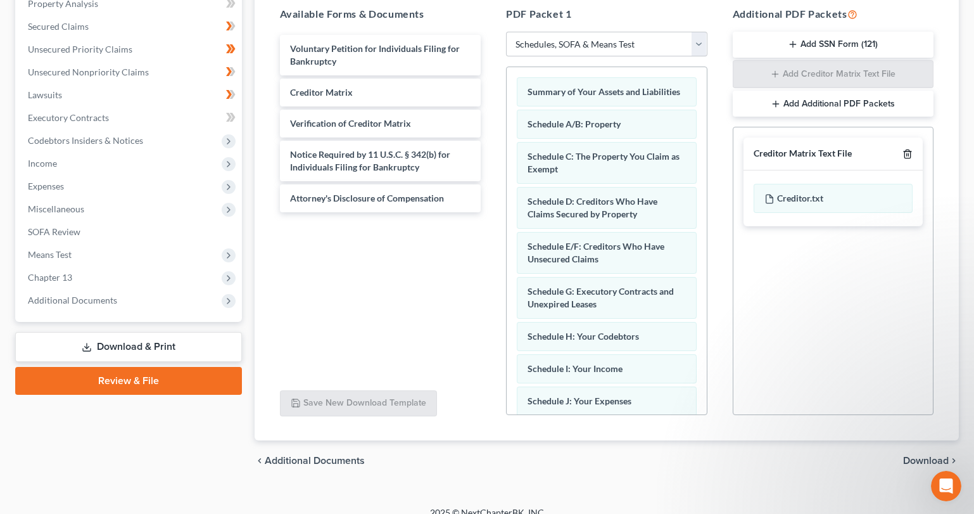
click at [911, 151] on icon "button" at bounding box center [908, 154] width 10 height 10
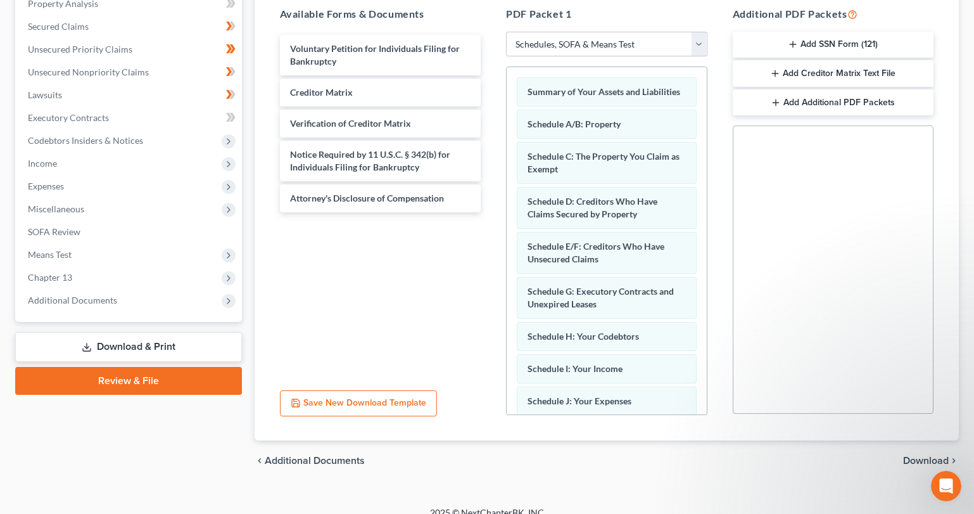
click at [913, 458] on span "Download" at bounding box center [926, 461] width 46 height 10
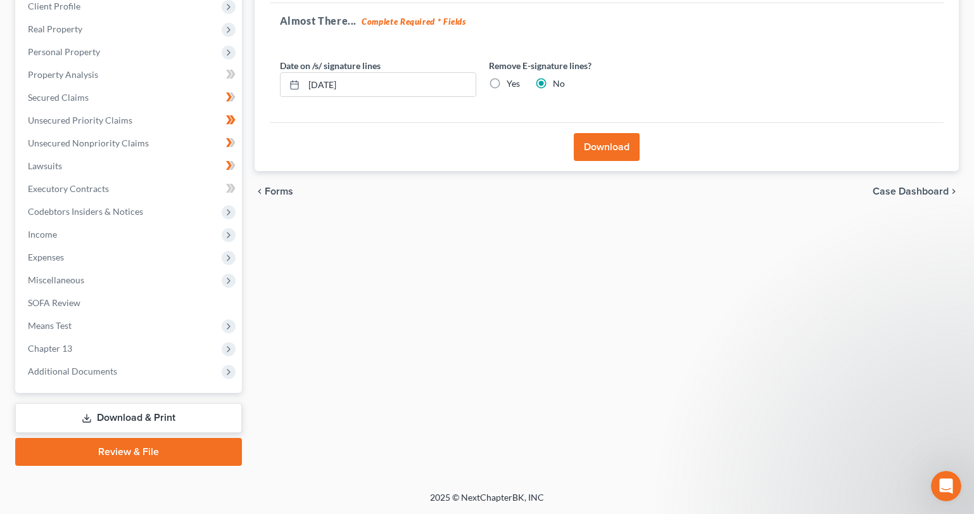
scroll to position [182, 0]
click at [507, 86] on label "Yes" at bounding box center [513, 83] width 13 height 13
click at [512, 86] on input "Yes" at bounding box center [516, 81] width 8 height 8
radio input "true"
radio input "false"
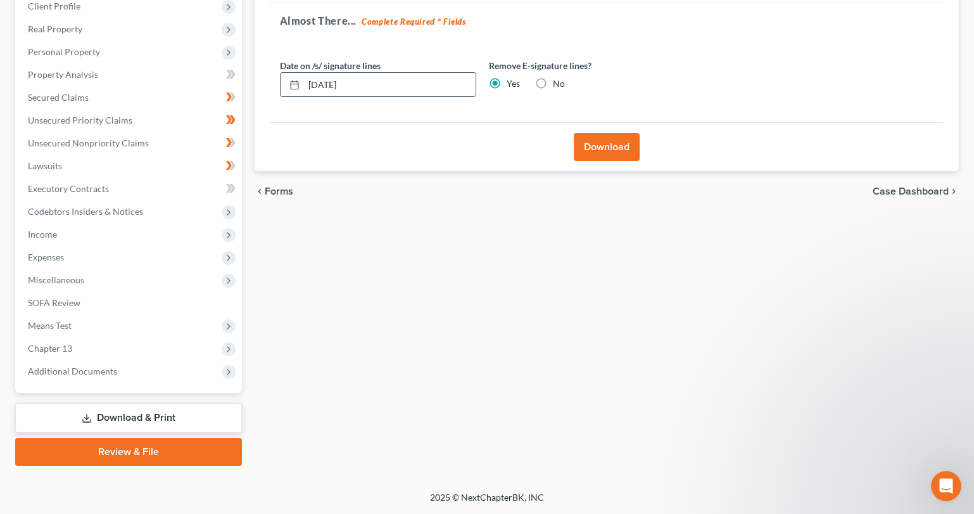
click at [417, 73] on input "[DATE]" at bounding box center [390, 85] width 172 height 24
click at [432, 94] on input "[DATE]" at bounding box center [390, 85] width 172 height 24
type input "1"
click at [605, 146] on button "Download" at bounding box center [607, 147] width 66 height 28
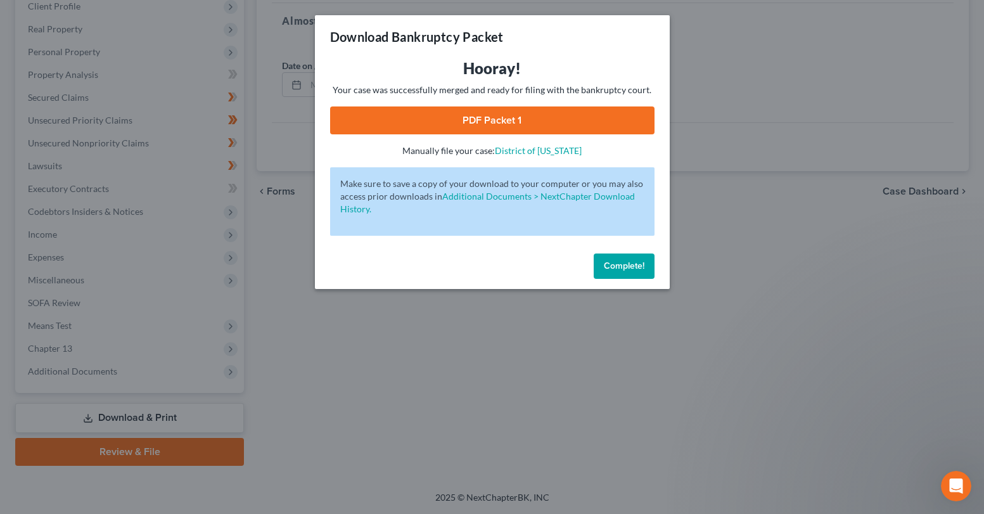
click at [570, 120] on link "PDF Packet 1" at bounding box center [492, 120] width 324 height 28
click at [627, 265] on span "Complete!" at bounding box center [624, 265] width 41 height 11
